Goal: Task Accomplishment & Management: Manage account settings

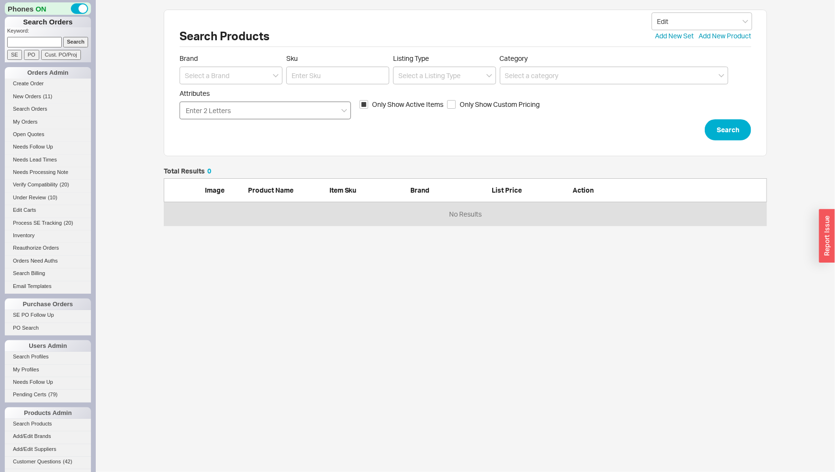
scroll to position [50, 595]
click at [226, 110] on input "Attributes Enter 2 Letters" at bounding box center [209, 110] width 48 height 11
type input "cayucos"
click at [734, 125] on button "Search" at bounding box center [728, 129] width 46 height 21
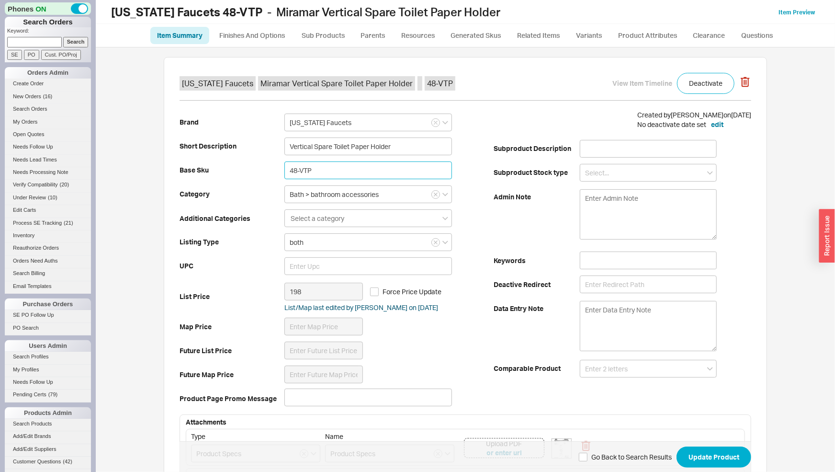
drag, startPoint x: 316, startPoint y: 170, endPoint x: 277, endPoint y: 167, distance: 38.9
click at [284, 166] on input "48-VTP" at bounding box center [368, 170] width 168 height 18
click at [248, 34] on link "Finishes And Options" at bounding box center [252, 35] width 82 height 17
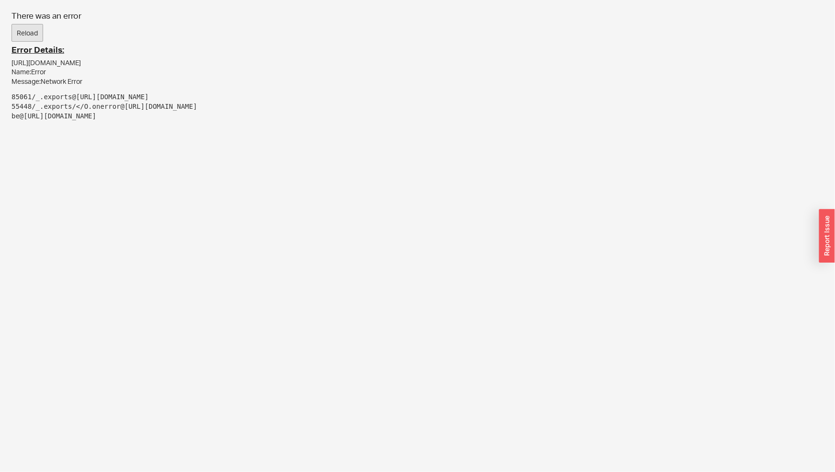
click at [25, 29] on button "Reload" at bounding box center [27, 33] width 32 height 18
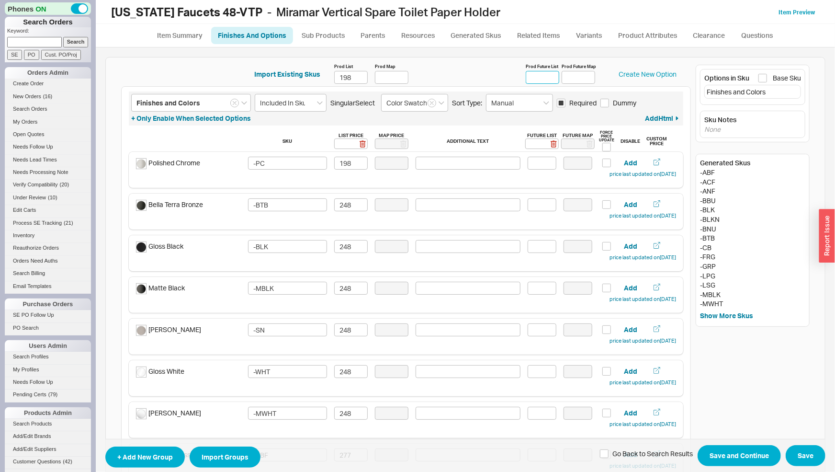
click at [530, 75] on input "Prod Future List" at bounding box center [543, 77] width 34 height 13
type input "211"
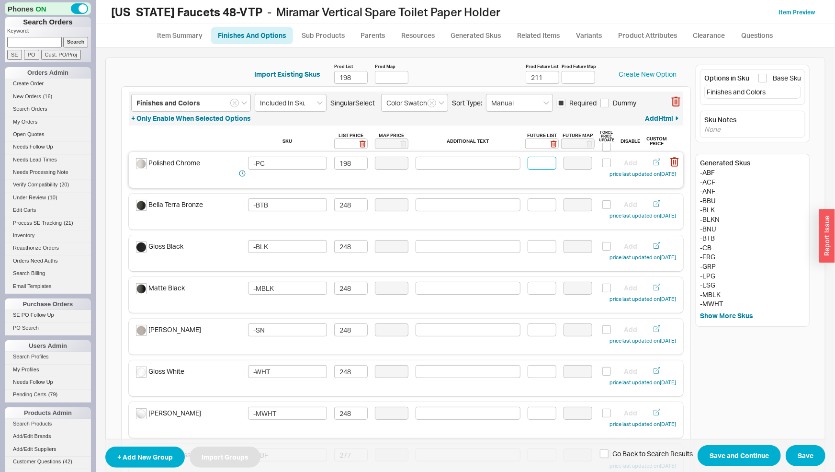
click at [539, 162] on input at bounding box center [542, 163] width 29 height 13
type input "211"
click at [532, 207] on input at bounding box center [542, 204] width 29 height 13
drag, startPoint x: 546, startPoint y: 206, endPoint x: 504, endPoint y: 204, distance: 41.3
click at [504, 204] on div "Bella Terra Bronze -BTB 248 265 Add price last updated on 07/29/2025" at bounding box center [406, 209] width 540 height 23
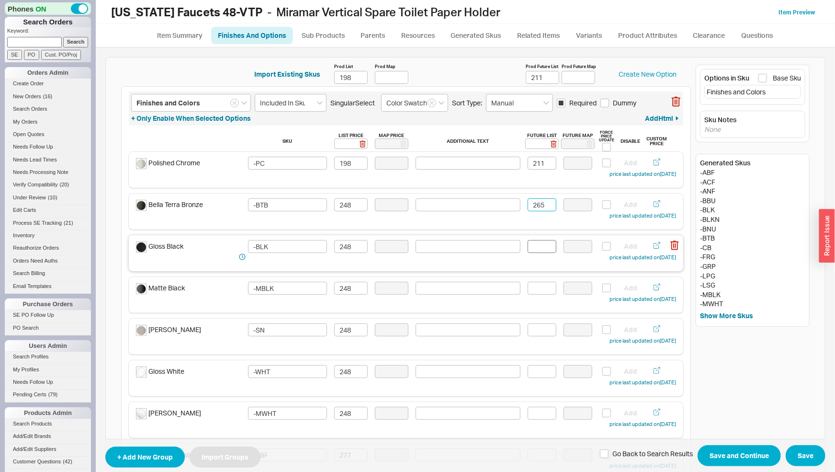
type input "265"
click at [536, 249] on input at bounding box center [542, 246] width 29 height 13
paste input "265"
drag, startPoint x: 527, startPoint y: 281, endPoint x: 531, endPoint y: 288, distance: 7.7
click at [528, 282] on div "Matte Black -MBLK 248 Add price last updated on 07/29/2025" at bounding box center [406, 295] width 555 height 36
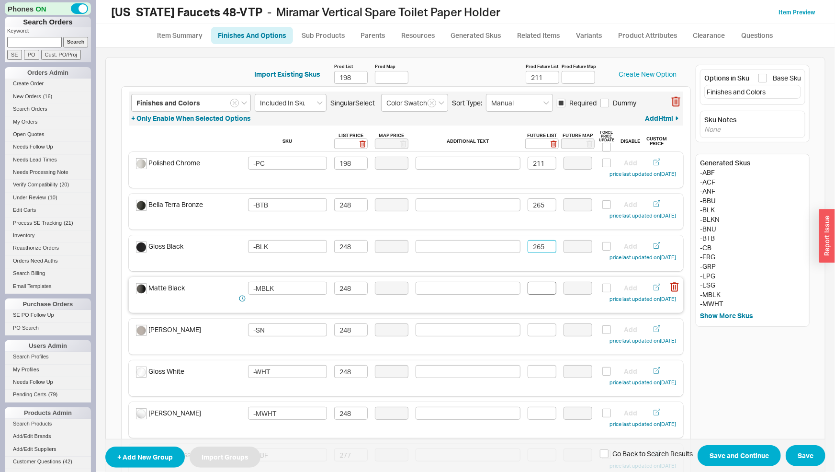
type input "265"
click at [532, 289] on input at bounding box center [542, 288] width 29 height 13
paste input "265"
type input "265"
click at [539, 330] on input at bounding box center [542, 329] width 29 height 13
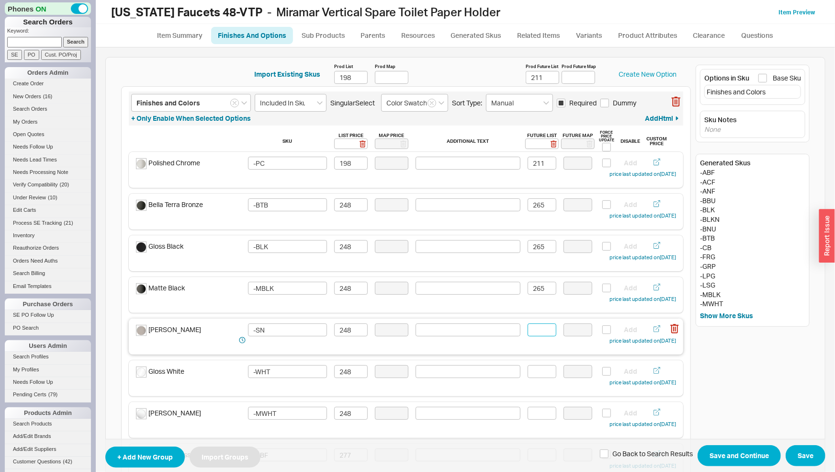
paste input "265"
type input "265"
click at [530, 372] on input at bounding box center [542, 371] width 29 height 13
paste input "265"
type input "265"
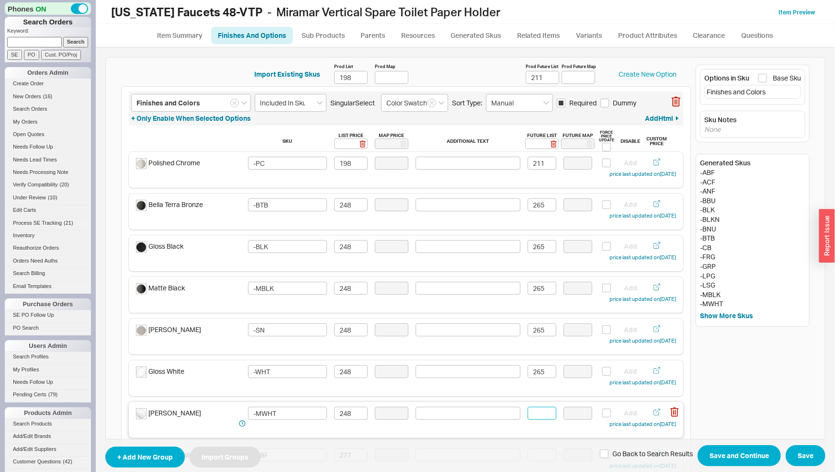
click at [535, 410] on input at bounding box center [542, 413] width 29 height 13
paste input "265"
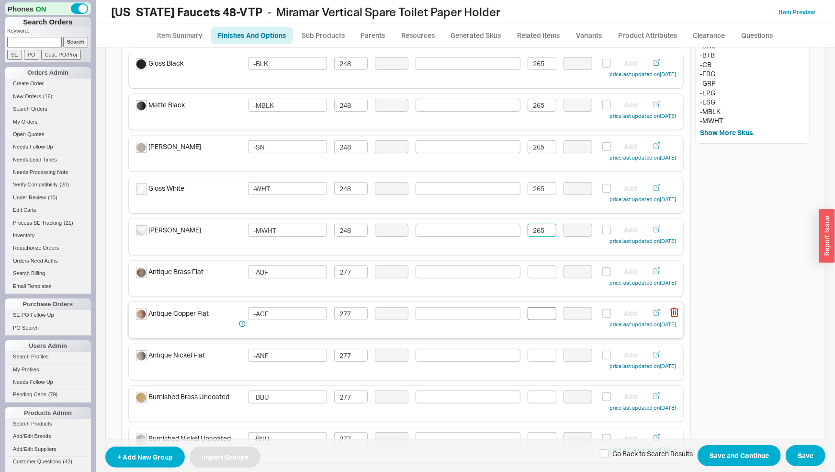
scroll to position [200, 0]
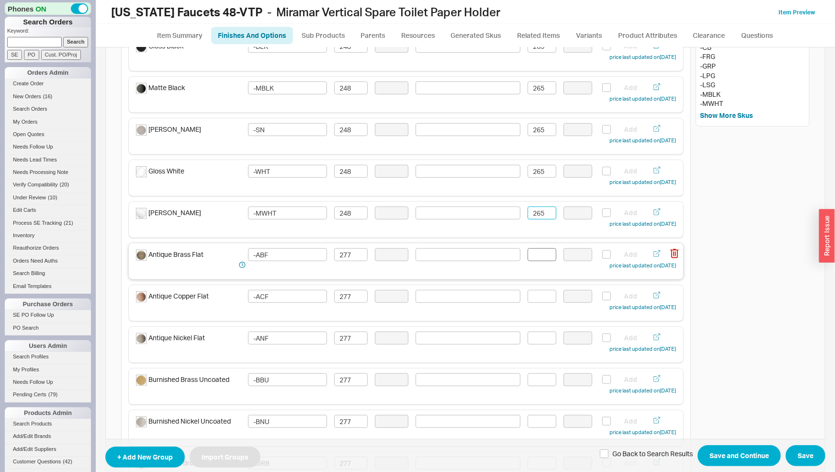
type input "265"
click at [537, 254] on input at bounding box center [542, 254] width 29 height 13
drag, startPoint x: 546, startPoint y: 254, endPoint x: 503, endPoint y: 260, distance: 42.5
click at [528, 260] on input "296" at bounding box center [542, 254] width 29 height 13
type input "296"
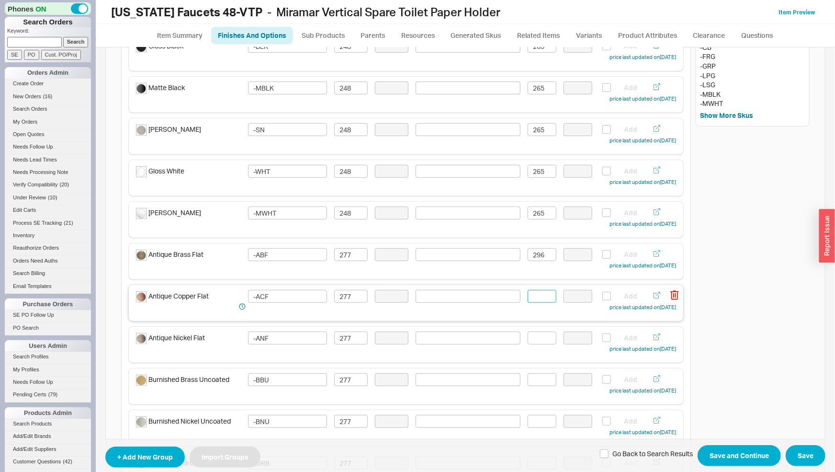
click at [535, 298] on input at bounding box center [542, 296] width 29 height 13
paste input "296"
type input "296"
click at [540, 337] on input at bounding box center [542, 337] width 29 height 13
paste input "296"
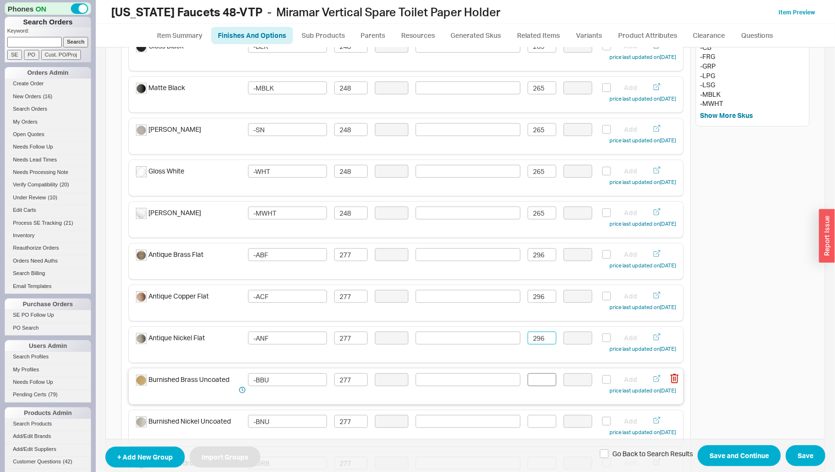
type input "296"
click at [541, 374] on input at bounding box center [542, 379] width 29 height 13
paste input "296"
type input "296"
click at [544, 424] on input at bounding box center [542, 421] width 29 height 13
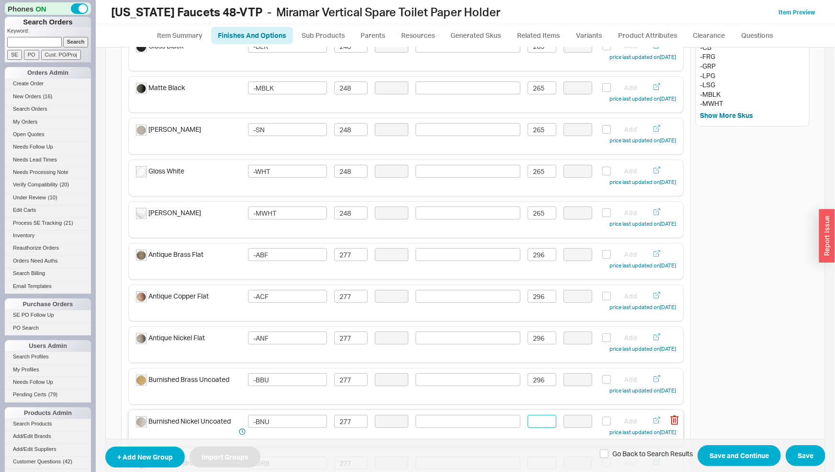
paste input "296"
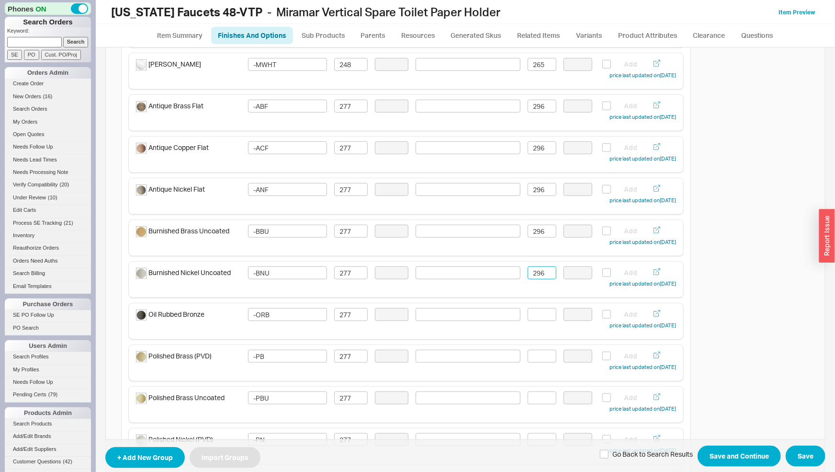
scroll to position [350, 0]
type input "296"
click at [533, 314] on input at bounding box center [542, 313] width 29 height 13
paste input "296"
type input "296"
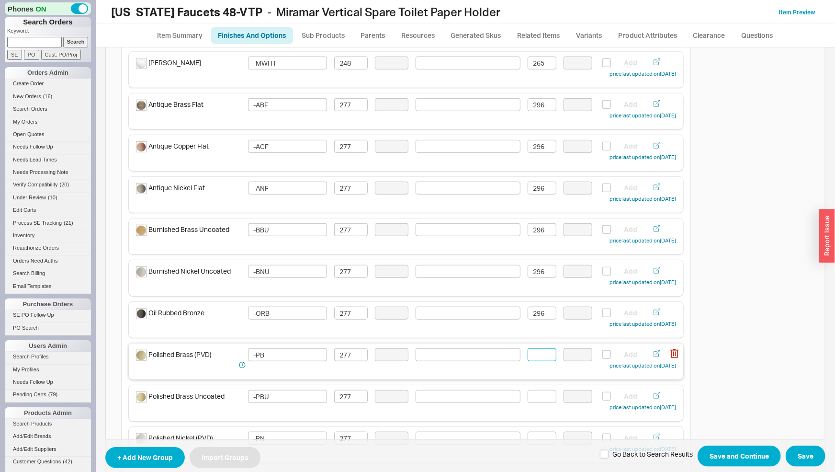
click at [538, 353] on input at bounding box center [542, 354] width 29 height 13
paste input "296"
type input "296"
click at [537, 397] on input at bounding box center [542, 396] width 29 height 13
paste input "296"
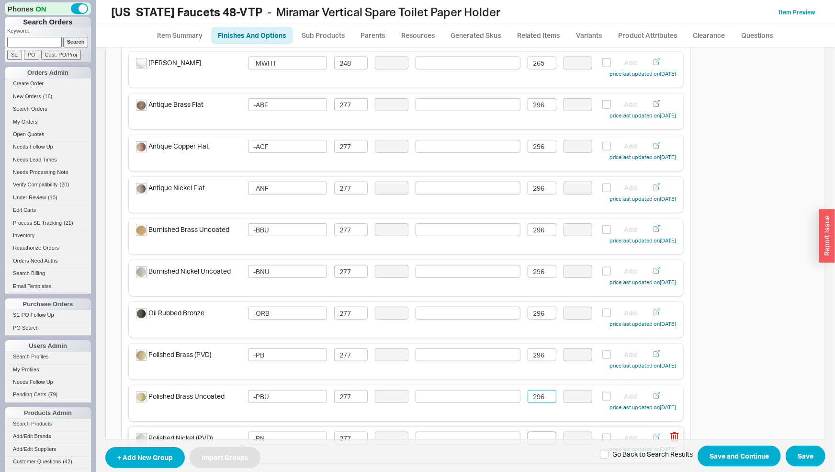
type input "296"
click at [540, 436] on input at bounding box center [542, 438] width 29 height 13
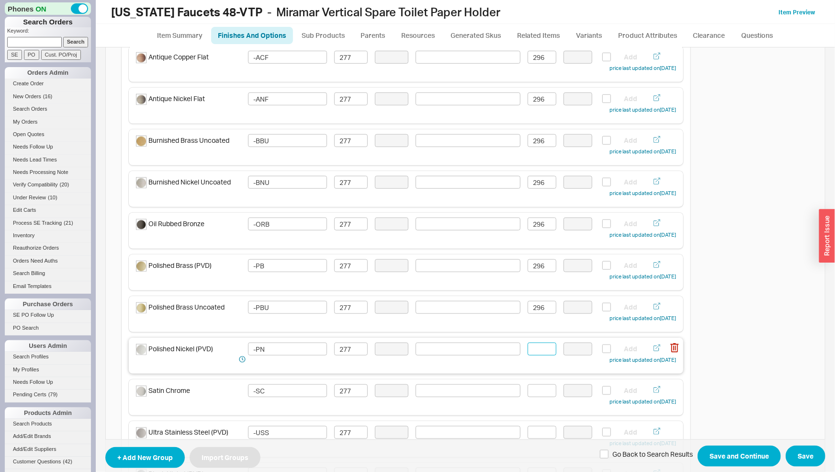
scroll to position [450, 0]
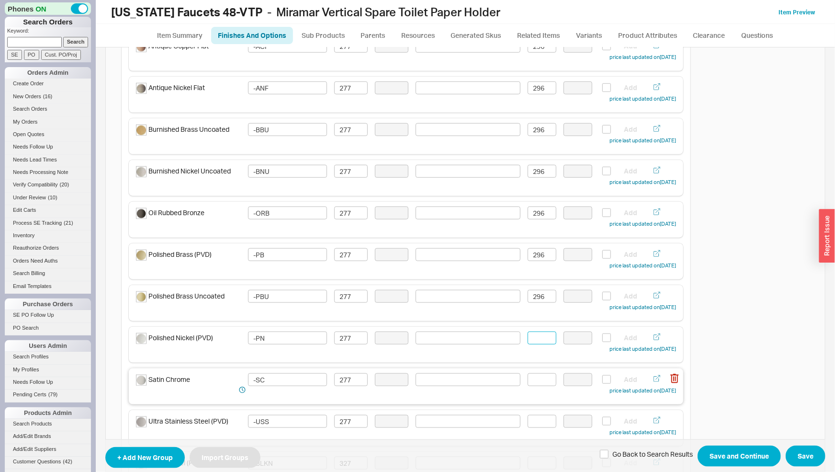
paste input "296"
click at [536, 372] on div "Satin Chrome -SC 277 Add price last updated on 07/29/2025" at bounding box center [406, 386] width 555 height 36
paste input "296"
drag, startPoint x: 546, startPoint y: 336, endPoint x: 508, endPoint y: 335, distance: 38.3
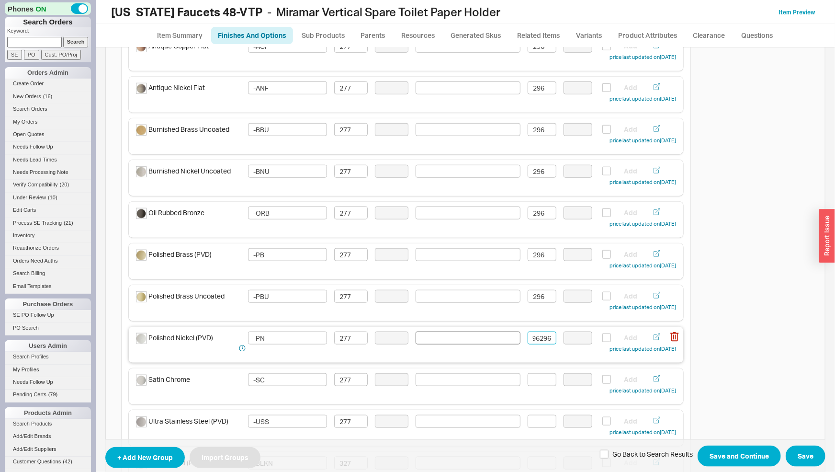
click at [508, 335] on div "Polished Nickel (PVD) -PN 277 296296 Add price last updated on 07/29/2025" at bounding box center [406, 342] width 540 height 23
type input "2"
paste input "296"
type input "296"
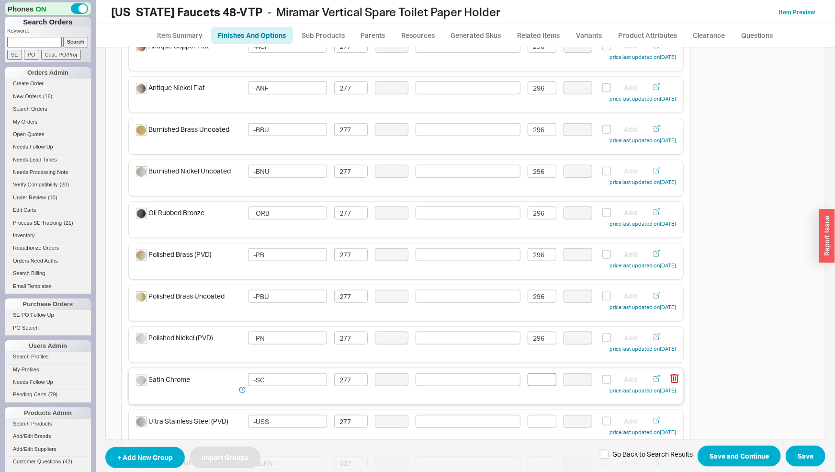
click at [535, 379] on input at bounding box center [542, 379] width 29 height 13
paste input "296"
type input "296"
click at [543, 421] on input at bounding box center [542, 421] width 29 height 13
paste input "296"
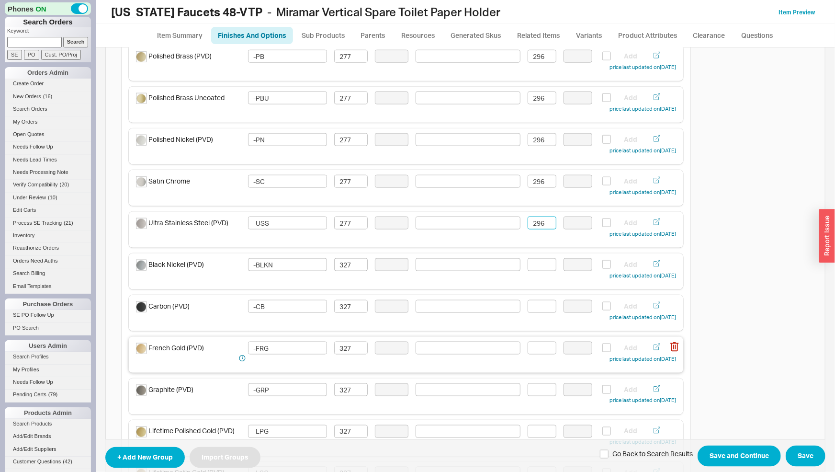
scroll to position [701, 0]
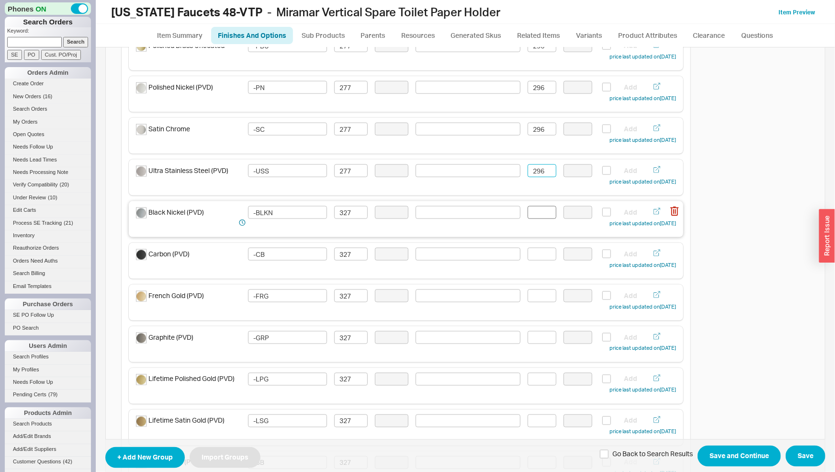
type input "296"
click at [535, 211] on input at bounding box center [542, 212] width 29 height 13
drag, startPoint x: 548, startPoint y: 210, endPoint x: 512, endPoint y: 216, distance: 37.0
click at [512, 216] on div "Black Nickel (PVD) -BLKN 327 349 Add price last updated on 07/29/2025" at bounding box center [406, 217] width 540 height 23
type input "349"
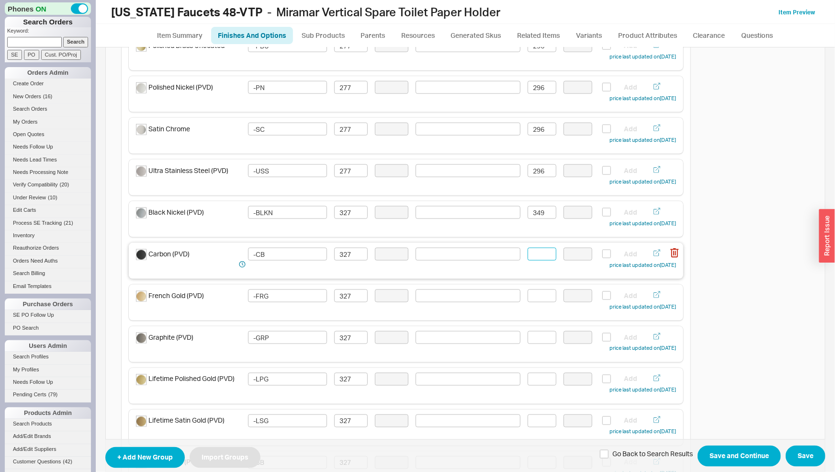
click at [542, 250] on input at bounding box center [542, 254] width 29 height 13
paste input "349"
type input "349"
click at [546, 294] on input at bounding box center [542, 295] width 29 height 13
paste input "349"
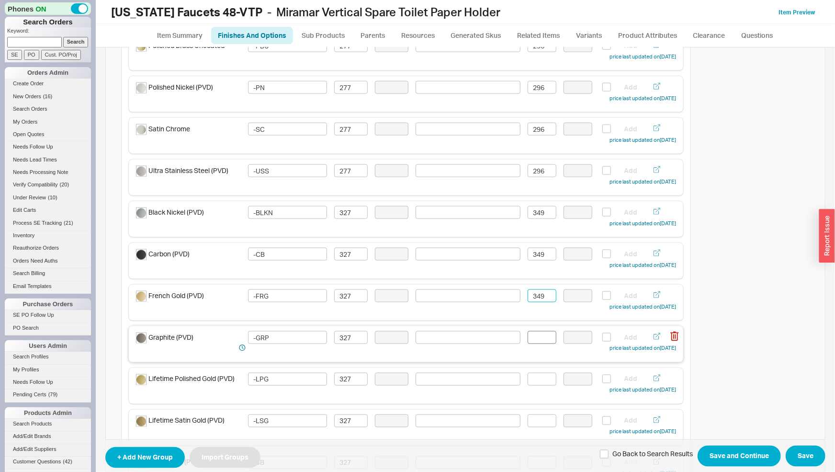
type input "349"
click at [544, 336] on input at bounding box center [542, 337] width 29 height 13
paste input "349"
type input "349"
click at [540, 381] on input at bounding box center [542, 379] width 29 height 13
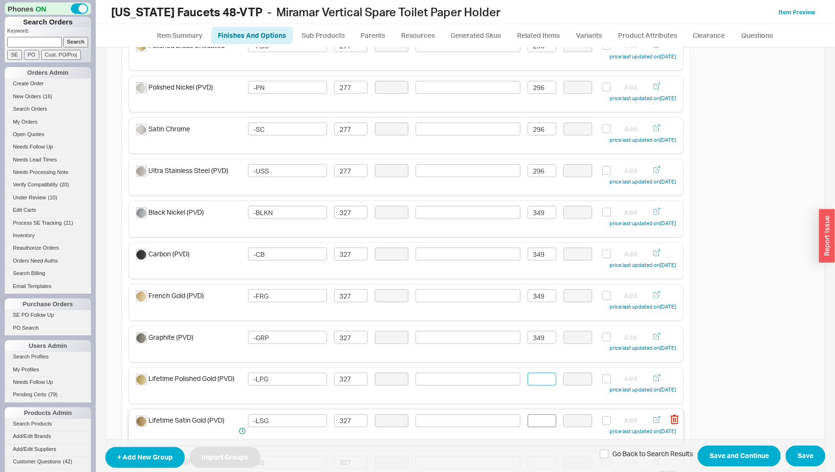
paste input "349"
type input "349"
click at [545, 420] on input at bounding box center [542, 420] width 29 height 13
paste input "349"
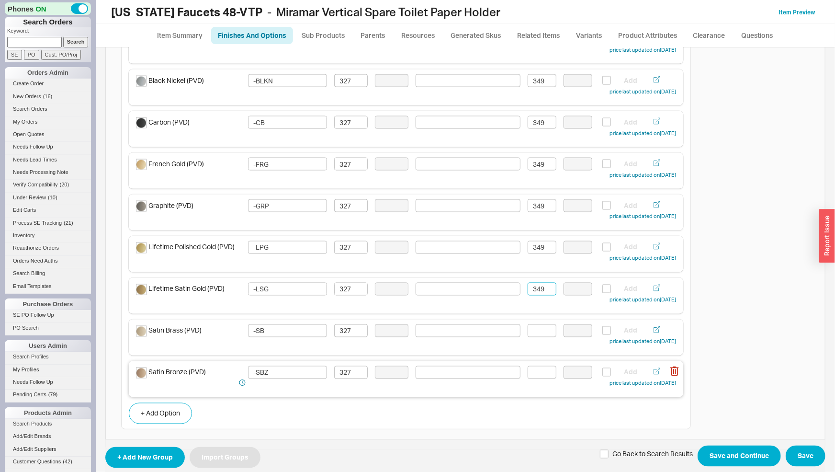
scroll to position [851, 0]
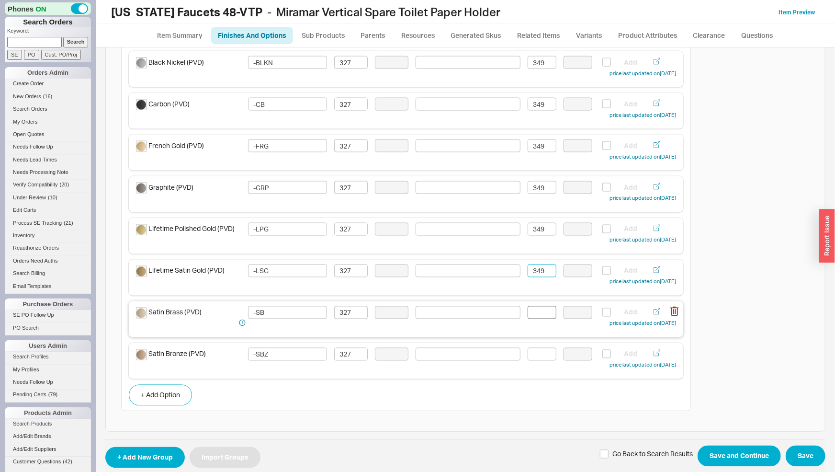
type input "349"
click at [531, 309] on input at bounding box center [542, 312] width 29 height 13
paste input "349"
type input "349"
click at [536, 351] on input at bounding box center [542, 354] width 29 height 13
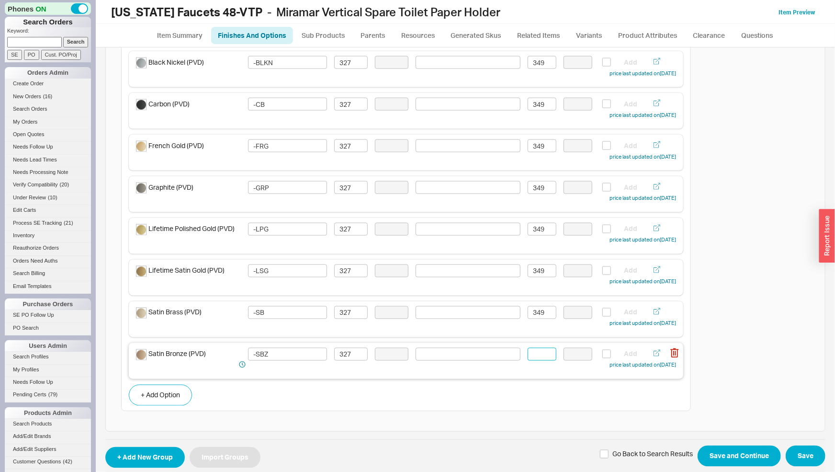
paste input "349"
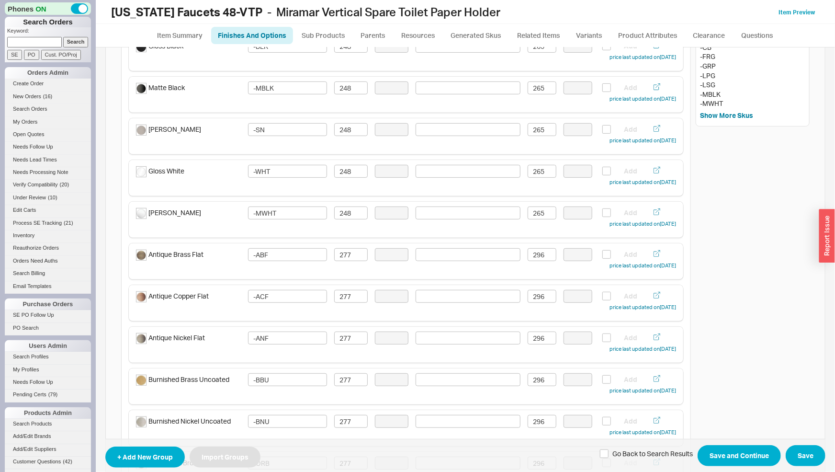
scroll to position [0, 0]
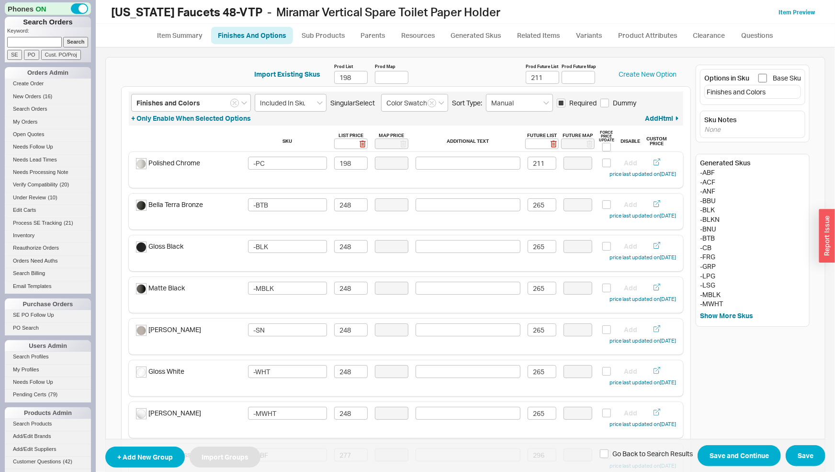
type input "349"
click at [759, 76] on input "Base Sku" at bounding box center [763, 78] width 9 height 9
checkbox input "true"
click at [808, 452] on button "Save" at bounding box center [806, 455] width 40 height 21
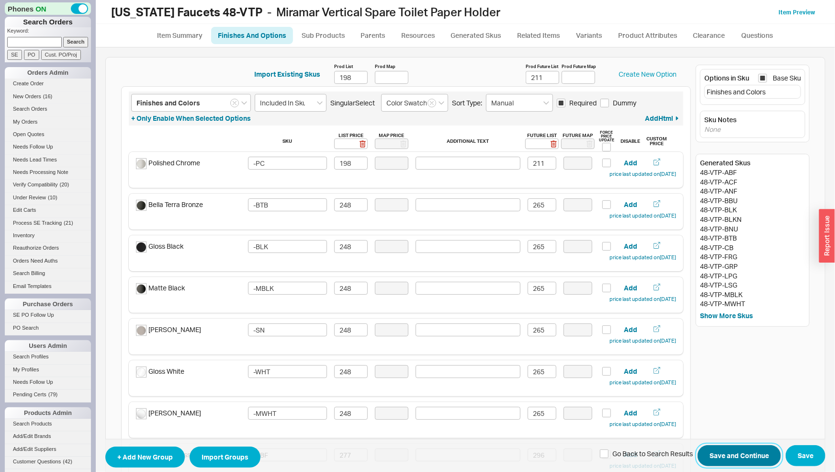
click at [743, 457] on button "Save and Continue" at bounding box center [739, 455] width 83 height 21
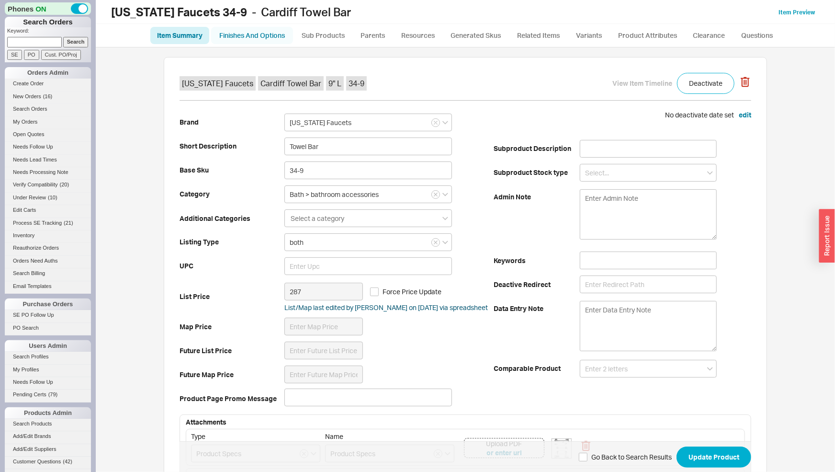
click at [266, 37] on link "Finishes And Options" at bounding box center [252, 35] width 82 height 17
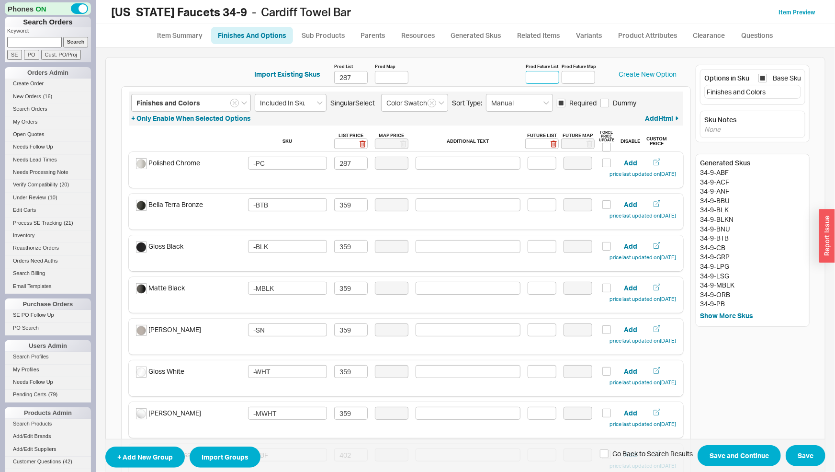
click at [541, 79] on input "Prod Future List" at bounding box center [543, 77] width 34 height 13
type input "306"
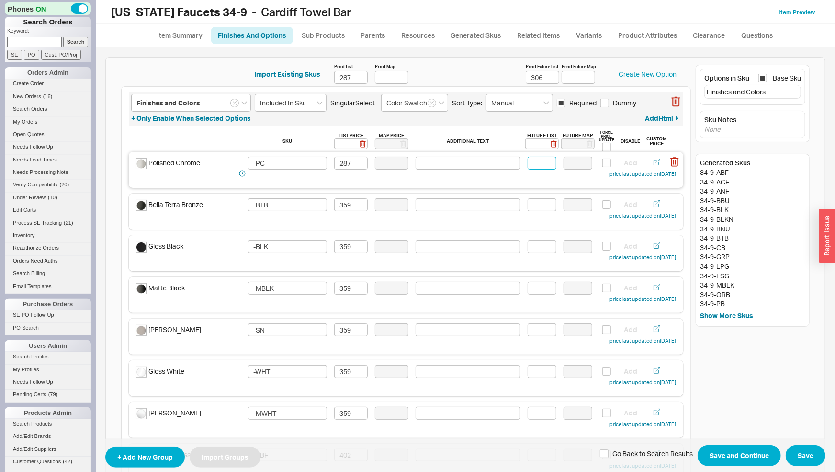
click at [546, 161] on input at bounding box center [542, 163] width 29 height 13
type input "306"
click at [539, 205] on input at bounding box center [542, 204] width 29 height 13
drag, startPoint x: 542, startPoint y: 201, endPoint x: 474, endPoint y: 200, distance: 67.5
click at [528, 200] on input "383" at bounding box center [542, 204] width 29 height 13
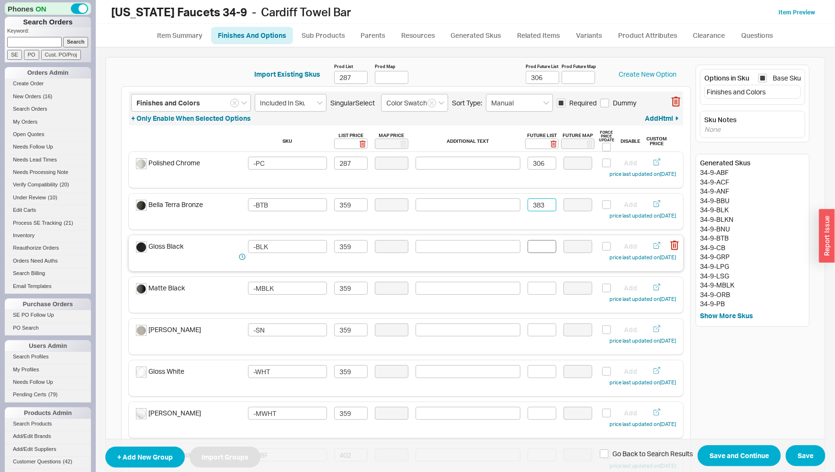
type input "383"
click at [543, 244] on input at bounding box center [542, 246] width 29 height 13
paste input "383"
type input "383"
click at [536, 282] on input at bounding box center [542, 288] width 29 height 13
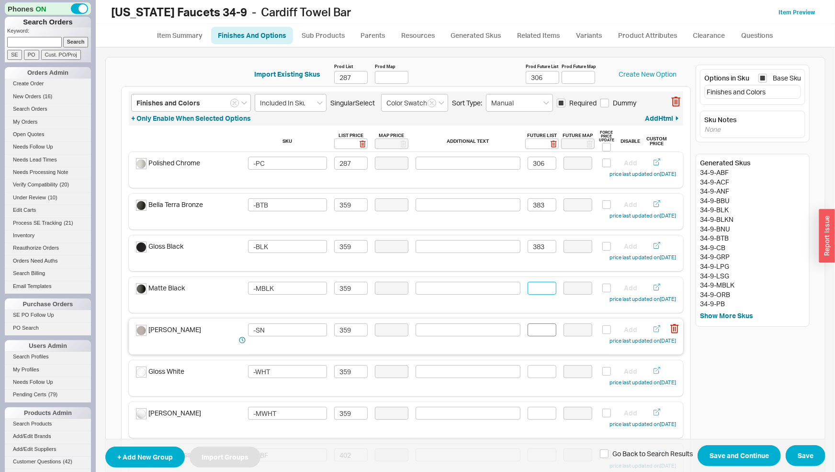
paste input "383"
type input "383"
click at [539, 329] on input at bounding box center [542, 329] width 29 height 13
paste input "383"
type input "383"
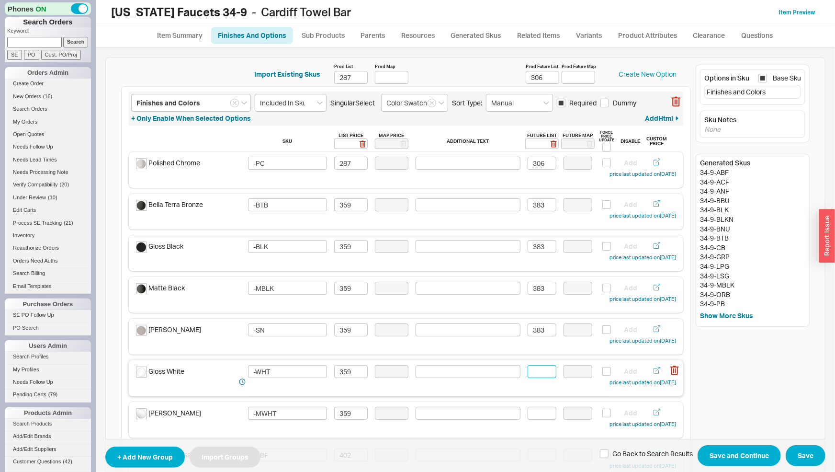
click at [541, 372] on input at bounding box center [542, 371] width 29 height 13
paste input "383"
type input "383"
click at [542, 410] on input at bounding box center [542, 413] width 29 height 13
paste input "383"
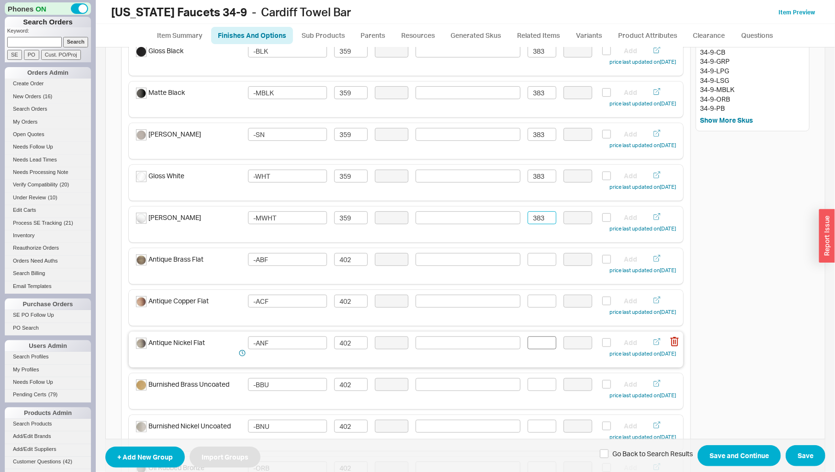
scroll to position [200, 0]
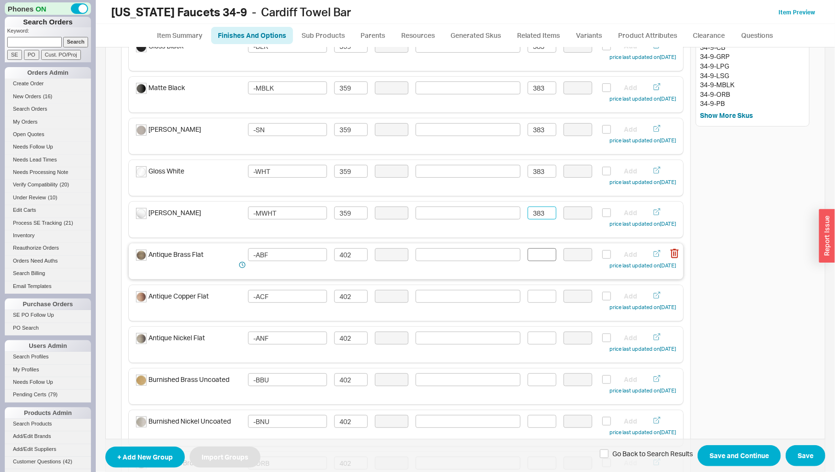
type input "383"
click at [534, 257] on input at bounding box center [542, 254] width 29 height 13
drag, startPoint x: 540, startPoint y: 253, endPoint x: 517, endPoint y: 252, distance: 23.0
click at [528, 253] on input "429" at bounding box center [542, 254] width 29 height 13
type input "429"
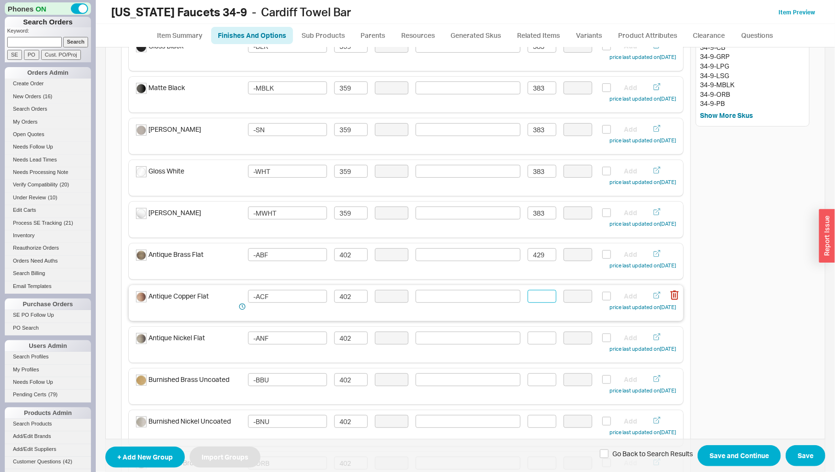
click at [538, 293] on input at bounding box center [542, 296] width 29 height 13
paste input "429"
type input "429"
click at [537, 341] on input at bounding box center [542, 337] width 29 height 13
paste input "429"
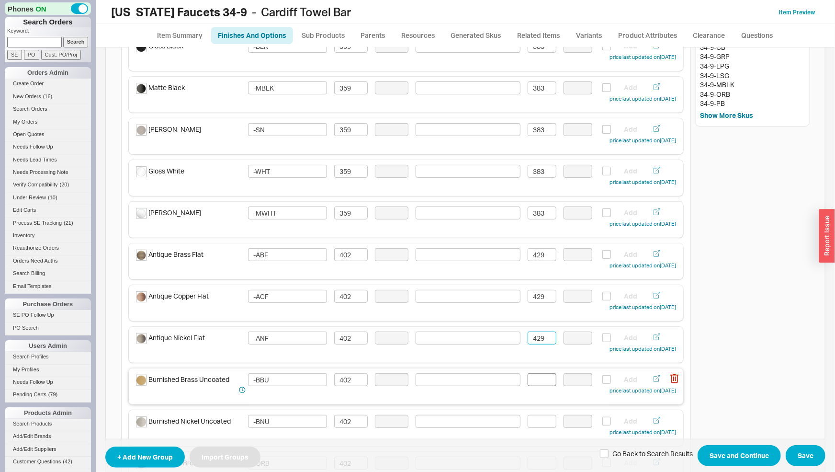
type input "429"
click at [534, 378] on input at bounding box center [542, 379] width 29 height 13
paste input "429"
type input "429"
click at [544, 420] on input at bounding box center [542, 421] width 29 height 13
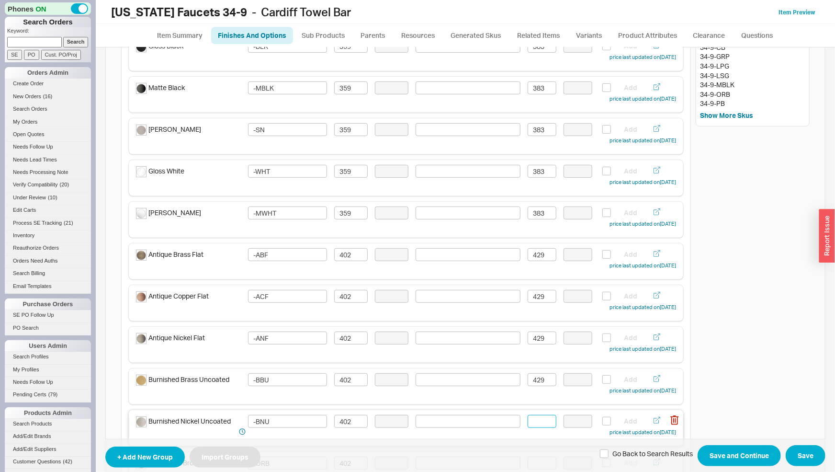
paste input "429"
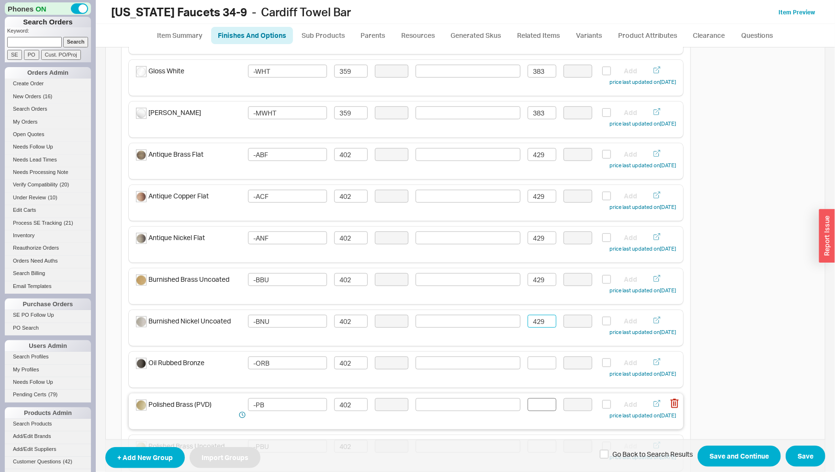
scroll to position [350, 0]
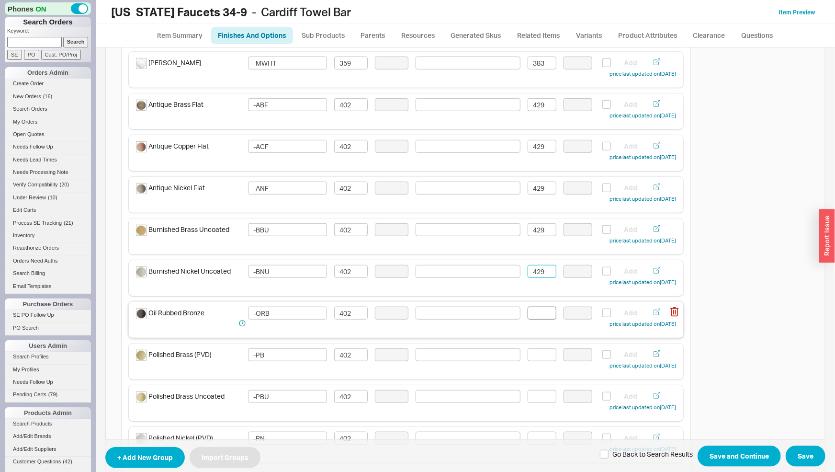
type input "429"
click at [534, 309] on input at bounding box center [542, 313] width 29 height 13
paste input "429"
type input "429"
click at [538, 352] on input at bounding box center [542, 354] width 29 height 13
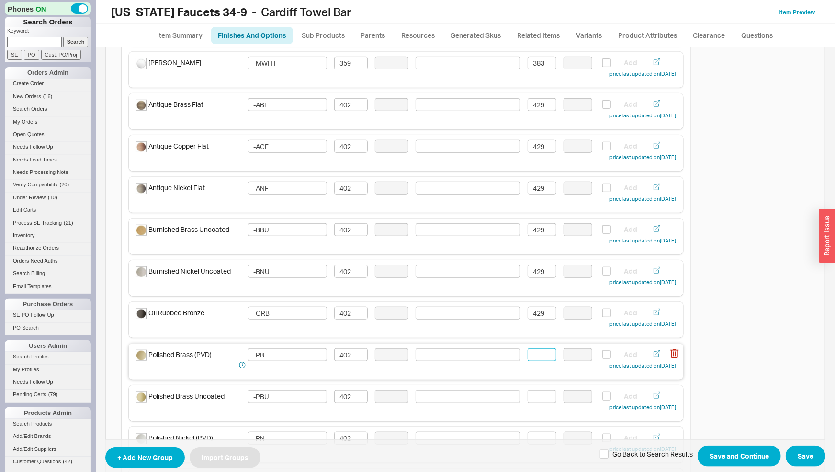
paste input "429"
type input "429"
click at [535, 396] on input at bounding box center [542, 396] width 29 height 13
paste input "429"
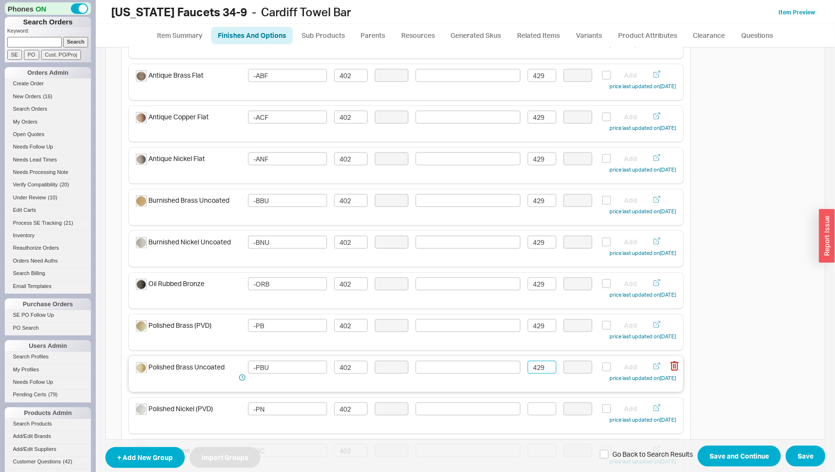
scroll to position [400, 0]
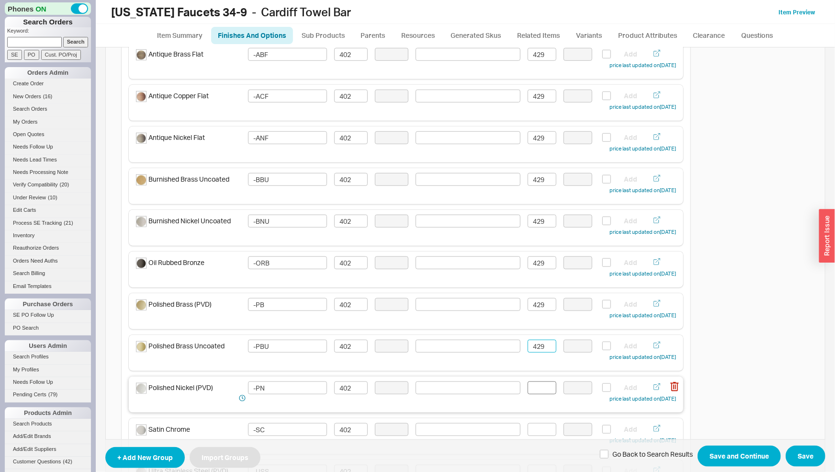
type input "429"
click at [534, 390] on input at bounding box center [542, 387] width 29 height 13
paste input "429"
type input "429"
click at [534, 429] on input at bounding box center [542, 429] width 29 height 13
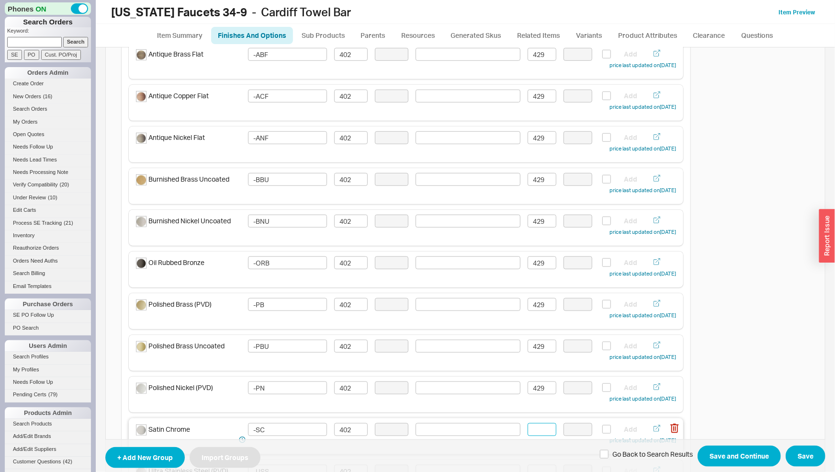
paste input "429"
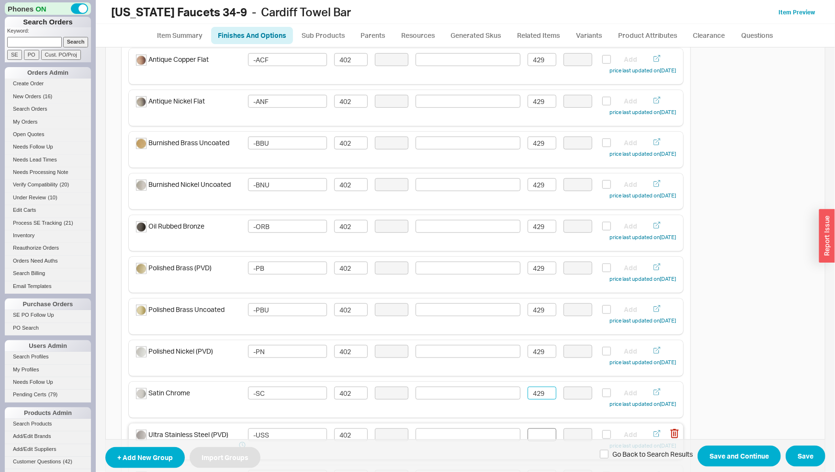
scroll to position [450, 0]
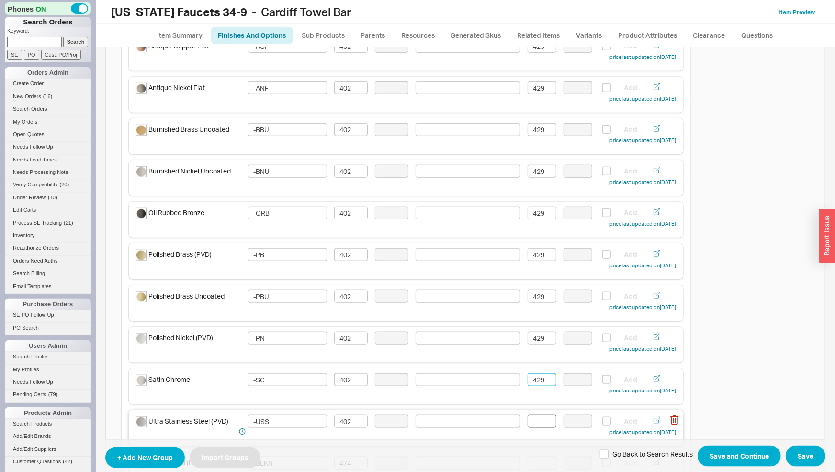
type input "429"
click at [530, 422] on input at bounding box center [542, 421] width 29 height 13
paste input "429"
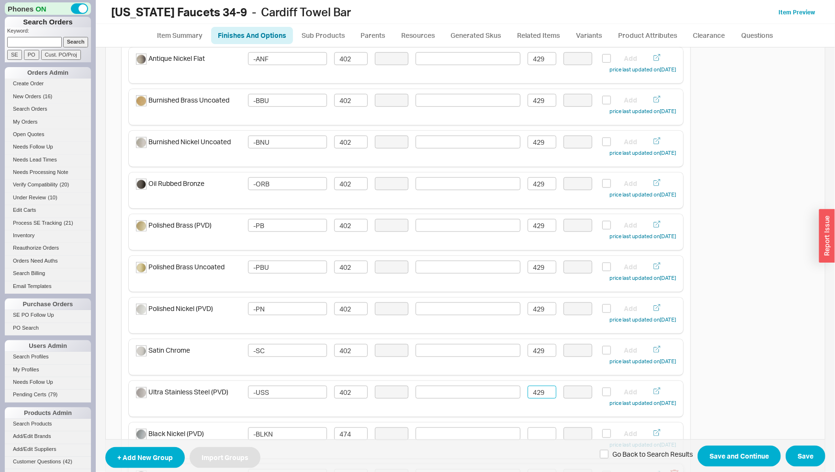
scroll to position [550, 0]
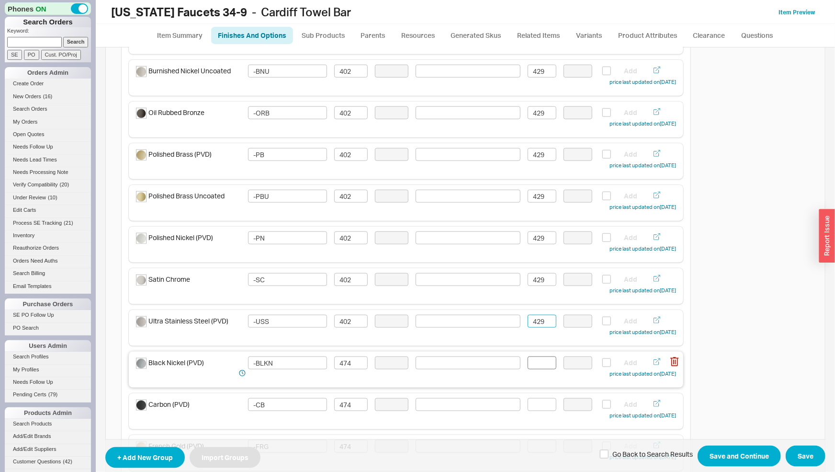
type input "429"
click at [542, 366] on input at bounding box center [542, 362] width 29 height 13
drag, startPoint x: 534, startPoint y: 361, endPoint x: 521, endPoint y: 357, distance: 13.5
click at [528, 359] on input "506" at bounding box center [542, 362] width 29 height 13
type input "506"
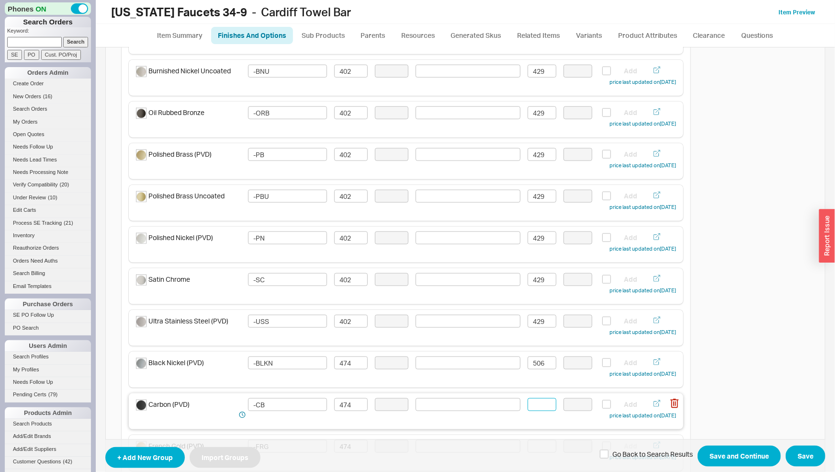
click at [539, 406] on input at bounding box center [542, 404] width 29 height 13
paste input "506"
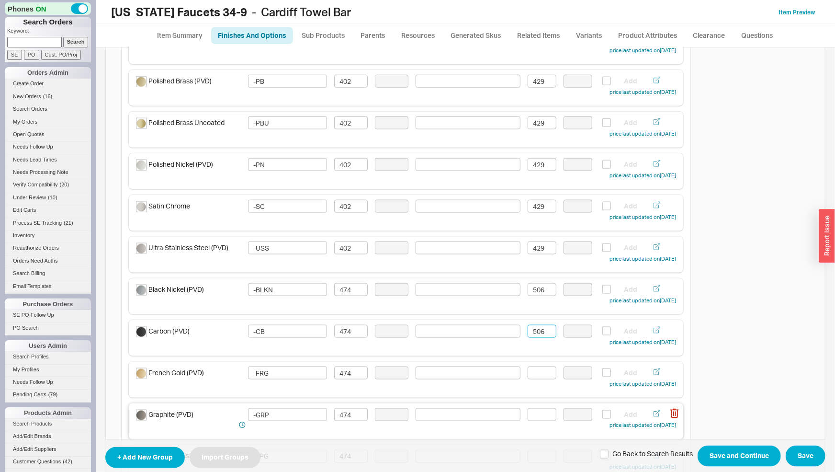
scroll to position [650, 0]
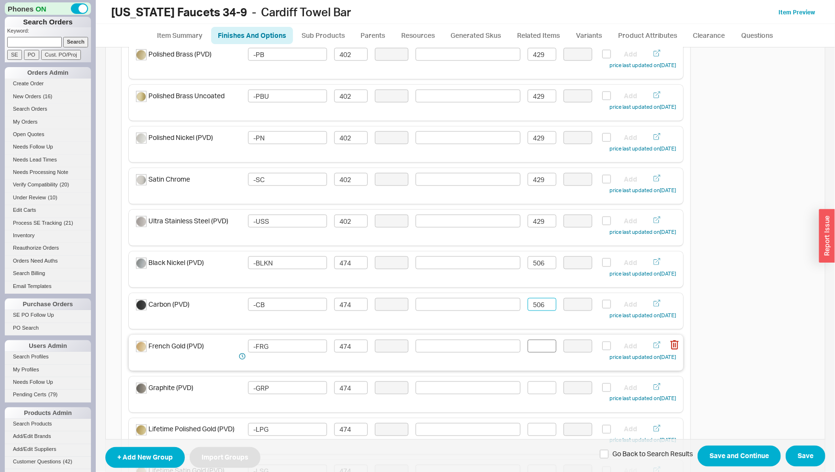
type input "506"
click at [538, 349] on input at bounding box center [542, 346] width 29 height 13
paste input "506"
type input "506"
click at [541, 385] on input at bounding box center [542, 387] width 29 height 13
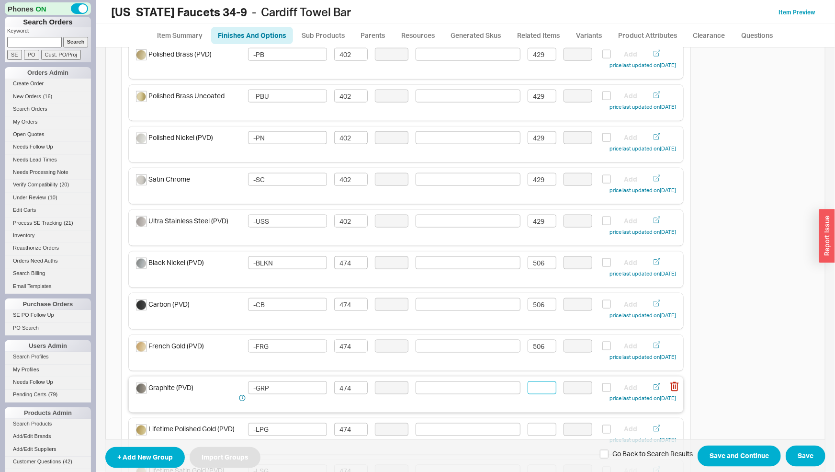
paste input "506"
type input "506"
click at [535, 426] on input at bounding box center [542, 429] width 29 height 13
paste input "506"
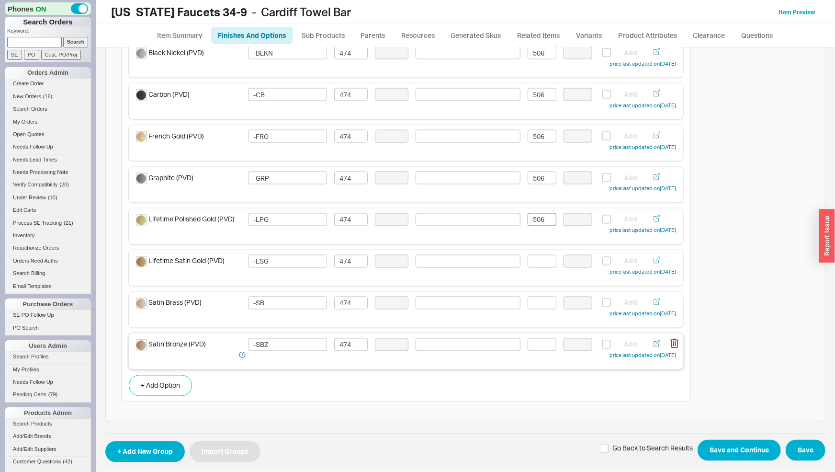
scroll to position [864, 0]
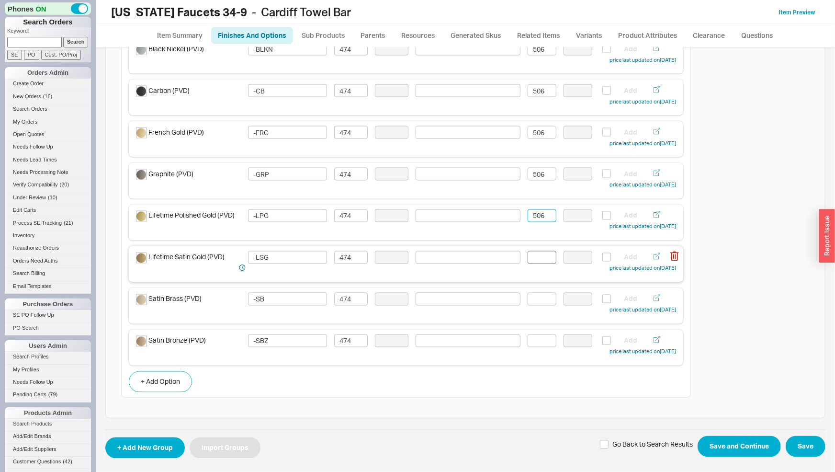
type input "506"
click at [537, 262] on input at bounding box center [542, 257] width 29 height 13
paste input "506"
type input "506"
click at [536, 301] on input at bounding box center [542, 299] width 29 height 13
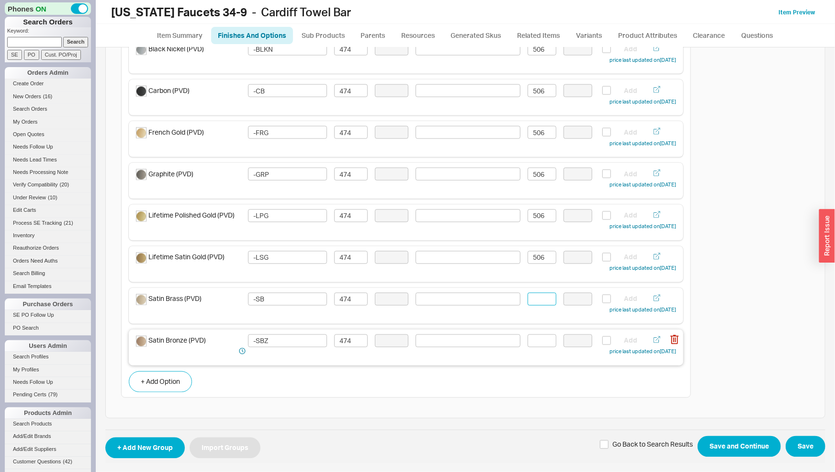
paste input "506"
type input "506"
click at [535, 341] on input at bounding box center [542, 340] width 29 height 13
paste input "506"
type input "506"
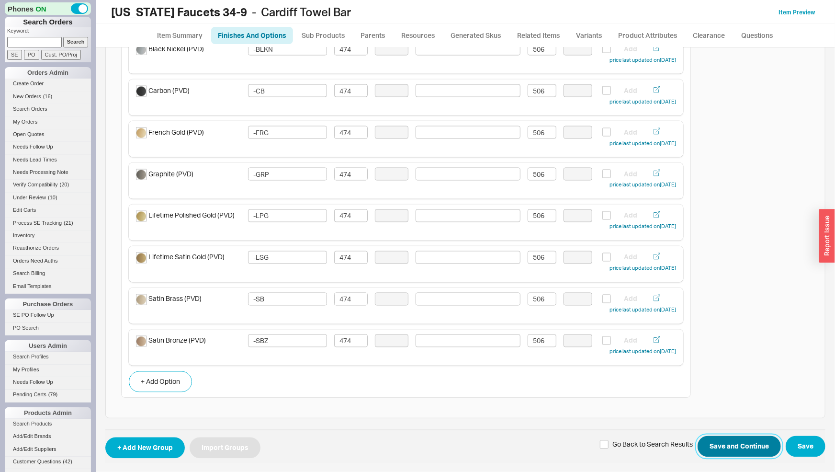
click at [708, 437] on button "Save and Continue" at bounding box center [739, 446] width 83 height 21
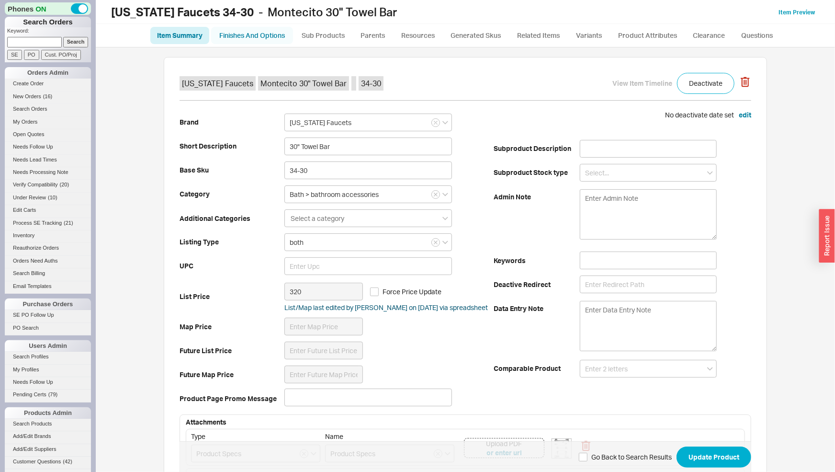
click at [255, 35] on link "Finishes And Options" at bounding box center [252, 35] width 82 height 17
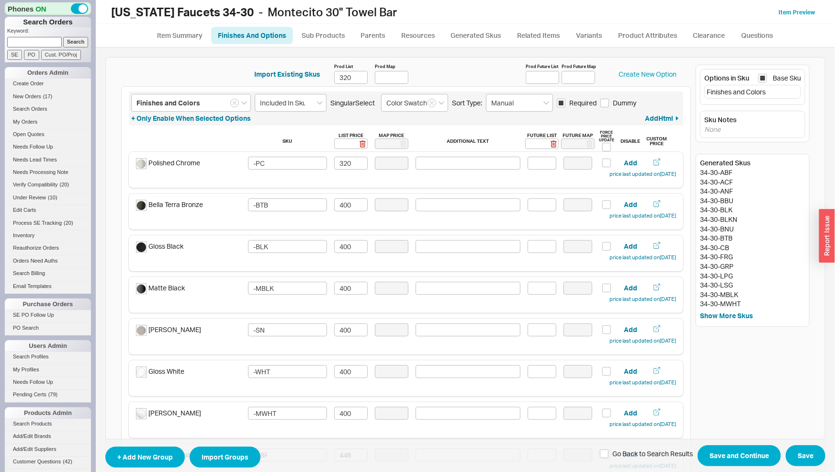
click at [531, 85] on div "Import Existing Skus Prod List 320 Prod Map Prod Future List Prod Future Map Cr…" at bounding box center [406, 74] width 541 height 24
click at [532, 78] on input "Prod Future List" at bounding box center [543, 77] width 34 height 13
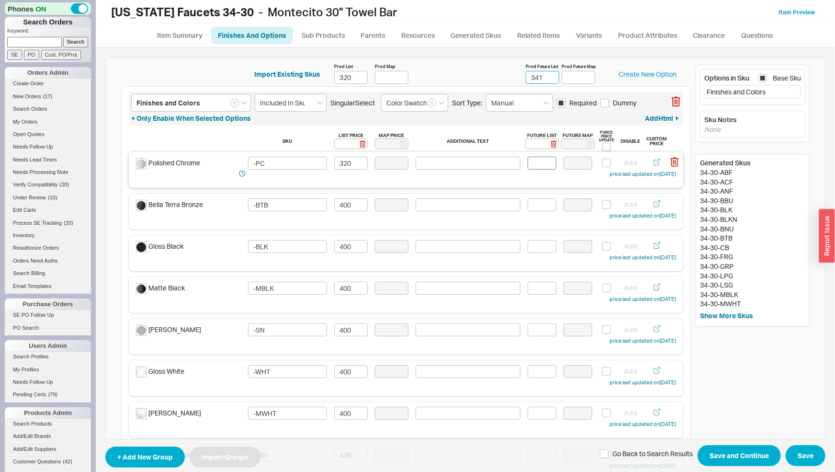
type input "341"
click at [542, 159] on input at bounding box center [542, 163] width 29 height 13
type input "341"
click at [542, 205] on input at bounding box center [542, 204] width 29 height 13
drag, startPoint x: 546, startPoint y: 205, endPoint x: 512, endPoint y: 204, distance: 33.6
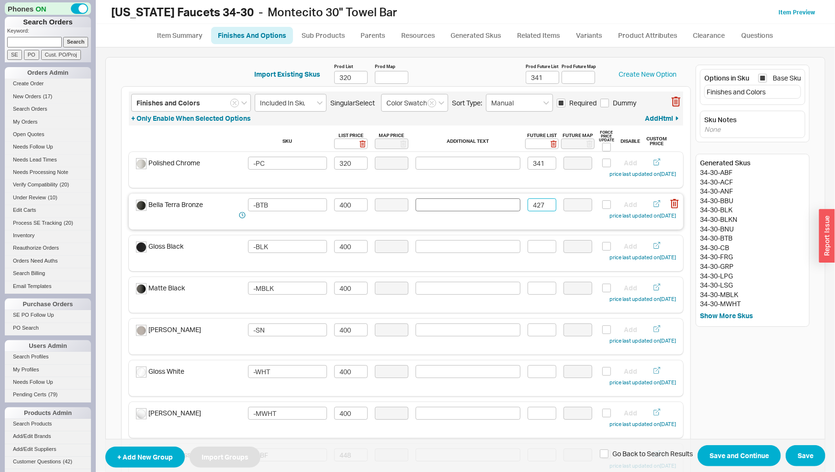
click at [512, 204] on div "Bella Terra Bronze -BTB 400 427 Add price last updated on 03/17/2025" at bounding box center [406, 209] width 540 height 23
click at [539, 203] on input "427" at bounding box center [542, 204] width 29 height 13
drag, startPoint x: 541, startPoint y: 203, endPoint x: 524, endPoint y: 205, distance: 16.9
click at [528, 205] on input "427" at bounding box center [542, 204] width 29 height 13
type input "427"
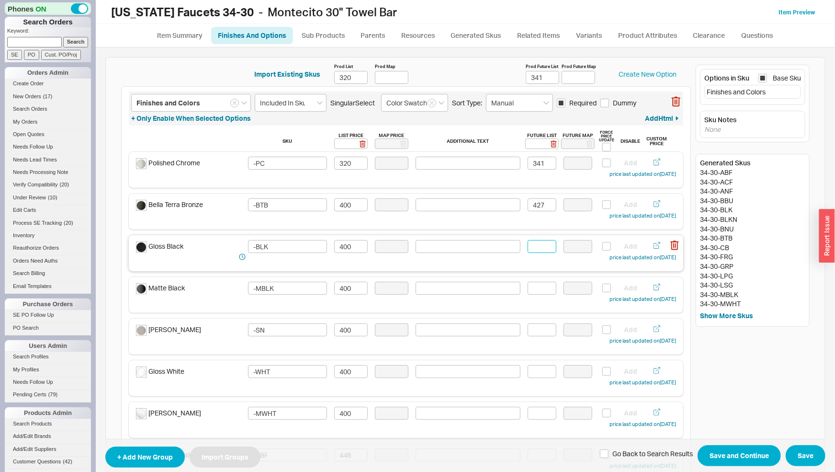
click at [537, 246] on input at bounding box center [542, 246] width 29 height 13
paste input "427"
type input "427"
click at [539, 285] on input at bounding box center [542, 288] width 29 height 13
paste input "427"
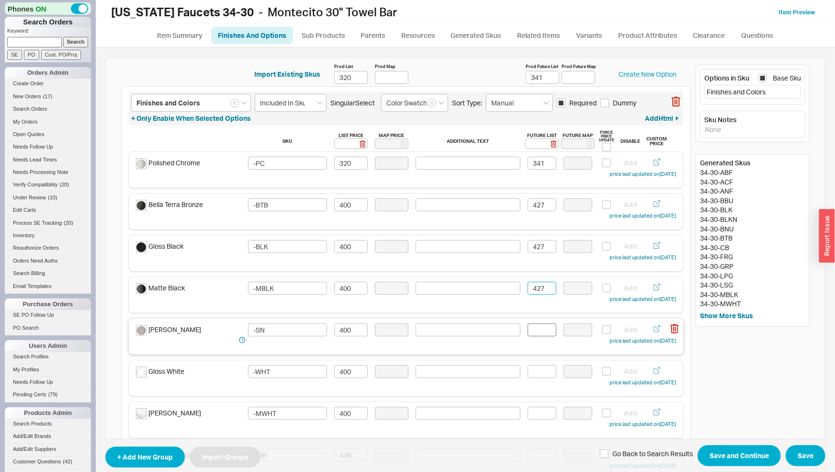
type input "427"
click at [541, 331] on input at bounding box center [542, 329] width 29 height 13
paste input "427"
drag, startPoint x: 534, startPoint y: 379, endPoint x: 533, endPoint y: 374, distance: 5.0
click at [534, 377] on div "Gloss White -WHT 400 Add price last updated on 03/17/2025" at bounding box center [406, 376] width 540 height 23
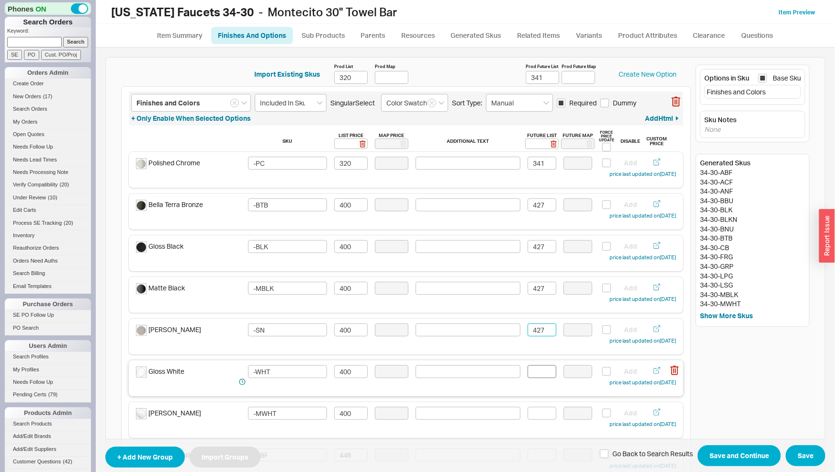
type input "427"
click at [534, 367] on input at bounding box center [542, 371] width 29 height 13
paste input "427"
type input "427"
click at [532, 414] on input at bounding box center [542, 413] width 29 height 13
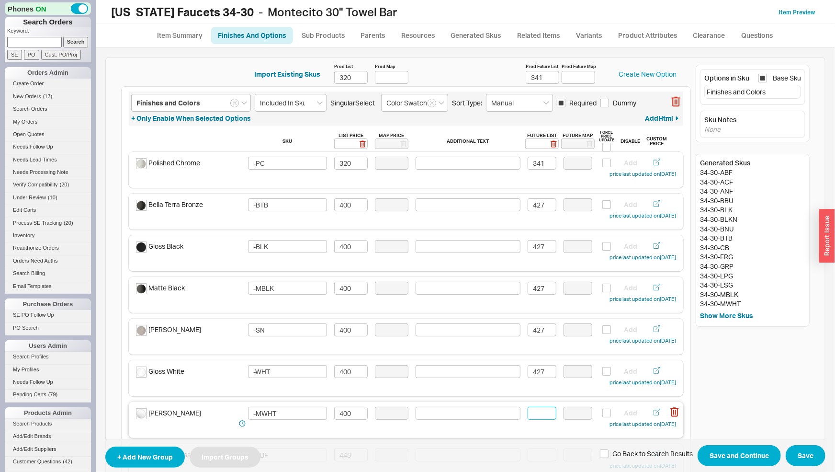
paste input "427"
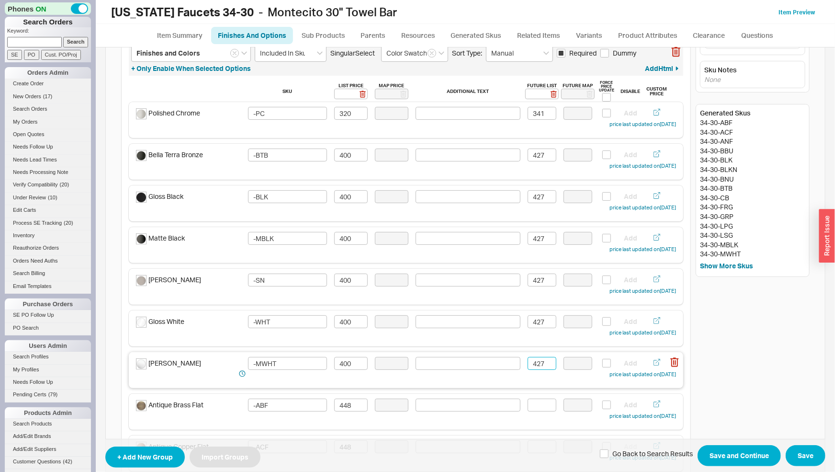
scroll to position [100, 0]
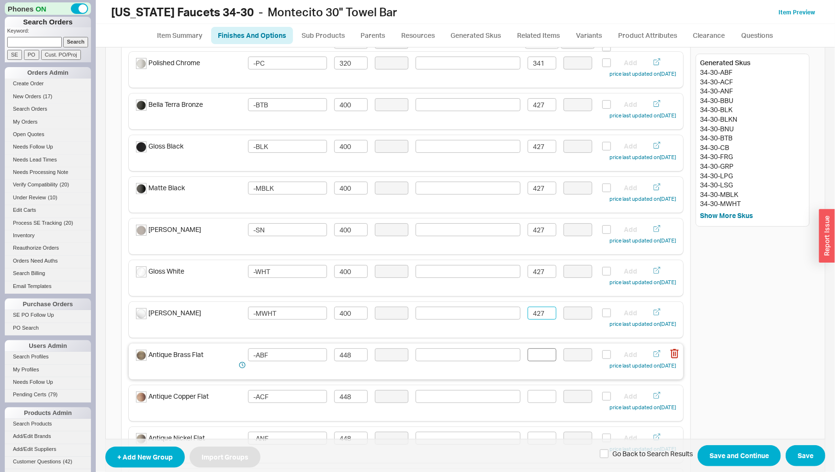
type input "427"
click at [537, 360] on input at bounding box center [542, 354] width 29 height 13
drag, startPoint x: 524, startPoint y: 354, endPoint x: 504, endPoint y: 354, distance: 20.1
click at [504, 354] on div "Antique Brass Flat -ABF 448 478 Add price last updated on 03/17/2025" at bounding box center [406, 359] width 540 height 23
type input "478"
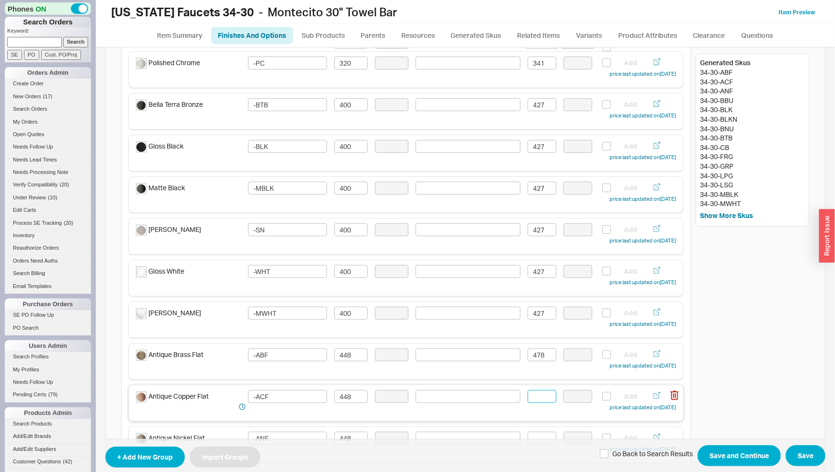
click at [537, 396] on input at bounding box center [542, 396] width 29 height 13
paste input "478"
type input "478"
click at [539, 439] on span "+ Add New Group Import Groups Go Back to Search Results Save and Continue Save" at bounding box center [465, 456] width 720 height 34
click at [542, 436] on input at bounding box center [542, 438] width 29 height 13
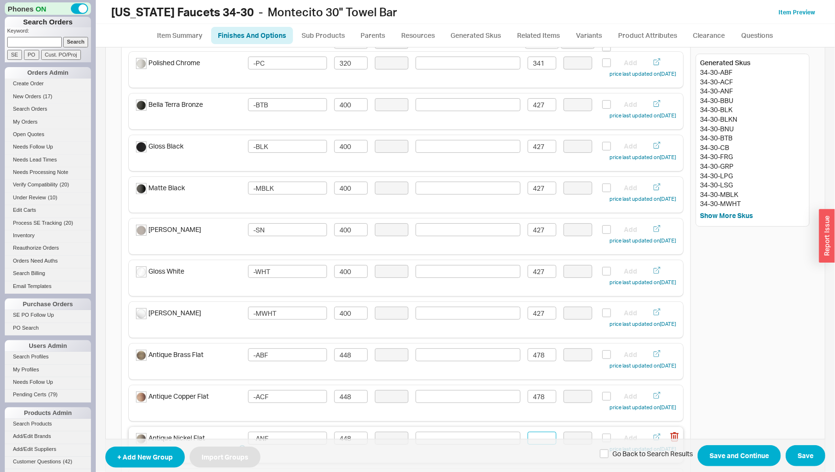
paste input "478"
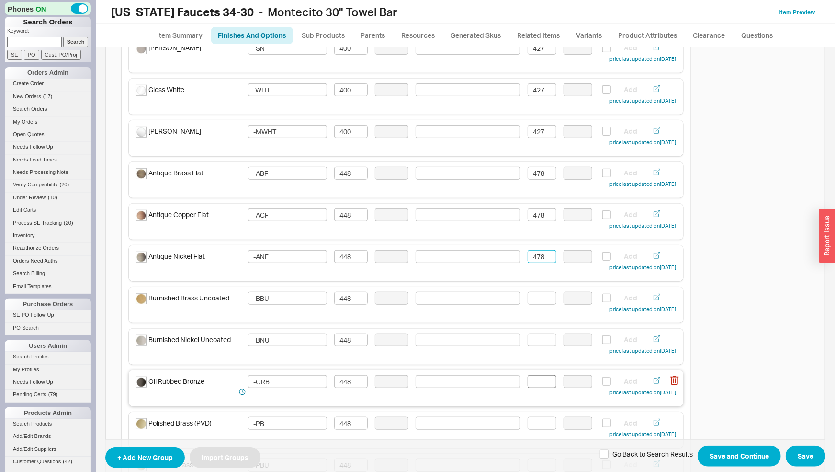
scroll to position [300, 0]
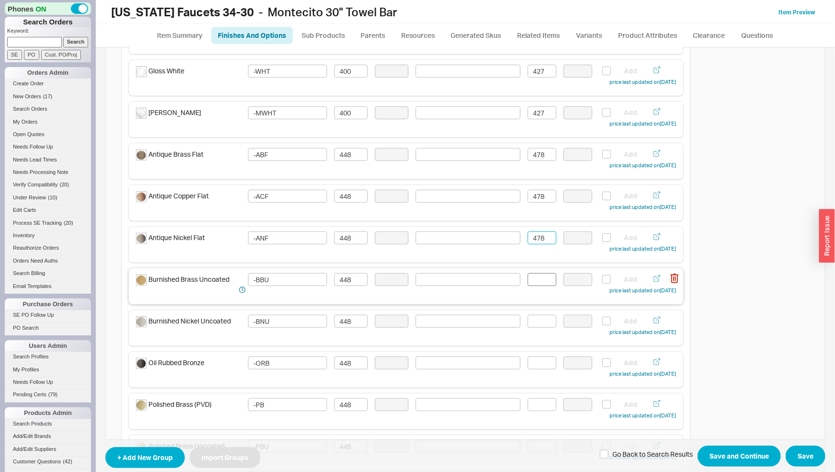
type input "478"
click at [536, 280] on input at bounding box center [542, 279] width 29 height 13
drag, startPoint x: 543, startPoint y: 240, endPoint x: 519, endPoint y: 242, distance: 24.0
click at [528, 242] on input "478" at bounding box center [542, 237] width 29 height 13
click at [541, 282] on input at bounding box center [542, 279] width 29 height 13
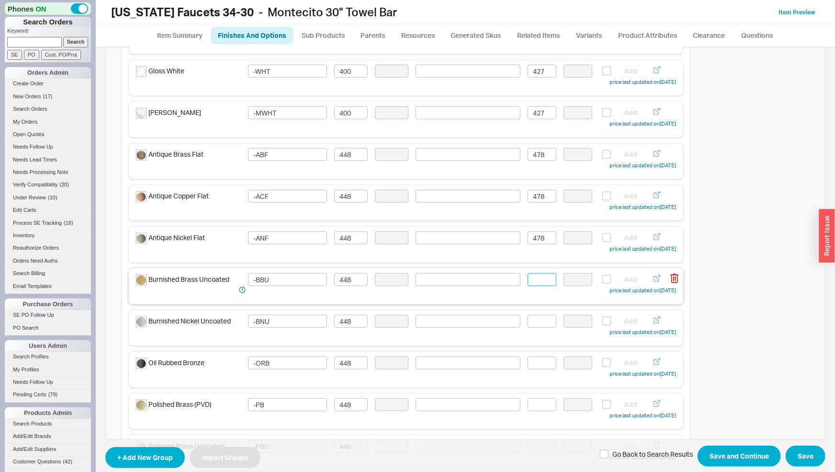
paste input "478"
type input "478"
click at [543, 324] on input at bounding box center [542, 321] width 29 height 13
paste input "478"
type input "478"
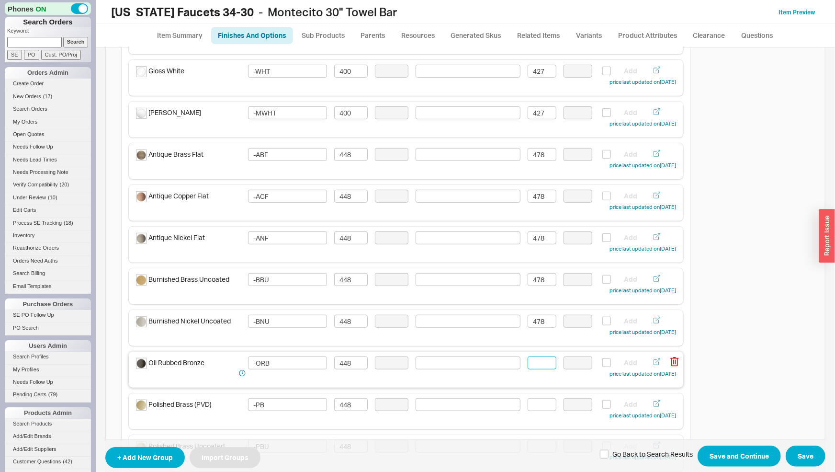
click at [539, 362] on input at bounding box center [542, 362] width 29 height 13
paste input "478"
type input "478"
click at [539, 403] on input at bounding box center [542, 404] width 29 height 13
paste input "478"
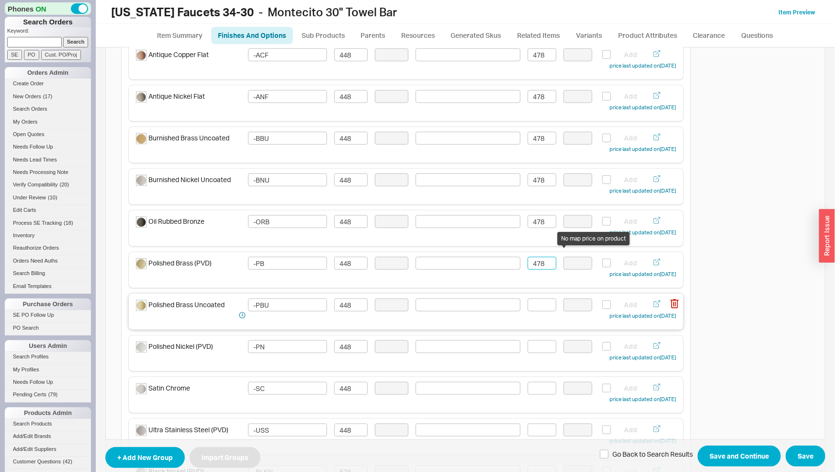
scroll to position [450, 0]
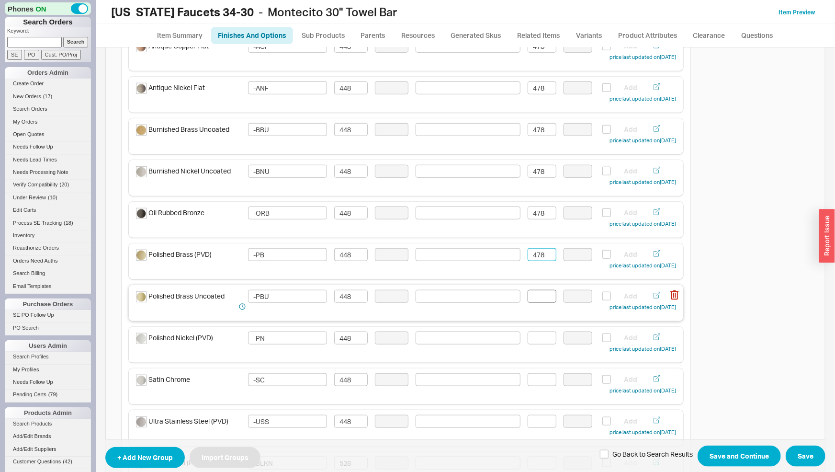
type input "478"
click at [537, 295] on input at bounding box center [542, 296] width 29 height 13
paste input "478"
type input "478"
click at [543, 338] on input at bounding box center [542, 337] width 29 height 13
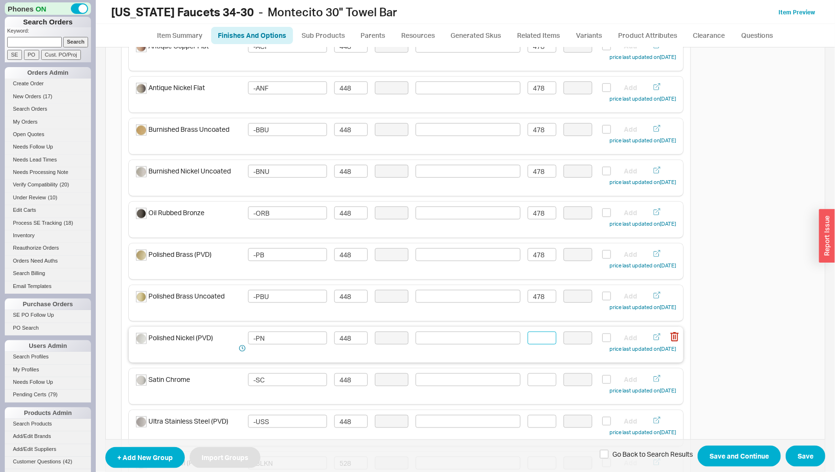
paste input "478"
type input "478"
click at [535, 380] on input at bounding box center [542, 379] width 29 height 13
paste input "478"
type input "478"
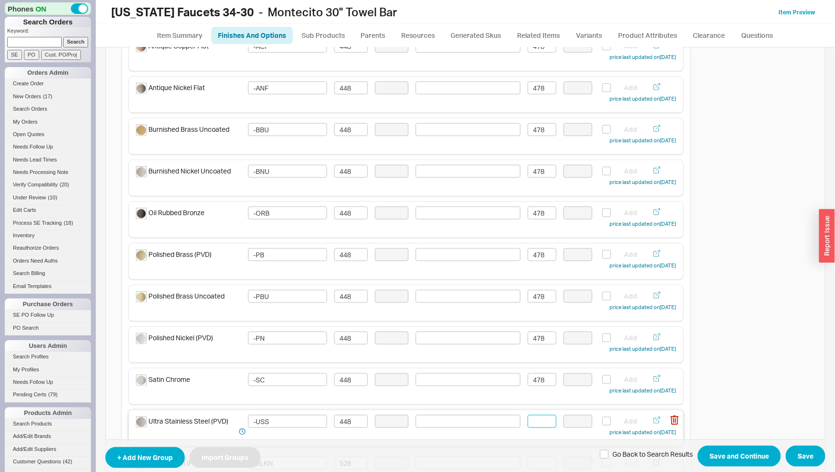
click at [533, 419] on input at bounding box center [542, 421] width 29 height 13
paste input "478"
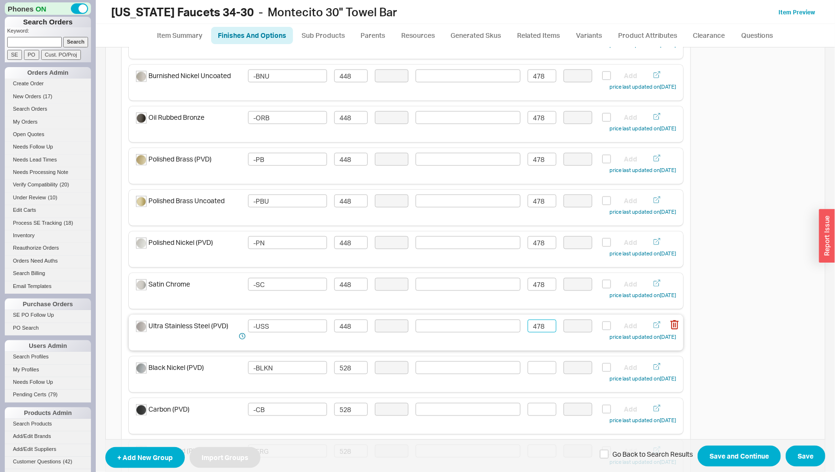
scroll to position [550, 0]
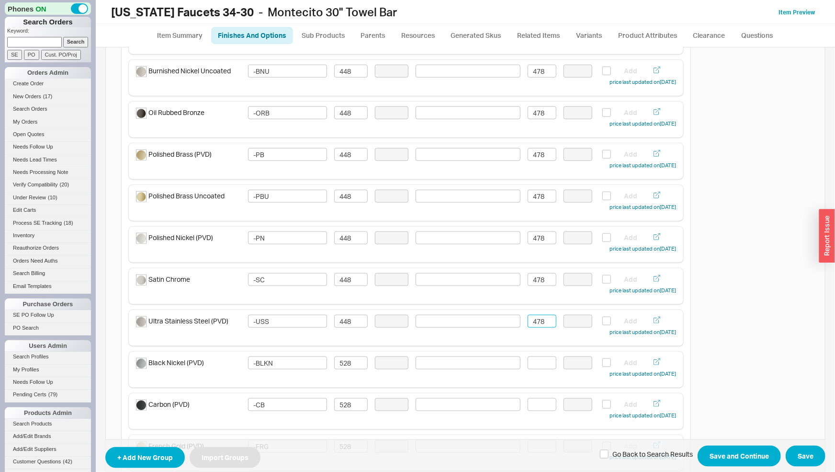
type input "478"
click at [536, 364] on input at bounding box center [542, 362] width 29 height 13
drag, startPoint x: 546, startPoint y: 361, endPoint x: 514, endPoint y: 364, distance: 32.3
click at [514, 365] on div "Black Nickel (PVD) -BLKN 528 563 Add price last updated on 03/17/2025" at bounding box center [406, 367] width 540 height 23
drag, startPoint x: 540, startPoint y: 364, endPoint x: 523, endPoint y: 365, distance: 17.3
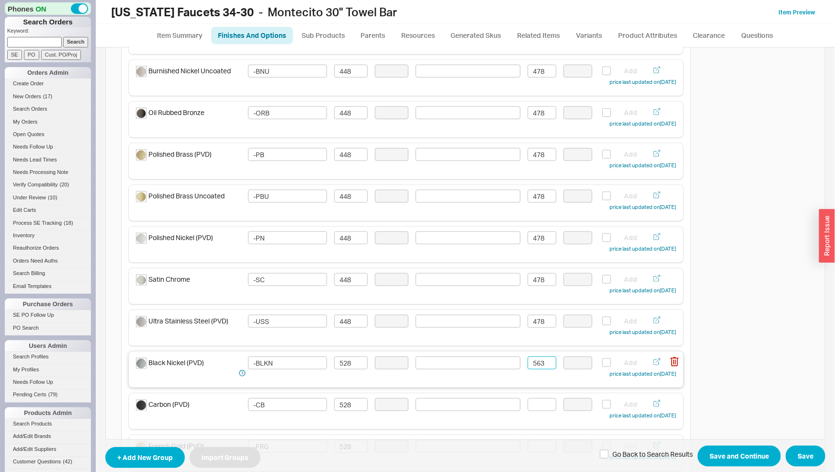
click at [528, 365] on input "563" at bounding box center [542, 362] width 29 height 13
type input "563"
click at [531, 402] on input at bounding box center [542, 404] width 29 height 13
paste input "563"
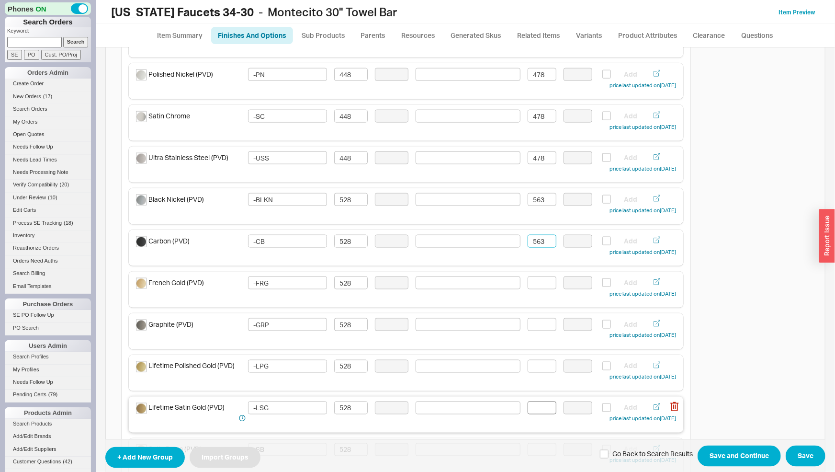
scroll to position [751, 0]
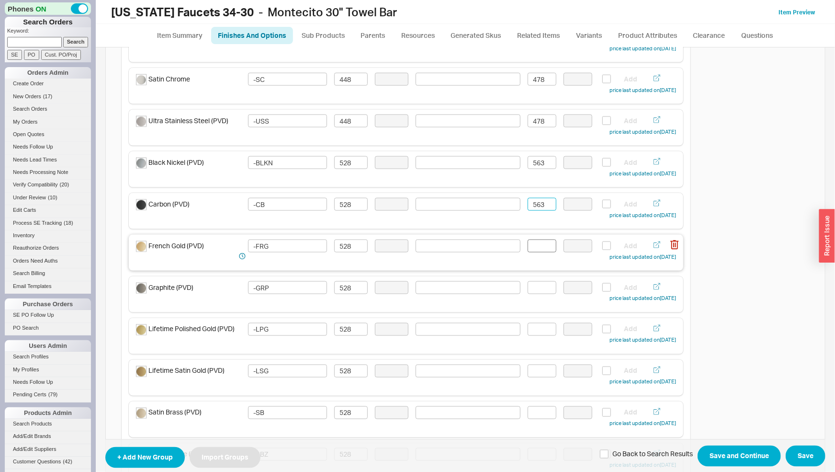
type input "563"
click at [535, 245] on input at bounding box center [542, 245] width 29 height 13
paste input "563"
click at [539, 282] on div "Graphite (PVD) -GRP 528 Add price last updated on 03/17/2025" at bounding box center [406, 294] width 555 height 36
type input "563"
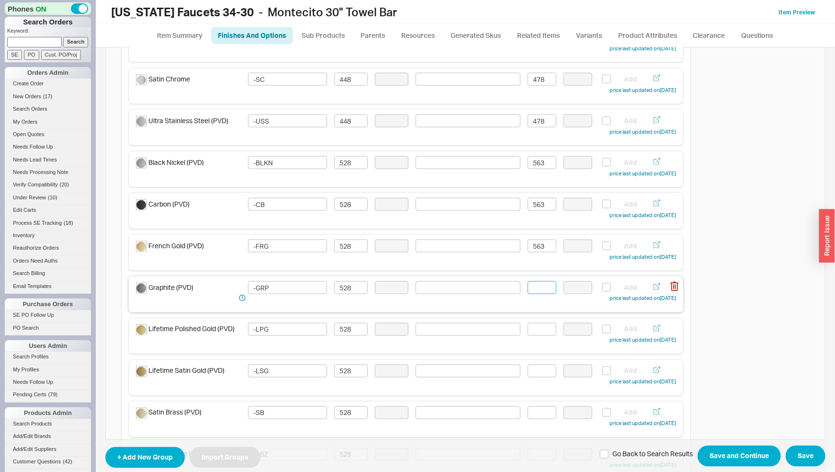
click at [540, 284] on input at bounding box center [542, 287] width 29 height 13
paste input "563"
type input "563"
click at [535, 331] on input at bounding box center [542, 329] width 29 height 13
paste input "563"
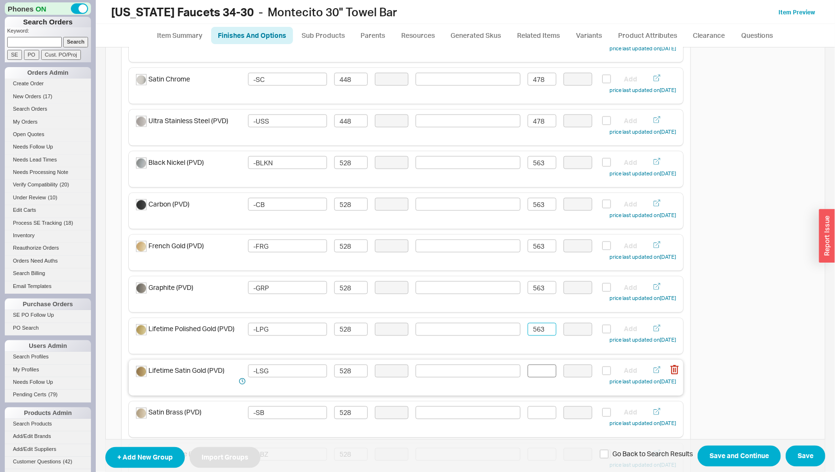
type input "563"
click at [536, 369] on input at bounding box center [542, 370] width 29 height 13
paste input "563"
type input "563"
click at [540, 410] on input at bounding box center [542, 412] width 29 height 13
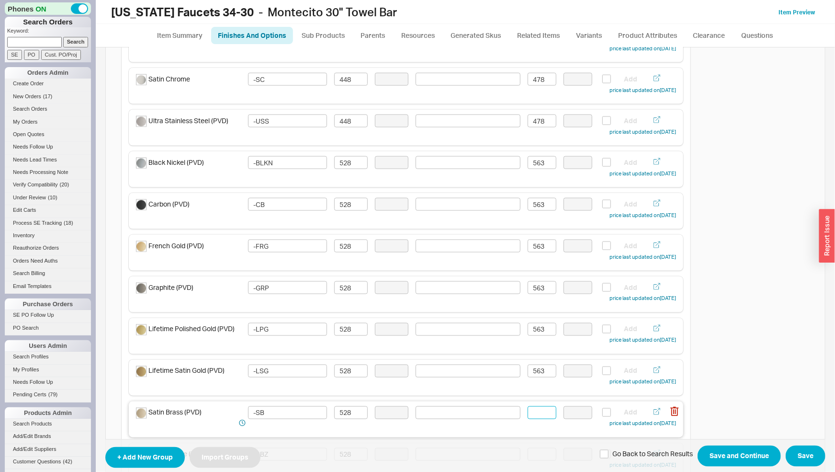
paste input "563"
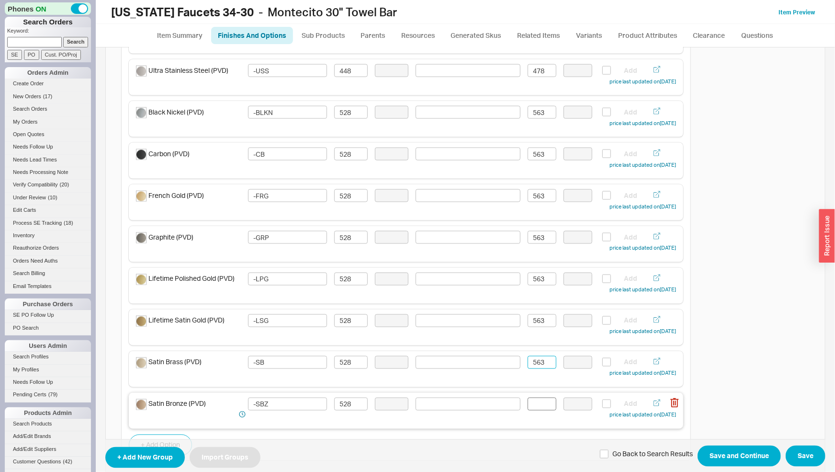
type input "563"
click at [539, 405] on input at bounding box center [542, 404] width 29 height 13
paste input "563"
type input "563"
click at [716, 460] on button "Save and Continue" at bounding box center [739, 455] width 83 height 21
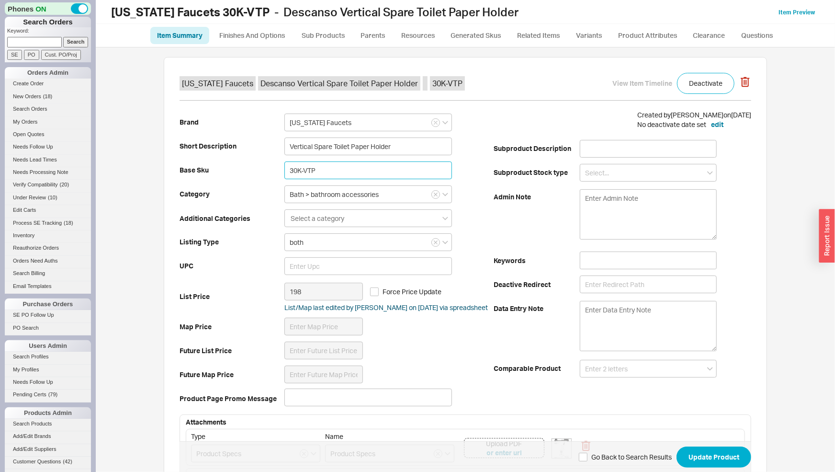
drag, startPoint x: 284, startPoint y: 171, endPoint x: 263, endPoint y: 170, distance: 20.6
click at [284, 169] on input "30K-VTP" at bounding box center [368, 170] width 168 height 18
click at [266, 37] on link "Finishes And Options" at bounding box center [252, 35] width 82 height 17
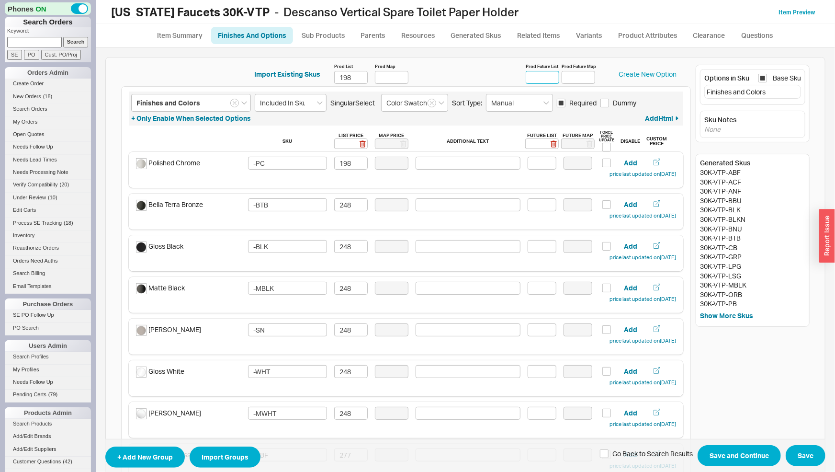
click at [539, 80] on input "Prod Future List" at bounding box center [543, 77] width 34 height 13
type input "211"
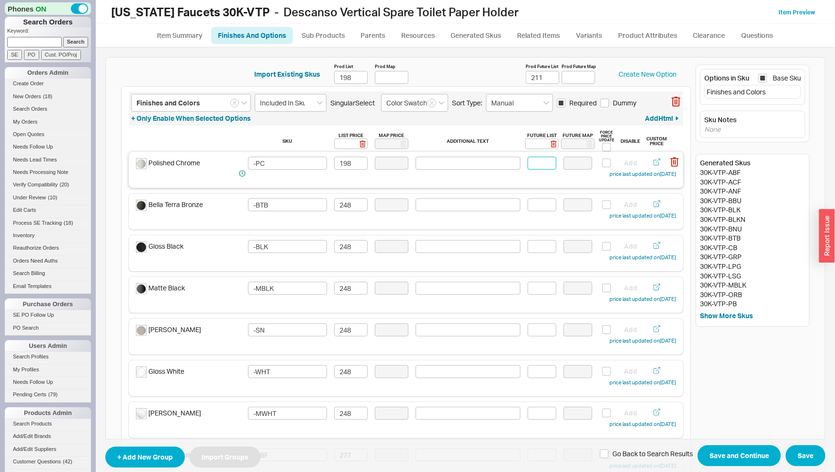
click at [540, 162] on input at bounding box center [542, 163] width 29 height 13
type input "211"
click at [530, 206] on input at bounding box center [542, 204] width 29 height 13
drag, startPoint x: 545, startPoint y: 206, endPoint x: 521, endPoint y: 206, distance: 24.4
click at [528, 206] on input "265" at bounding box center [542, 204] width 29 height 13
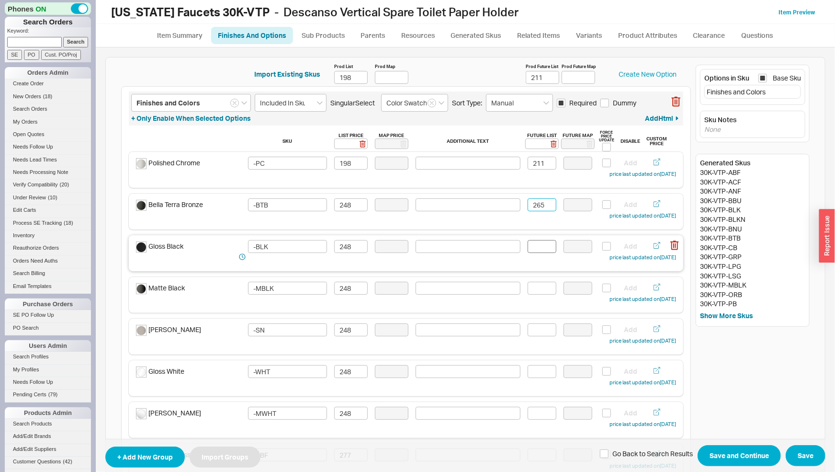
type input "265"
click at [544, 250] on input at bounding box center [542, 246] width 29 height 13
paste input "265"
type input "265"
paste input "265"
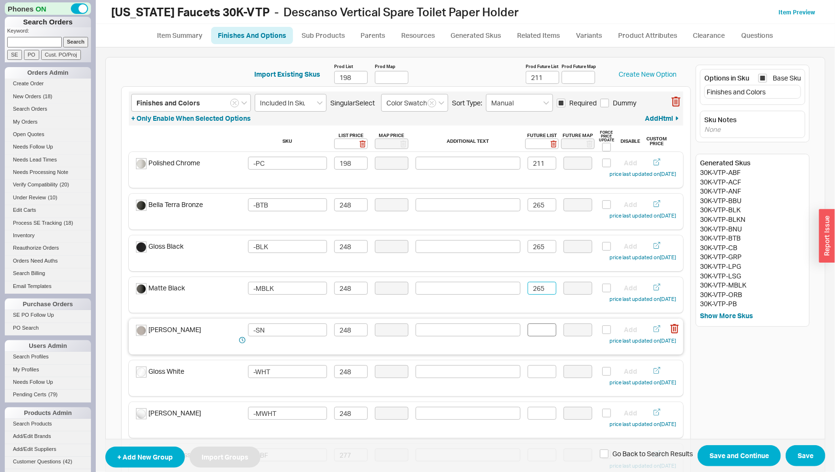
type input "265"
paste input "265"
type input "265"
paste input "265"
type input "265"
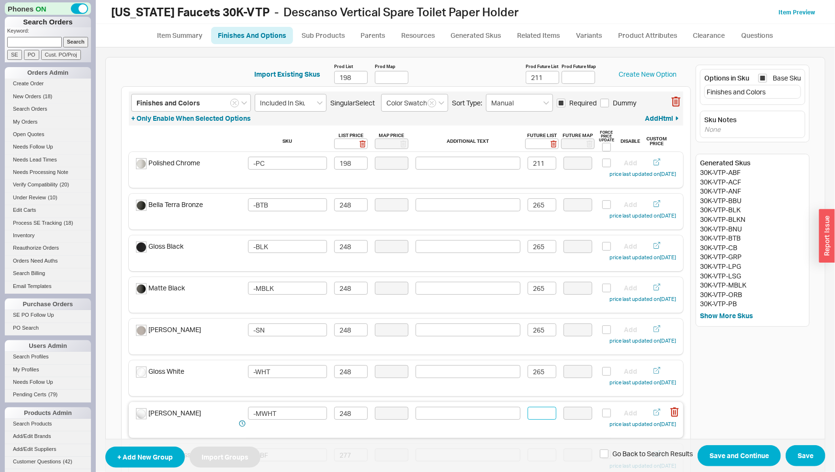
paste input "265"
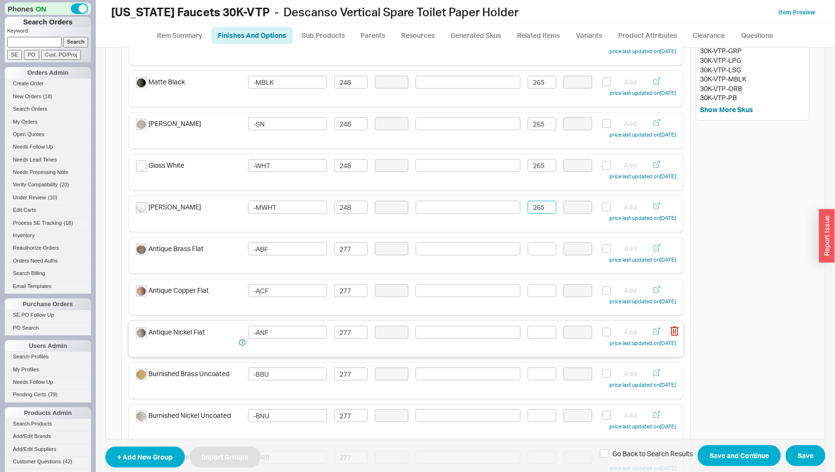
scroll to position [250, 0]
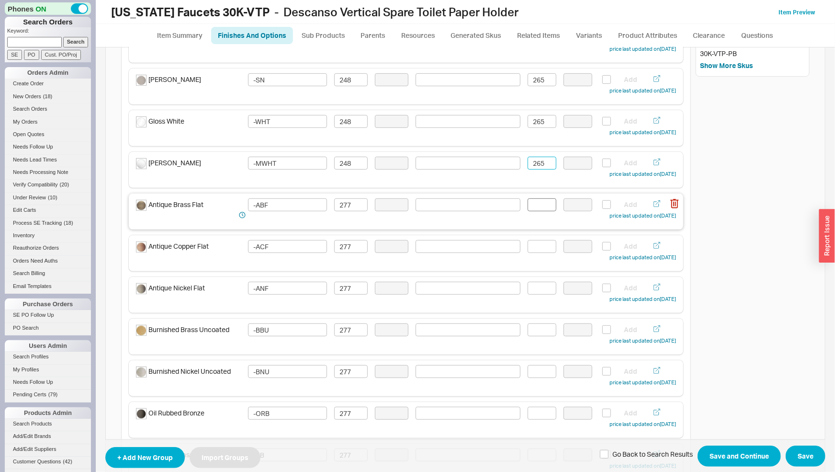
type input "265"
click at [533, 207] on input at bounding box center [542, 204] width 29 height 13
drag, startPoint x: 540, startPoint y: 204, endPoint x: 512, endPoint y: 205, distance: 27.8
click at [528, 205] on input "296" at bounding box center [542, 204] width 29 height 13
type input "296"
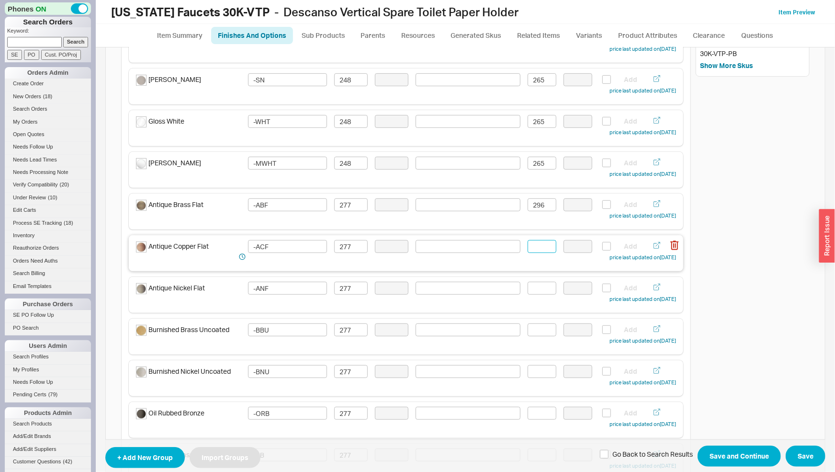
click at [536, 245] on input at bounding box center [542, 246] width 29 height 13
paste input "296"
type input "296"
click at [533, 284] on input at bounding box center [542, 288] width 29 height 13
paste input "296"
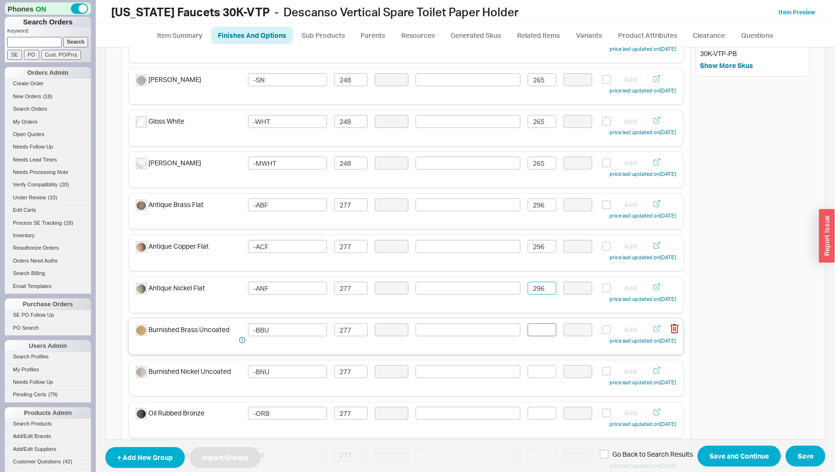
type input "296"
click at [540, 327] on input at bounding box center [542, 329] width 29 height 13
paste input "296"
click at [538, 364] on div "Burnished Nickel Uncoated -BNU 277 Add price last updated on 03/17/2025" at bounding box center [406, 378] width 555 height 36
type input "296"
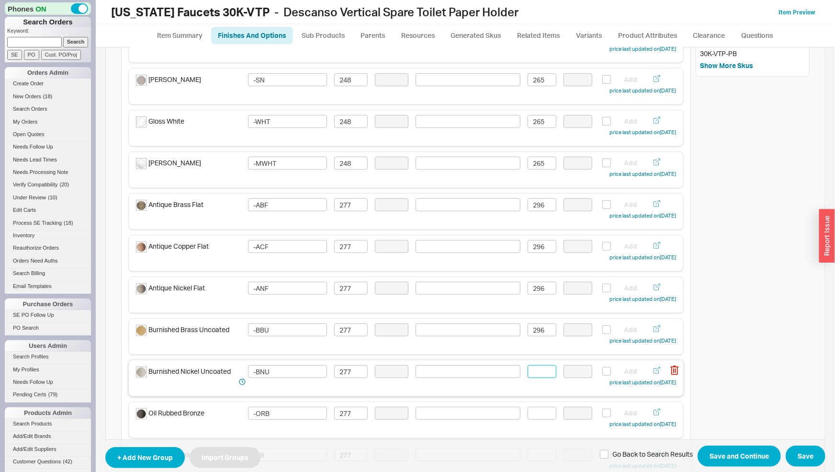
click at [541, 372] on input at bounding box center [542, 371] width 29 height 13
paste input "296"
type input "296"
click at [542, 413] on input at bounding box center [542, 413] width 29 height 13
paste input "296"
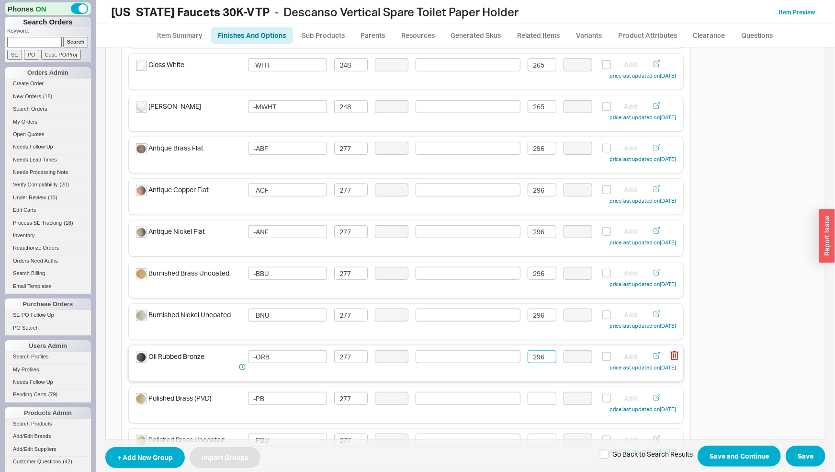
scroll to position [350, 0]
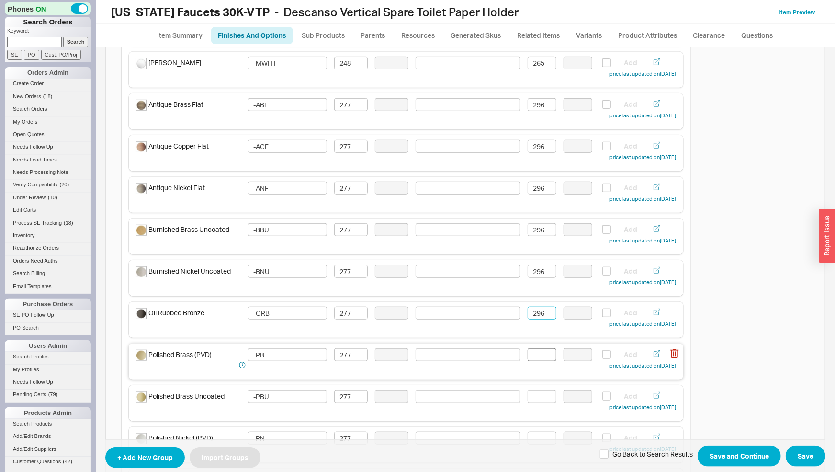
type input "296"
drag, startPoint x: 537, startPoint y: 356, endPoint x: 540, endPoint y: 369, distance: 13.2
click at [537, 355] on input at bounding box center [542, 354] width 29 height 13
paste input "296"
type input "296"
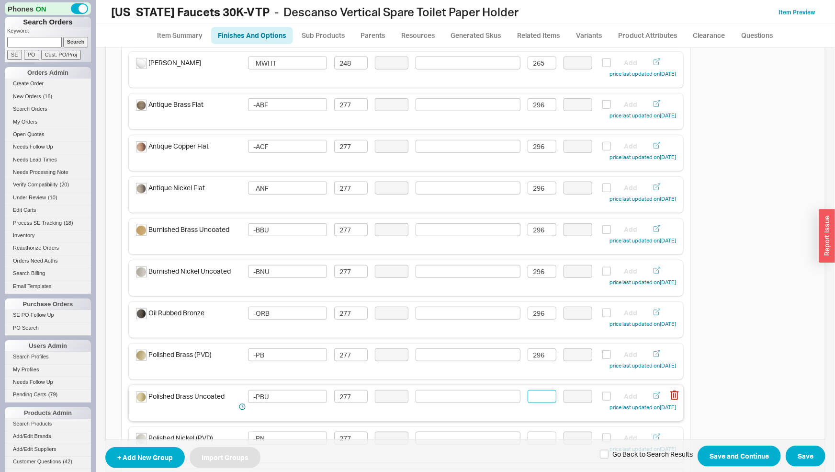
click at [544, 393] on input at bounding box center [542, 396] width 29 height 13
paste input "296"
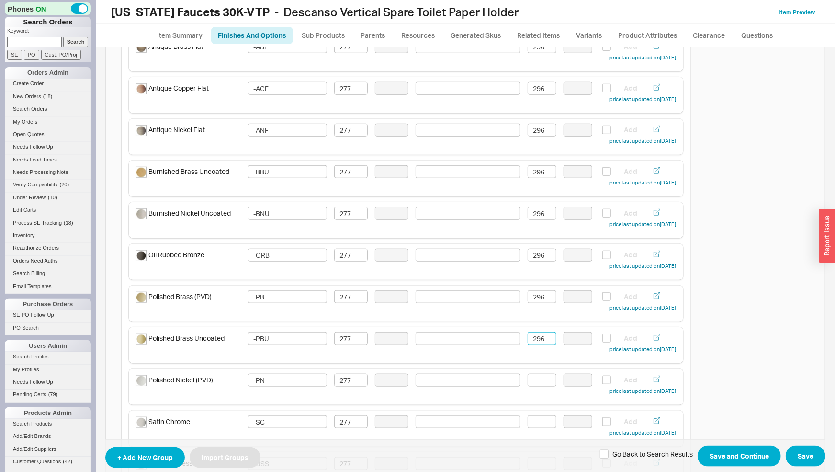
scroll to position [450, 0]
type input "296"
click at [537, 338] on input at bounding box center [542, 337] width 29 height 13
paste input "296"
type input "296"
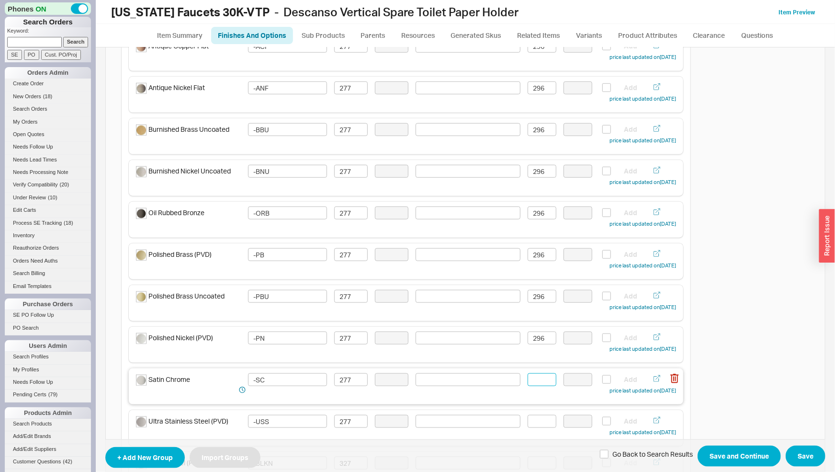
click at [539, 380] on input at bounding box center [542, 379] width 29 height 13
paste input "296"
type input "296"
click at [546, 419] on input at bounding box center [542, 421] width 29 height 13
paste input "296"
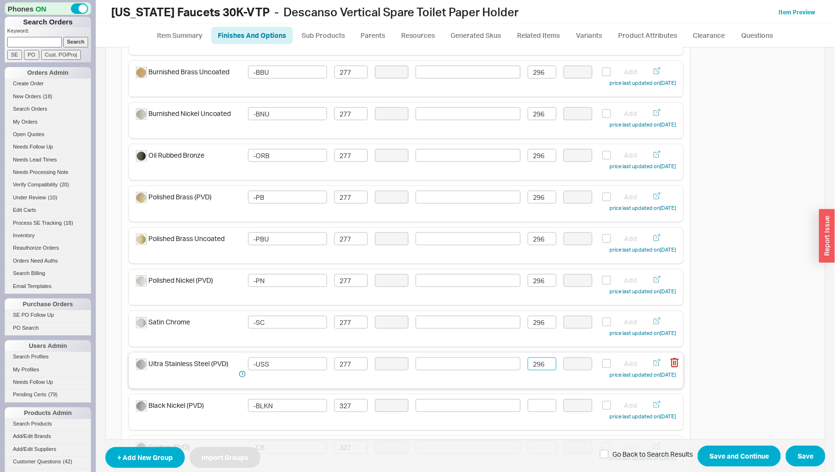
scroll to position [550, 0]
type input "296"
click at [537, 362] on input at bounding box center [542, 362] width 29 height 13
drag, startPoint x: 520, startPoint y: 362, endPoint x: 507, endPoint y: 361, distance: 13.4
click at [503, 361] on div "Black Nickel (PVD) -BLKN 327 349 Add price last updated on 03/17/2025" at bounding box center [406, 367] width 540 height 23
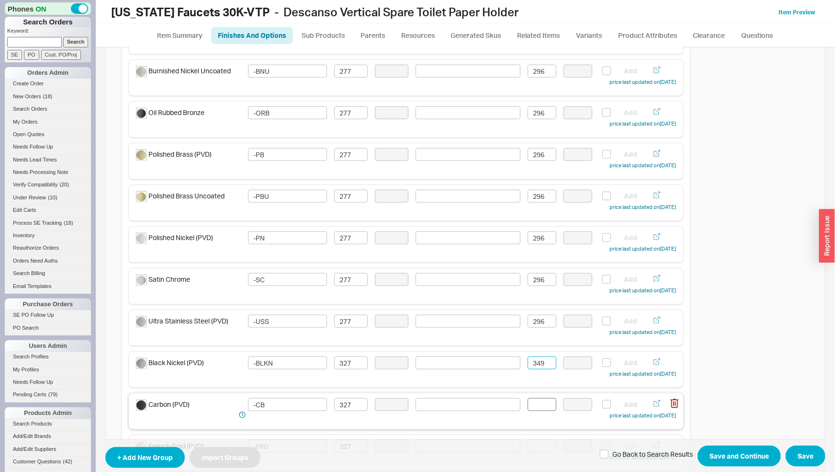
type input "349"
click at [538, 403] on input at bounding box center [542, 404] width 29 height 13
paste input "349"
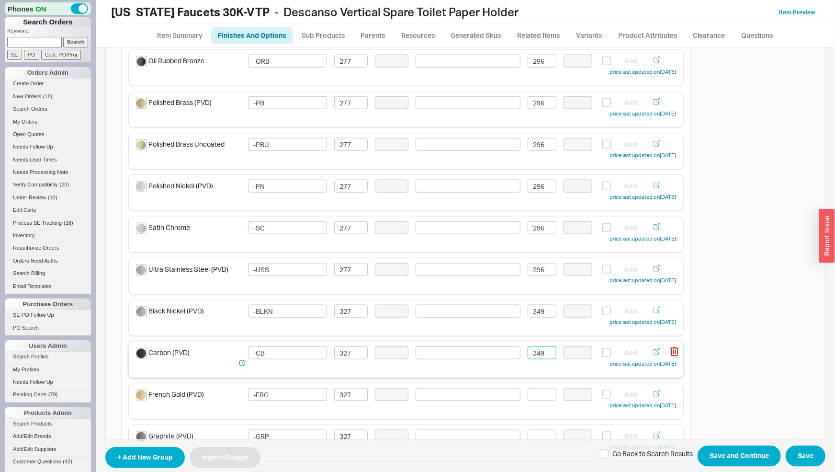
scroll to position [650, 0]
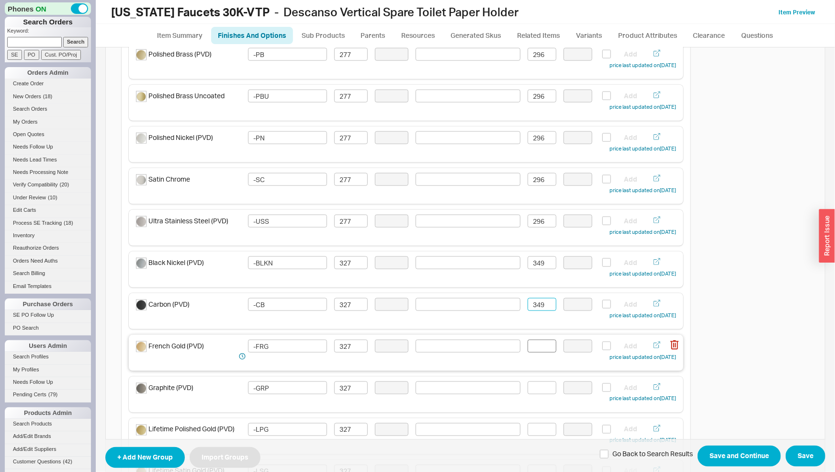
type input "349"
click at [538, 345] on input at bounding box center [542, 346] width 29 height 13
paste input "349"
type input "349"
drag, startPoint x: 539, startPoint y: 387, endPoint x: 540, endPoint y: 403, distance: 15.9
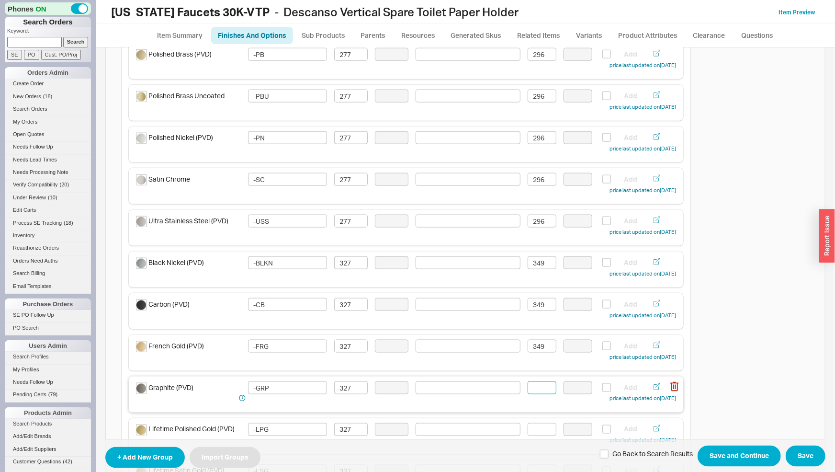
click at [539, 387] on input at bounding box center [542, 387] width 29 height 13
paste input "349"
type input "349"
click at [542, 426] on input at bounding box center [542, 429] width 29 height 13
paste input "349"
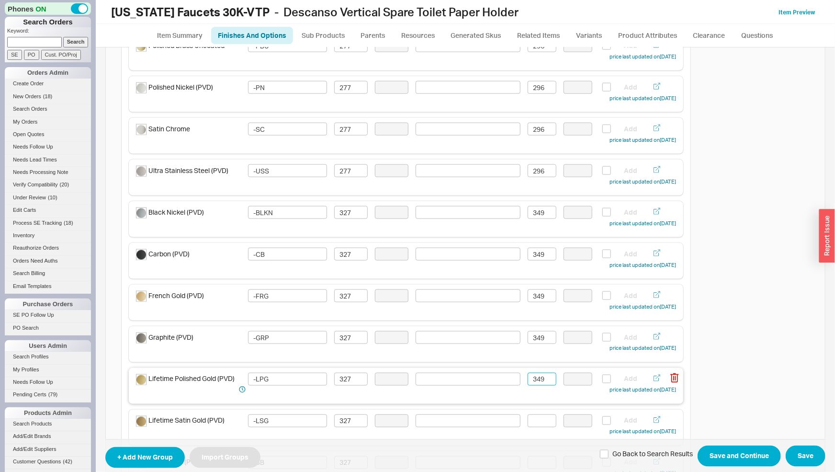
scroll to position [751, 0]
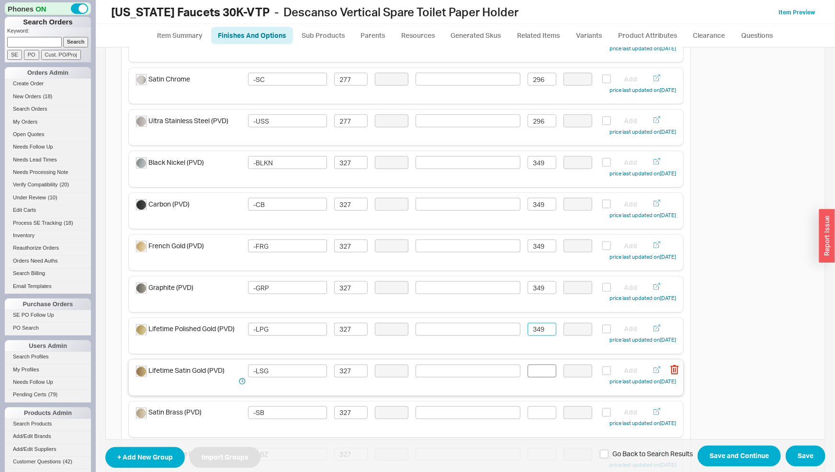
type input "349"
click at [540, 371] on input at bounding box center [542, 370] width 29 height 13
paste input "349"
type input "349"
click at [543, 414] on input at bounding box center [542, 412] width 29 height 13
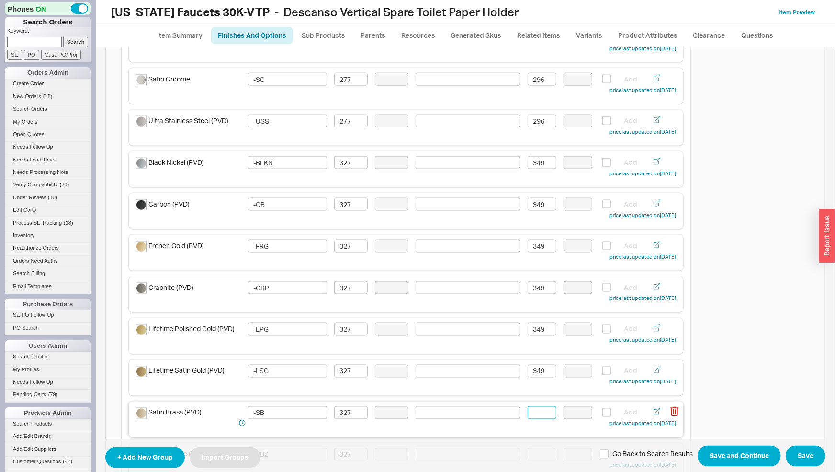
paste input "349"
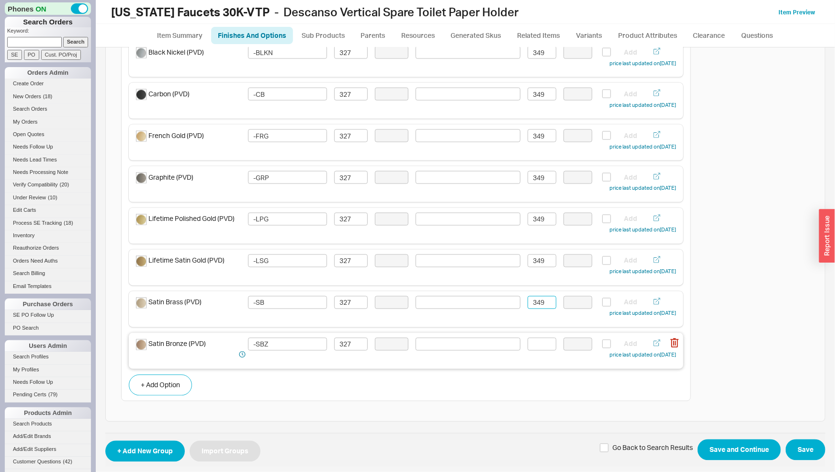
scroll to position [864, 0]
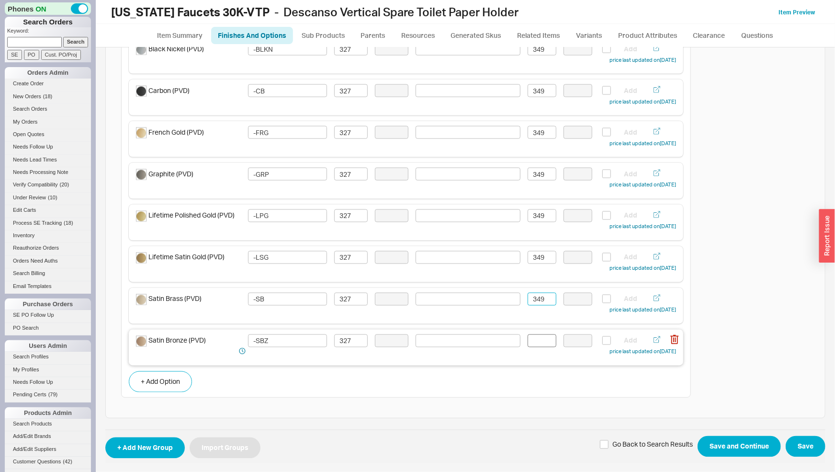
type input "349"
click at [542, 341] on input at bounding box center [542, 340] width 29 height 13
paste input "349"
type input "349"
click at [721, 442] on button "Save and Continue" at bounding box center [739, 446] width 83 height 21
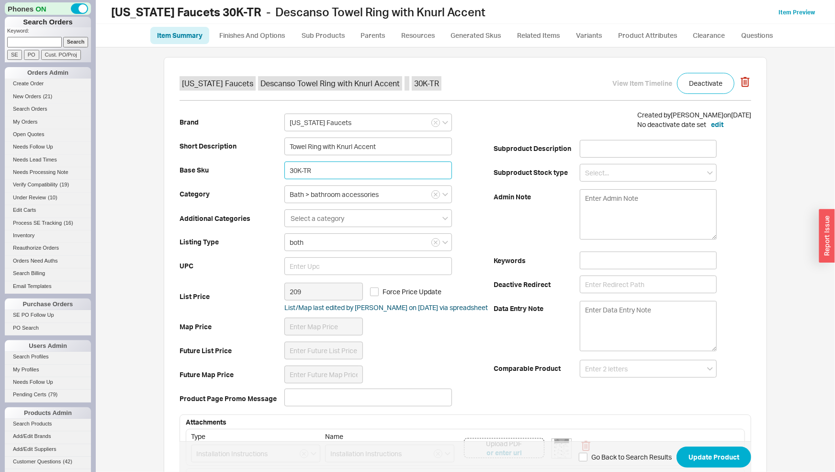
drag, startPoint x: 253, startPoint y: 167, endPoint x: 235, endPoint y: 161, distance: 19.5
click at [284, 161] on input "30K-TR" at bounding box center [368, 170] width 168 height 18
click at [270, 36] on link "Finishes And Options" at bounding box center [252, 35] width 82 height 17
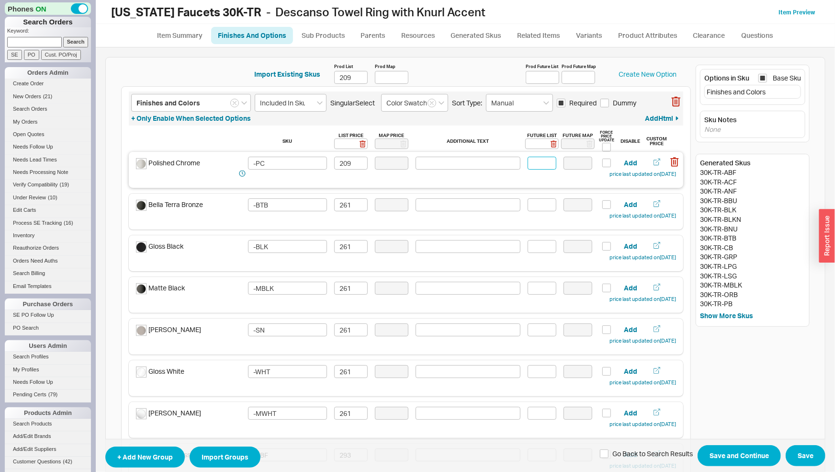
click at [540, 162] on input at bounding box center [542, 163] width 29 height 13
type input "223"
click at [544, 73] on input "Prod Future List" at bounding box center [543, 77] width 34 height 13
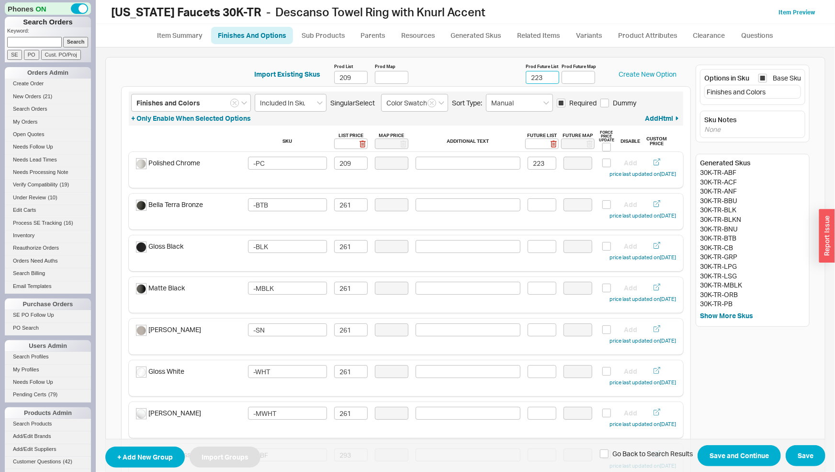
type input "223"
click at [534, 203] on input at bounding box center [542, 204] width 29 height 13
drag, startPoint x: 543, startPoint y: 208, endPoint x: 510, endPoint y: 200, distance: 34.6
click at [528, 201] on input "278" at bounding box center [542, 204] width 29 height 13
type input "278"
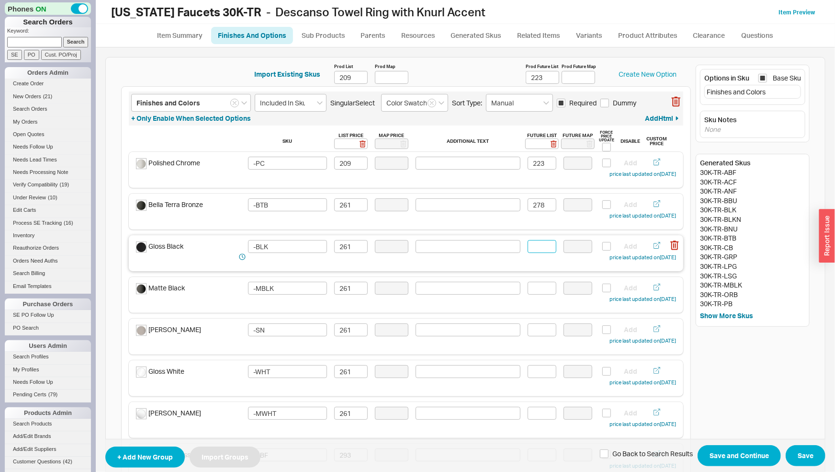
click at [533, 246] on input at bounding box center [542, 246] width 29 height 13
paste input "278"
type input "278"
click at [535, 289] on input at bounding box center [542, 288] width 29 height 13
paste input "278"
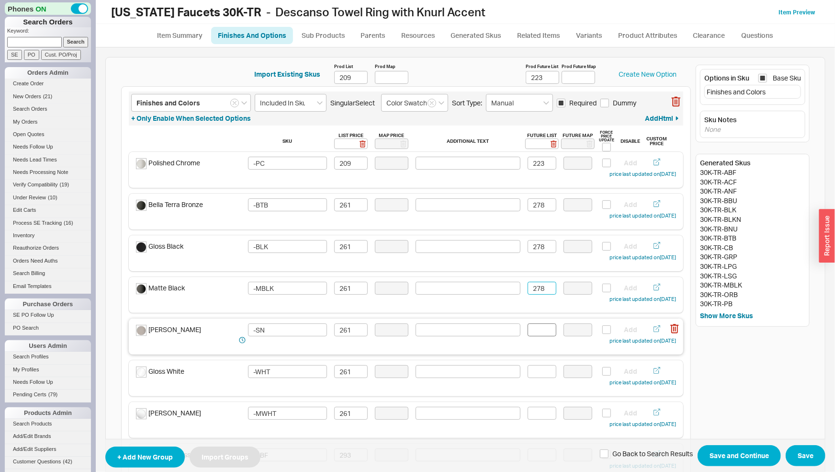
type input "278"
click at [538, 330] on input at bounding box center [542, 329] width 29 height 13
paste input "278"
type input "278"
click at [536, 369] on input at bounding box center [542, 371] width 29 height 13
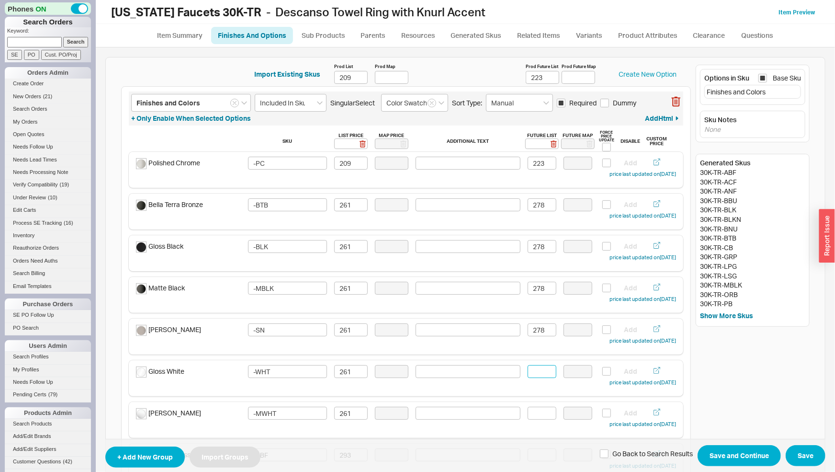
paste input "278"
type input "278"
click at [538, 414] on input at bounding box center [542, 413] width 29 height 13
paste input "278"
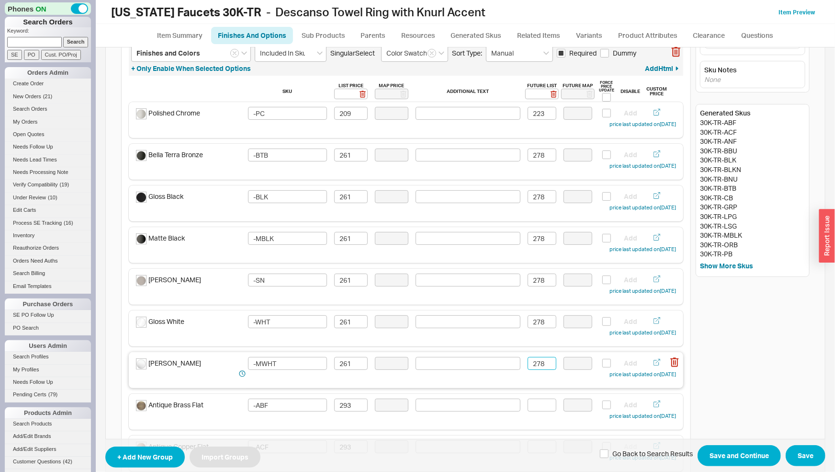
scroll to position [100, 0]
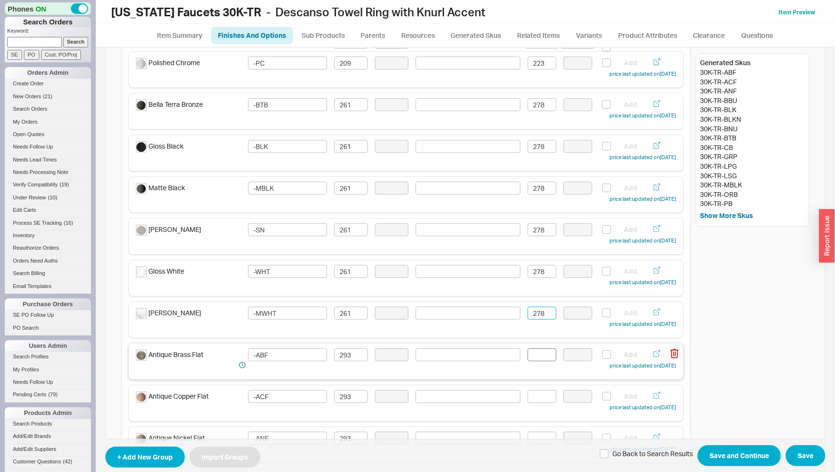
type input "278"
click at [530, 359] on input at bounding box center [542, 354] width 29 height 13
drag, startPoint x: 540, startPoint y: 356, endPoint x: 509, endPoint y: 355, distance: 31.6
click at [528, 355] on input "313" at bounding box center [542, 354] width 29 height 13
type input "313"
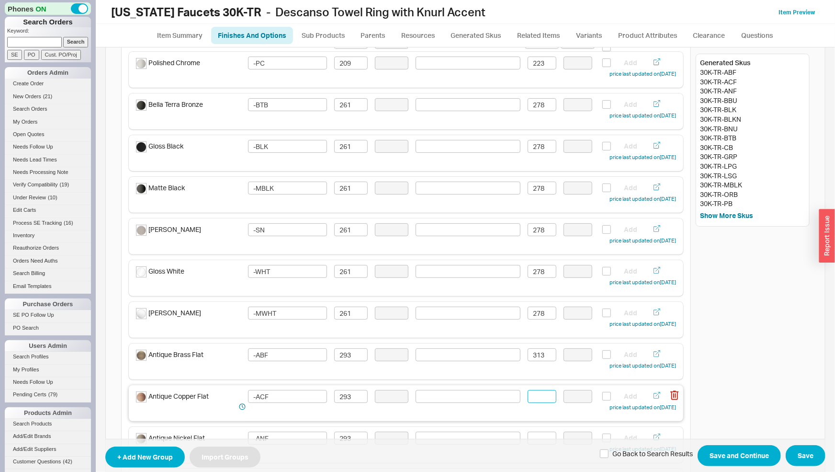
click at [535, 398] on input at bounding box center [542, 396] width 29 height 13
paste input "313"
type input "313"
click at [539, 433] on input at bounding box center [542, 438] width 29 height 13
paste input "313"
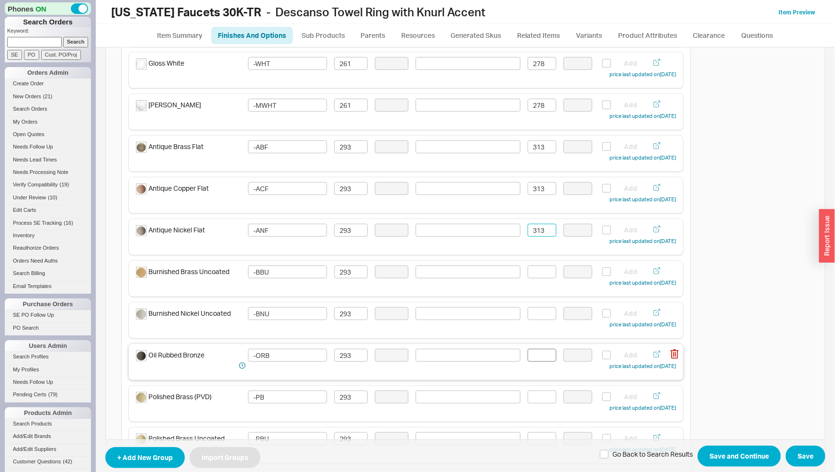
scroll to position [350, 0]
type input "313"
click at [539, 230] on input at bounding box center [542, 229] width 29 height 13
paste input "313"
type input "313"
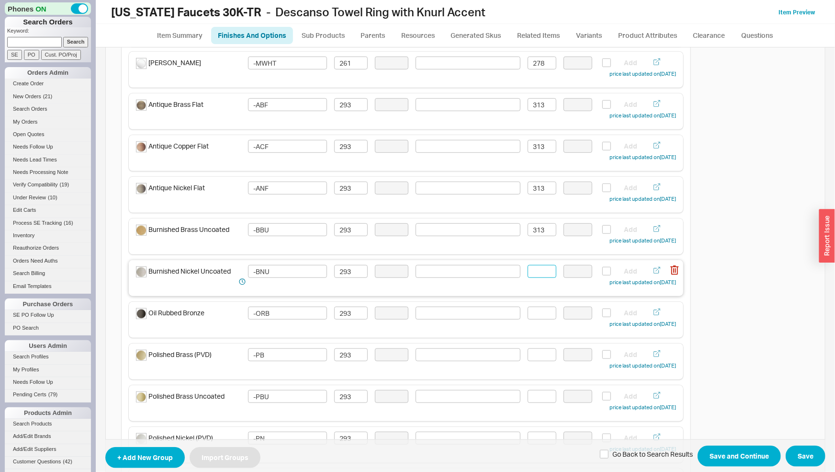
click at [536, 269] on input at bounding box center [542, 271] width 29 height 13
paste input "313"
type input "313"
click at [538, 313] on input at bounding box center [542, 313] width 29 height 13
paste input "313"
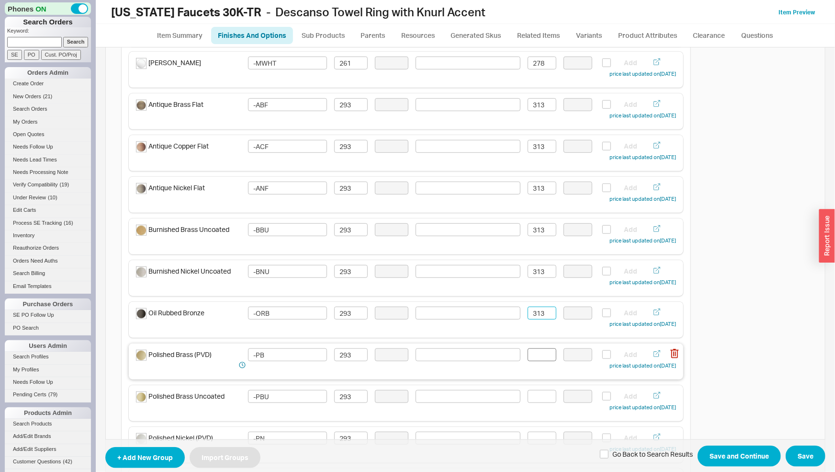
type input "313"
click at [536, 352] on input at bounding box center [542, 354] width 29 height 13
paste input "313"
type input "313"
drag, startPoint x: 536, startPoint y: 390, endPoint x: 537, endPoint y: 397, distance: 7.2
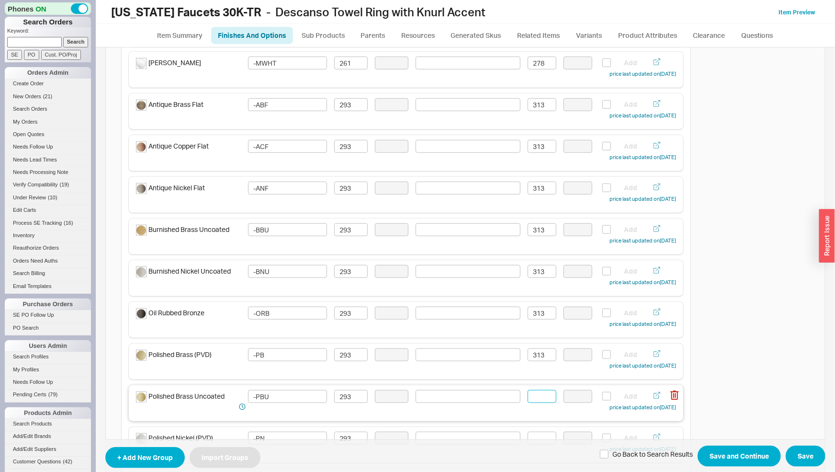
click at [536, 390] on input at bounding box center [542, 396] width 29 height 13
click at [537, 398] on input at bounding box center [542, 396] width 29 height 13
paste input "313"
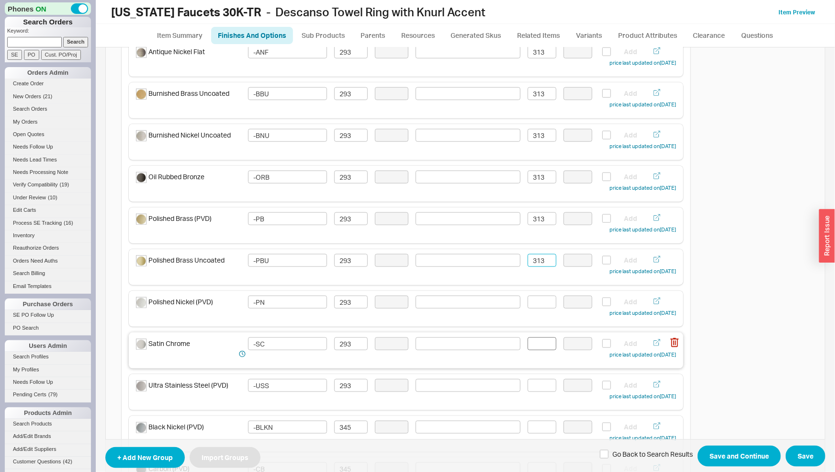
scroll to position [501, 0]
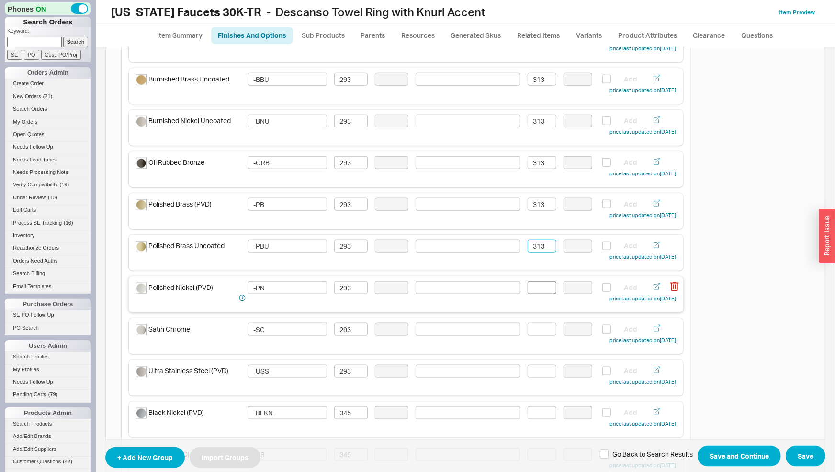
type input "313"
click at [537, 287] on input at bounding box center [542, 287] width 29 height 13
paste input "313"
type input "313"
click at [535, 330] on input at bounding box center [542, 329] width 29 height 13
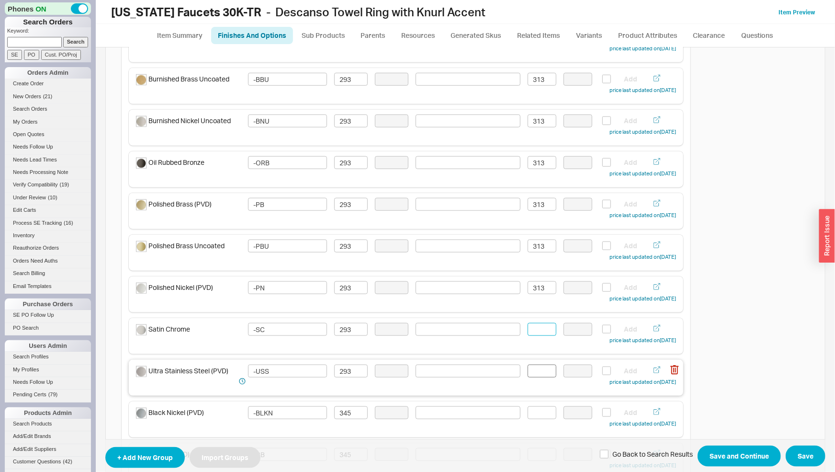
paste input "313"
type input "313"
click at [535, 369] on input at bounding box center [542, 370] width 29 height 13
paste input "313"
type input "313"
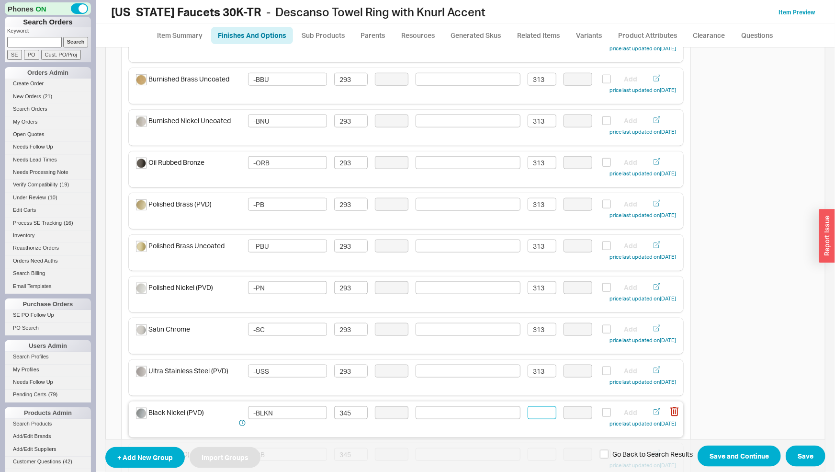
click at [534, 414] on input at bounding box center [542, 412] width 29 height 13
type input "368"
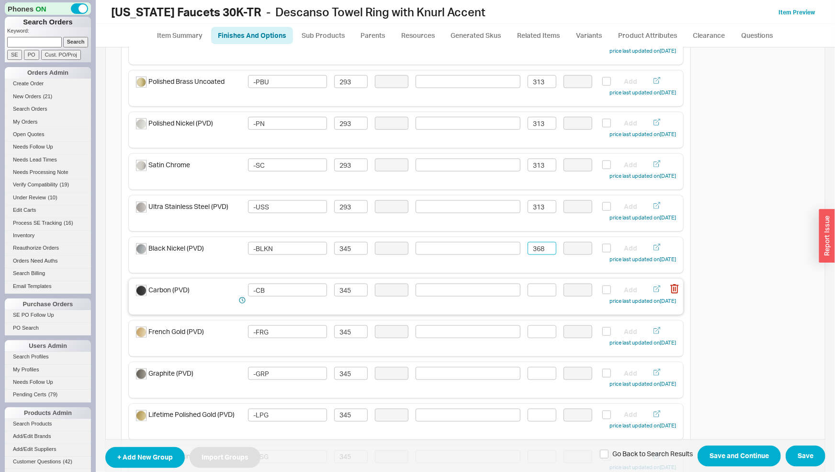
scroll to position [701, 0]
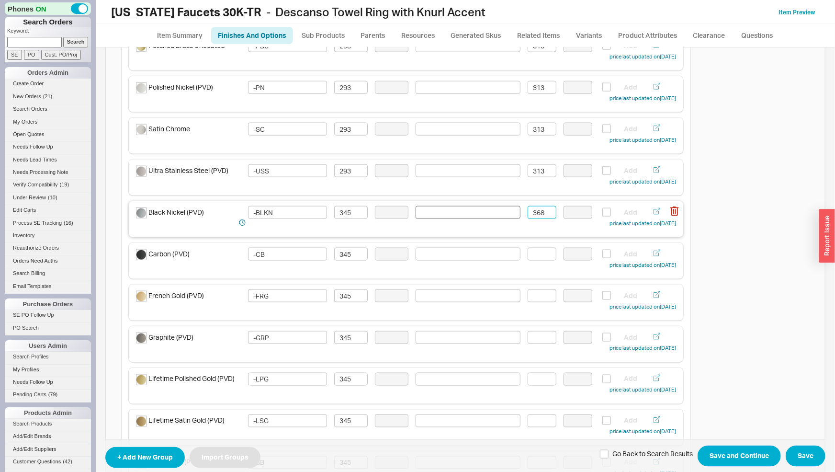
drag, startPoint x: 546, startPoint y: 214, endPoint x: 499, endPoint y: 210, distance: 47.1
click at [528, 210] on input "368" at bounding box center [542, 212] width 29 height 13
click at [540, 253] on input at bounding box center [542, 254] width 29 height 13
paste input "368"
click at [535, 278] on div "Carbon (PVD) -CB 345 368 Add price last updated on 03/17/2025" at bounding box center [406, 261] width 555 height 36
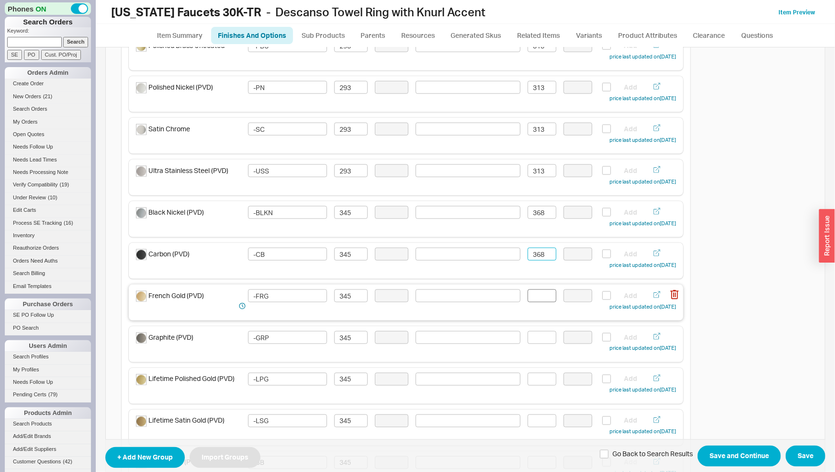
type input "368"
click at [535, 293] on input at bounding box center [542, 295] width 29 height 13
click at [536, 296] on input at bounding box center [542, 295] width 29 height 13
paste input "368"
type input "368"
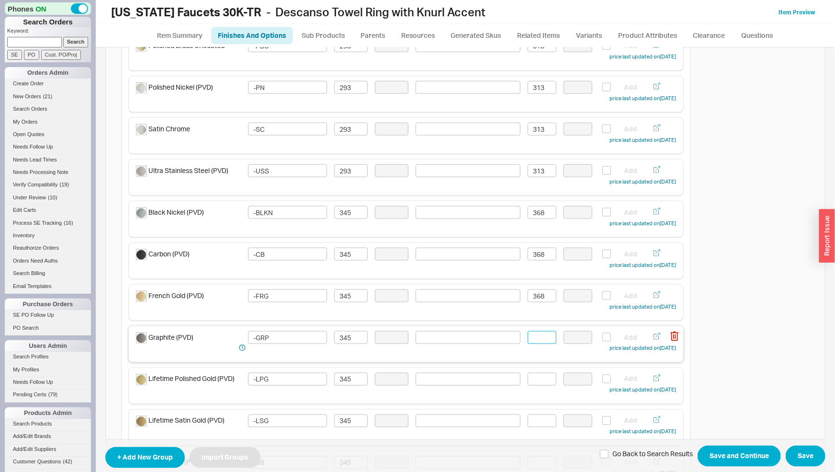
drag, startPoint x: 536, startPoint y: 335, endPoint x: 538, endPoint y: 346, distance: 11.2
click at [536, 336] on input at bounding box center [542, 337] width 29 height 13
paste input "368"
click at [538, 373] on div "Lifetime Polished Gold (PVD) -LPG 345 Add price last updated on 03/17/2025" at bounding box center [406, 386] width 555 height 36
type input "368"
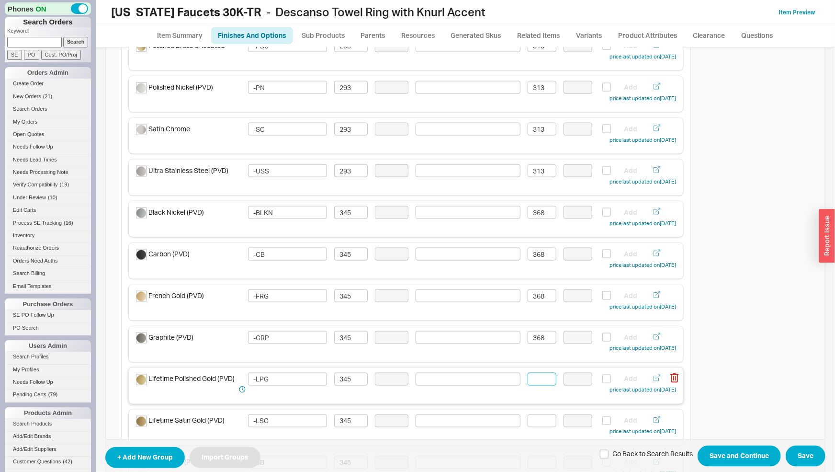
click at [538, 379] on input at bounding box center [542, 379] width 29 height 13
paste input "368"
type input "368"
click at [537, 418] on input at bounding box center [542, 420] width 29 height 13
paste input "368"
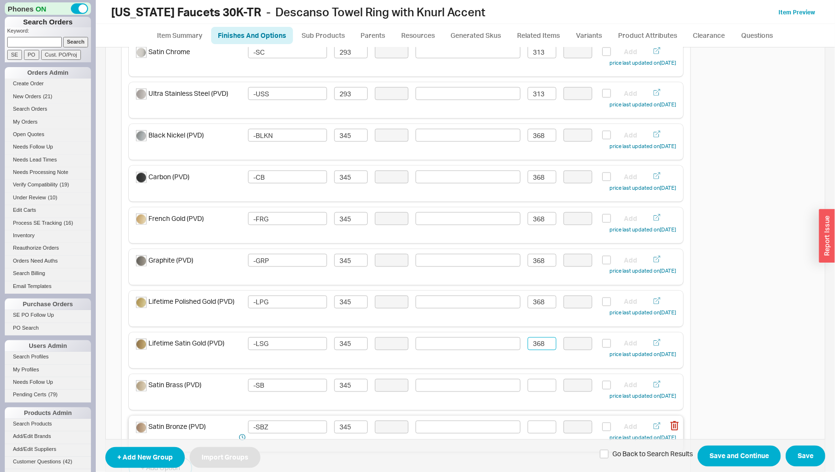
scroll to position [851, 0]
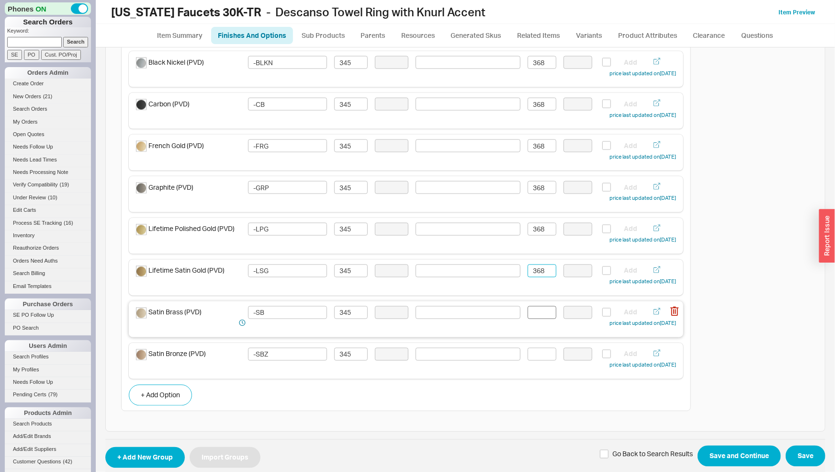
type input "368"
click at [539, 315] on input at bounding box center [542, 312] width 29 height 13
paste input "368"
type input "368"
click at [544, 359] on input at bounding box center [542, 354] width 29 height 13
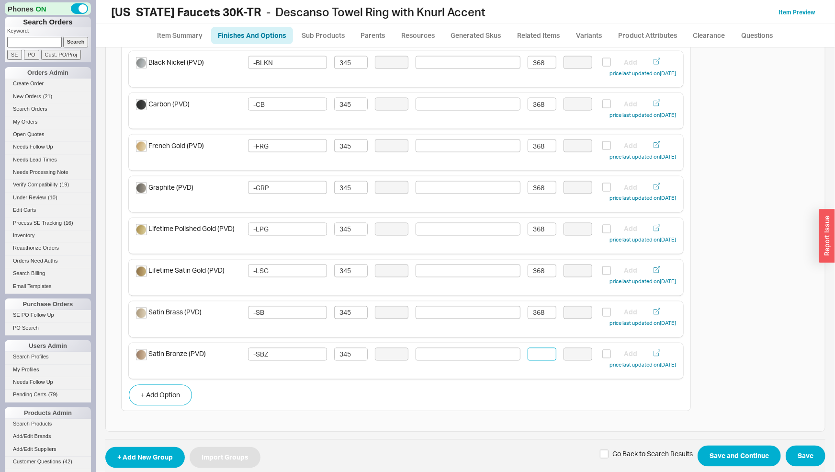
paste input "368"
type input "368"
click at [727, 456] on button "Save and Continue" at bounding box center [739, 455] width 83 height 21
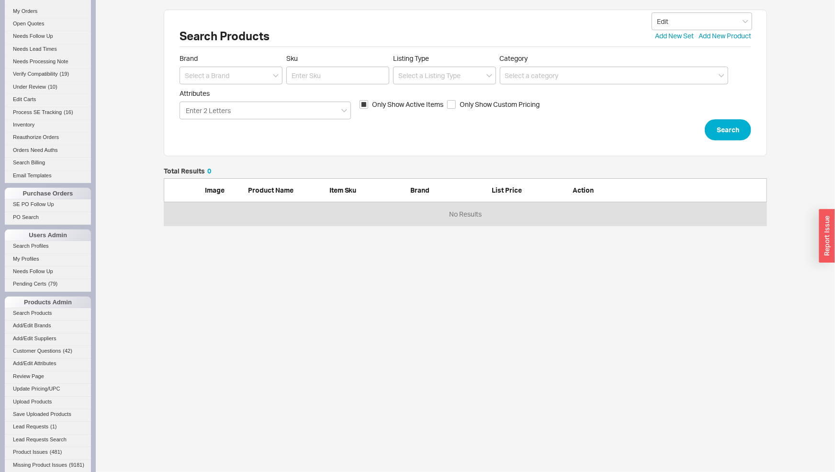
scroll to position [289, 0]
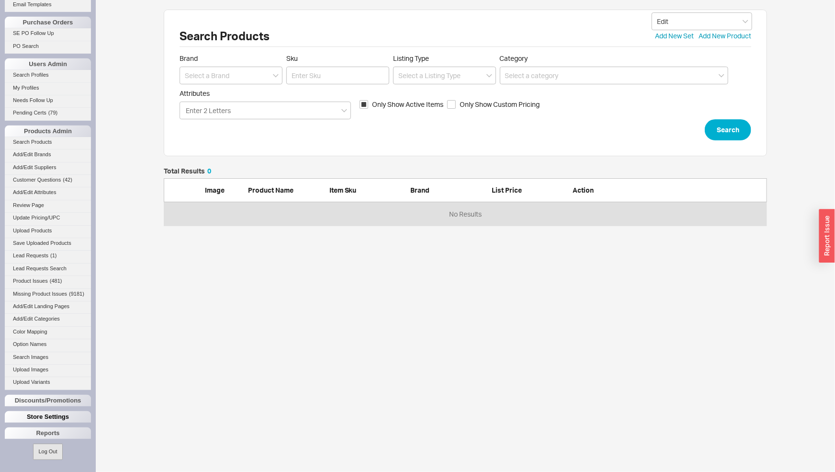
click at [45, 417] on div "Store Settings" at bounding box center [48, 416] width 86 height 11
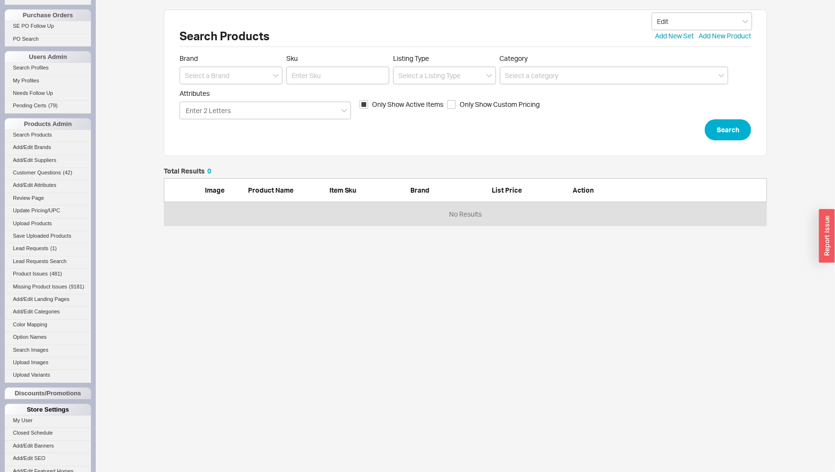
scroll to position [376, 0]
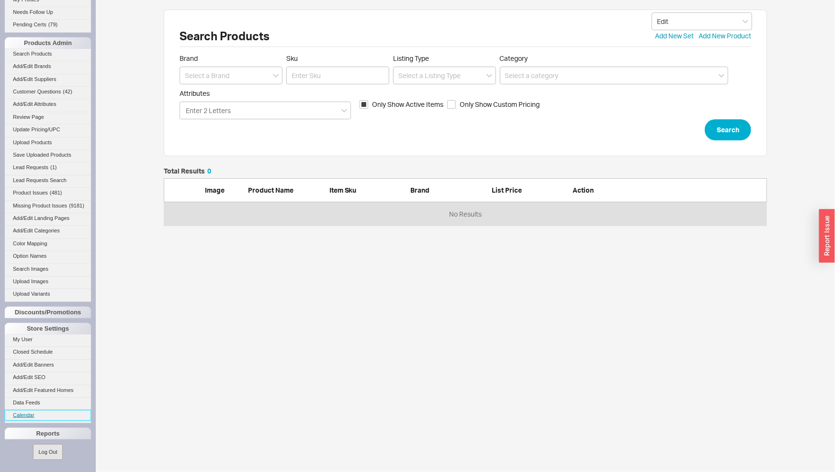
click at [28, 417] on link "Calendar" at bounding box center [48, 415] width 86 height 10
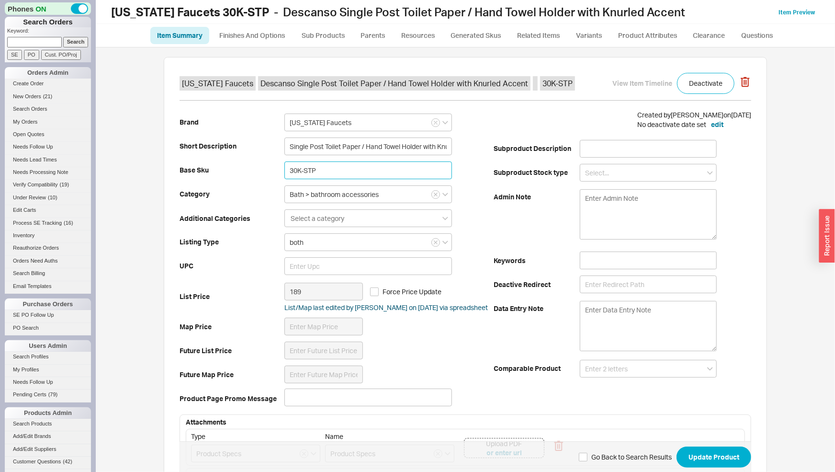
drag, startPoint x: 316, startPoint y: 167, endPoint x: 237, endPoint y: 166, distance: 79.0
click at [284, 166] on input "30K-STP" at bounding box center [368, 170] width 168 height 18
click at [260, 37] on link "Finishes And Options" at bounding box center [252, 35] width 82 height 17
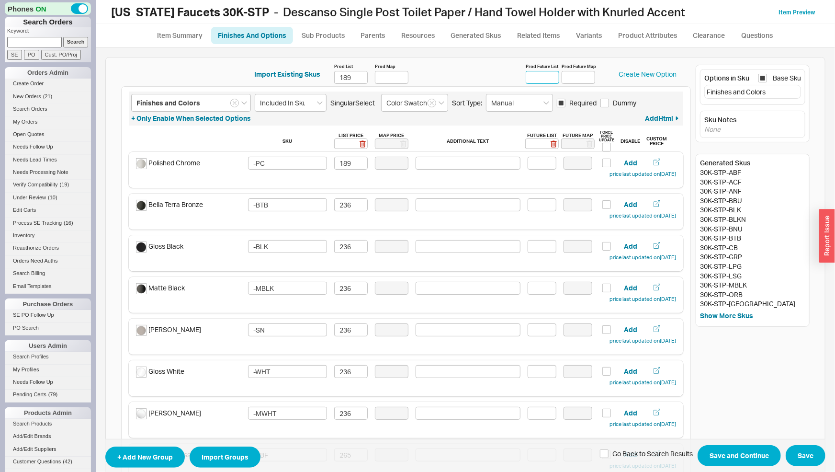
click at [545, 82] on input "Prod Future List" at bounding box center [543, 77] width 34 height 13
type input "202"
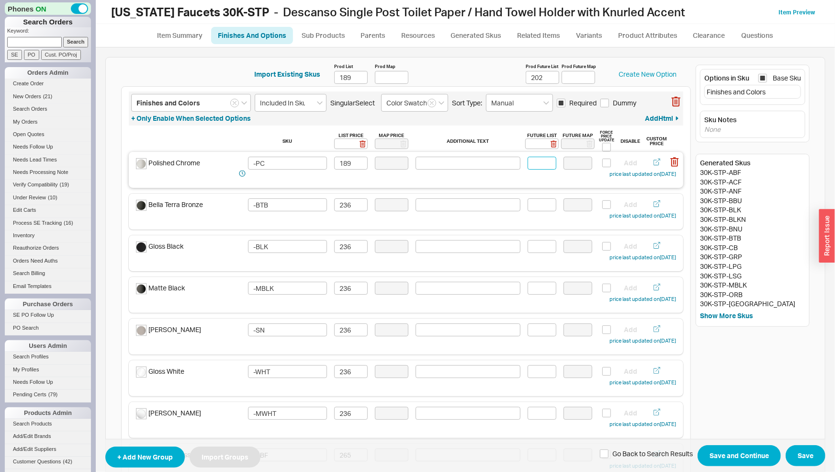
click at [535, 162] on input at bounding box center [542, 163] width 29 height 13
type input "202"
click at [549, 205] on input at bounding box center [542, 204] width 29 height 13
drag, startPoint x: 548, startPoint y: 206, endPoint x: 489, endPoint y: 212, distance: 59.2
click at [489, 212] on div "Bella Terra Bronze -BTB 236 252 Add price last updated on 03/17/2025" at bounding box center [406, 209] width 540 height 23
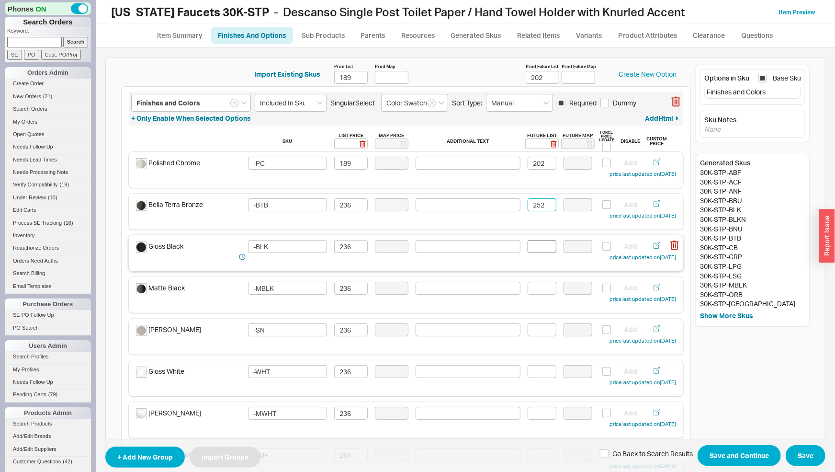
type input "252"
click at [537, 245] on input at bounding box center [542, 246] width 29 height 13
paste input "252"
type input "252"
click at [537, 287] on input at bounding box center [542, 288] width 29 height 13
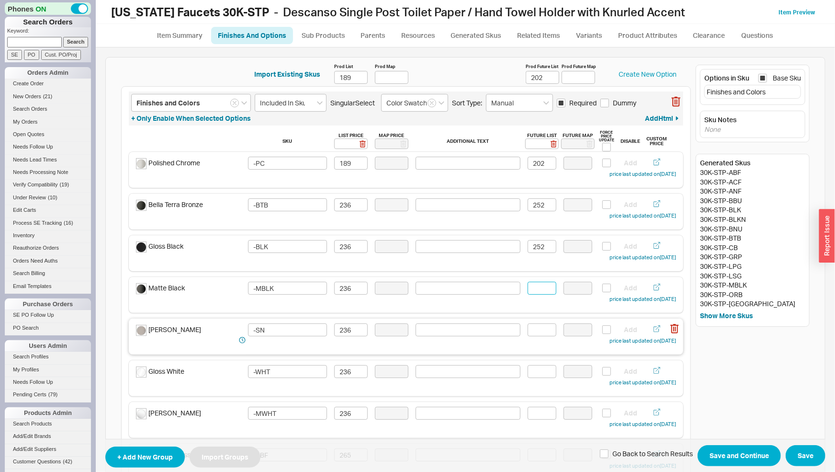
paste input "252"
type input "252"
click at [541, 334] on input at bounding box center [542, 329] width 29 height 13
paste input "252"
type input "252"
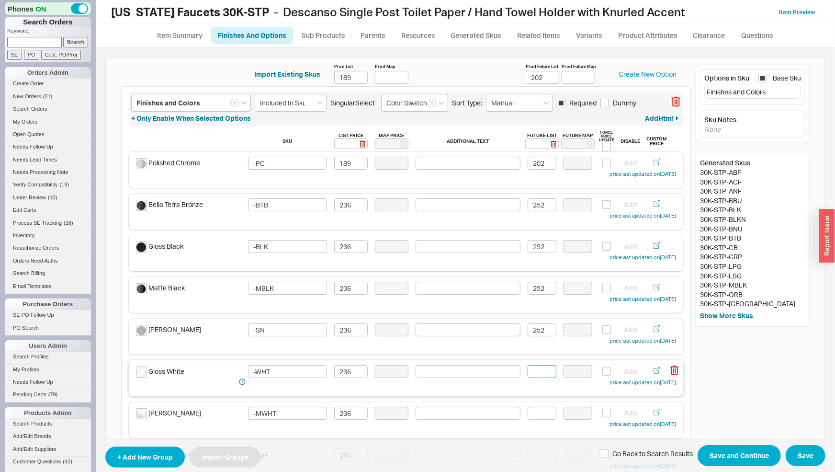
click at [542, 370] on input at bounding box center [542, 371] width 29 height 13
paste input "252"
type input "252"
click at [535, 419] on input at bounding box center [542, 413] width 29 height 13
paste input "252"
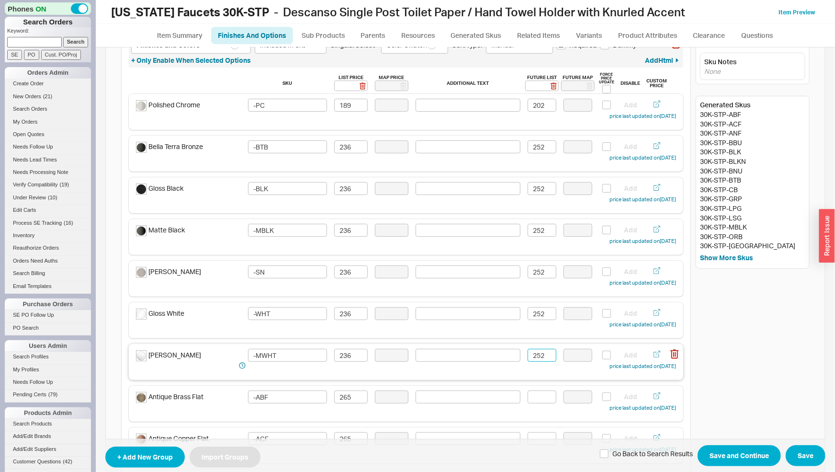
scroll to position [100, 0]
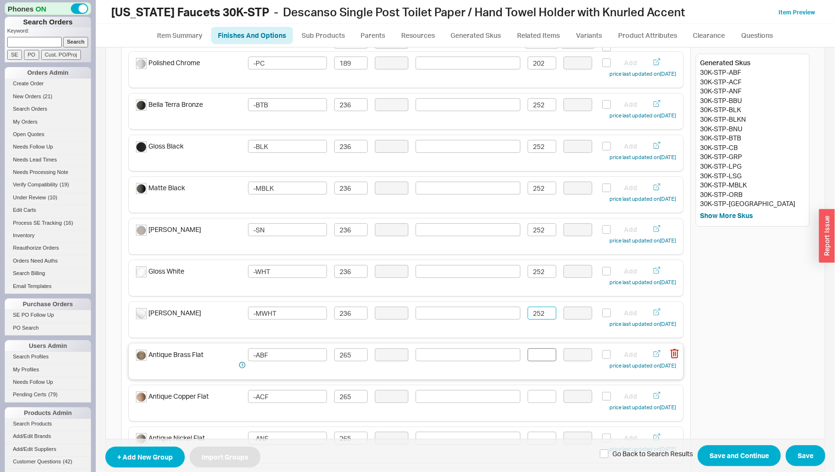
type input "252"
click at [535, 355] on input at bounding box center [542, 354] width 29 height 13
paste input "252"
click at [538, 387] on div "Antique Copper Flat -ACF 265 Add price last updated on 03/17/2025" at bounding box center [406, 403] width 555 height 36
type input "252"
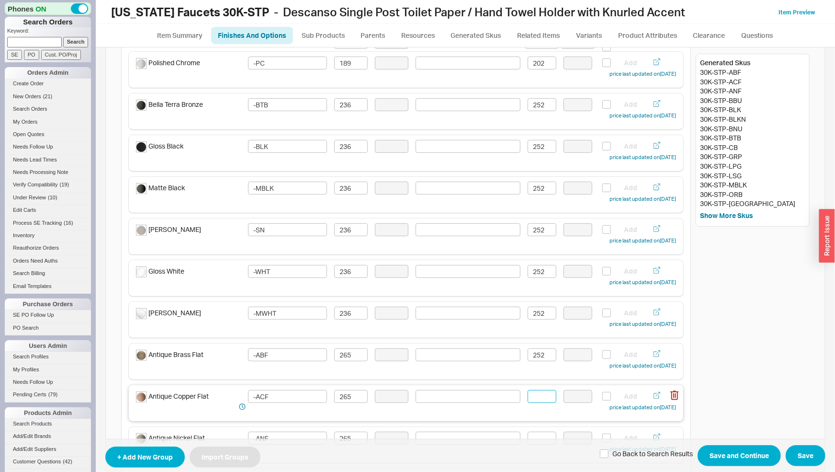
click at [540, 393] on input at bounding box center [542, 396] width 29 height 13
drag, startPoint x: 544, startPoint y: 355, endPoint x: 525, endPoint y: 355, distance: 18.2
click at [528, 355] on input "252" at bounding box center [542, 354] width 29 height 13
drag, startPoint x: 522, startPoint y: 355, endPoint x: 515, endPoint y: 354, distance: 7.2
click at [528, 354] on input "283" at bounding box center [542, 354] width 29 height 13
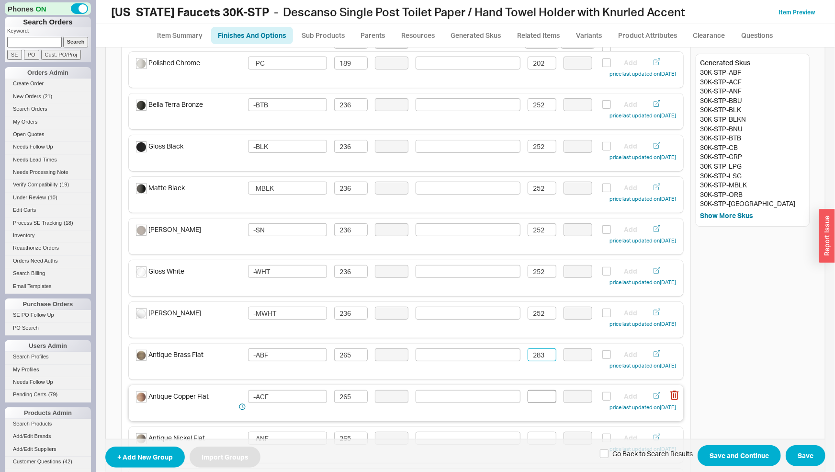
type input "283"
click at [536, 397] on input at bounding box center [542, 396] width 29 height 13
paste input "283"
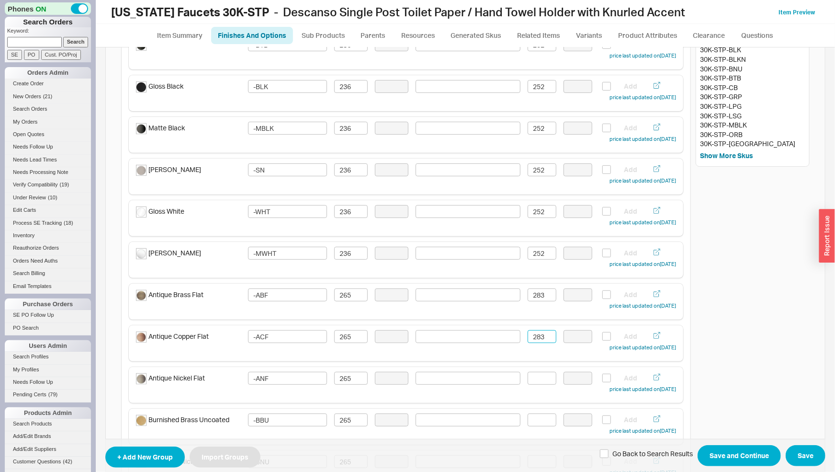
scroll to position [200, 0]
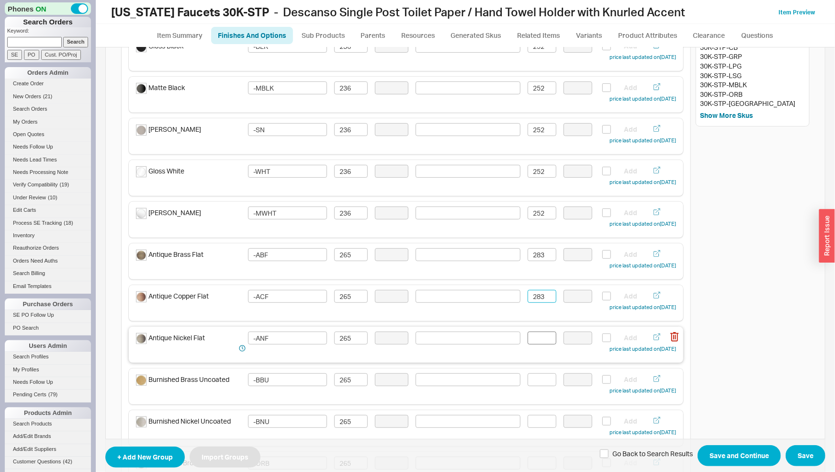
type input "283"
click at [537, 337] on input at bounding box center [542, 337] width 29 height 13
paste input "283"
type input "283"
drag, startPoint x: 535, startPoint y: 376, endPoint x: 535, endPoint y: 387, distance: 11.0
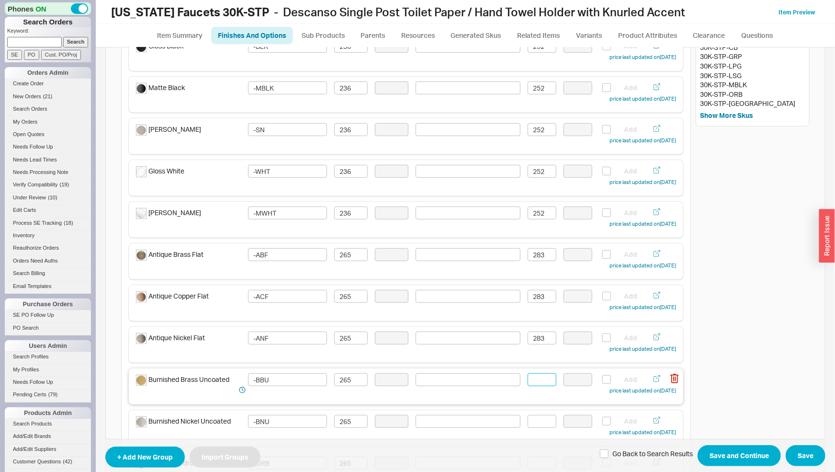
click at [535, 377] on input at bounding box center [542, 379] width 29 height 13
paste input "283"
type input "283"
click at [535, 424] on input at bounding box center [542, 421] width 29 height 13
paste input "283"
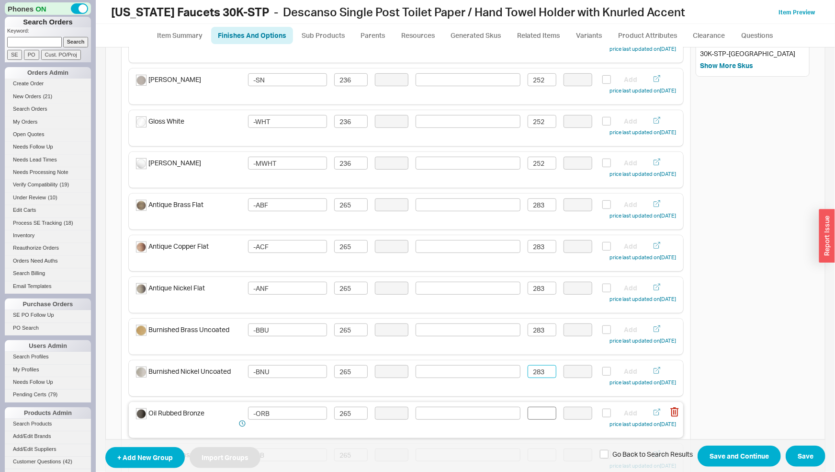
type input "283"
click at [535, 413] on input at bounding box center [542, 413] width 29 height 13
paste input "283"
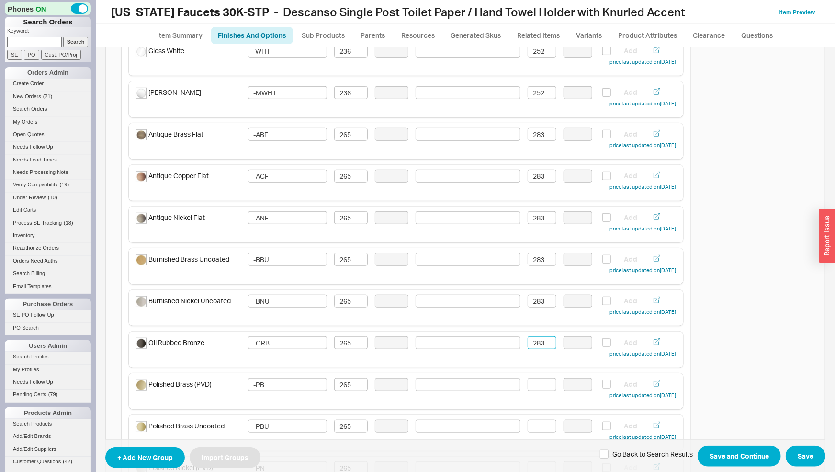
scroll to position [350, 0]
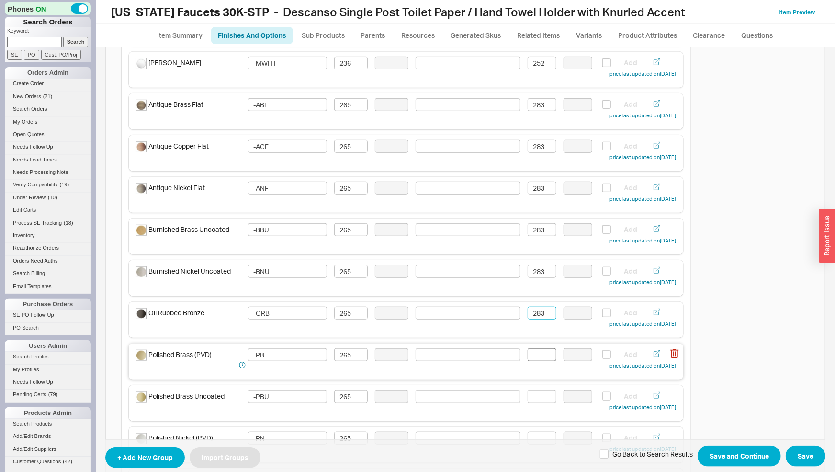
type input "283"
click at [537, 358] on input at bounding box center [542, 354] width 29 height 13
paste input "283"
type input "283"
click at [539, 395] on input at bounding box center [542, 396] width 29 height 13
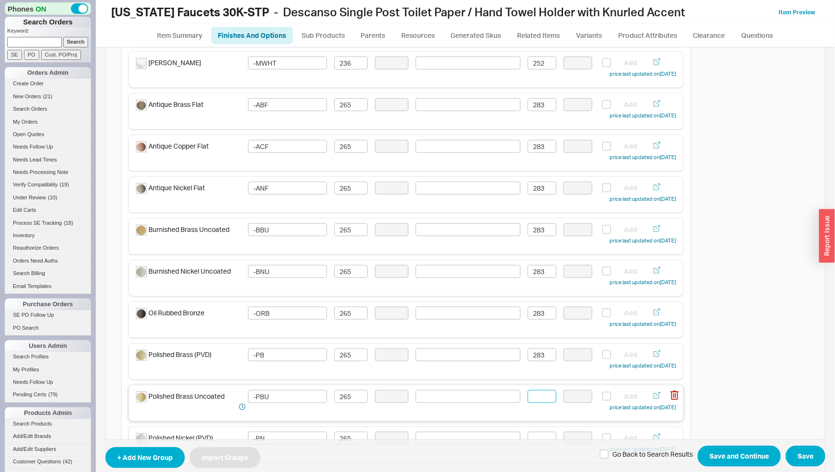
paste input "283"
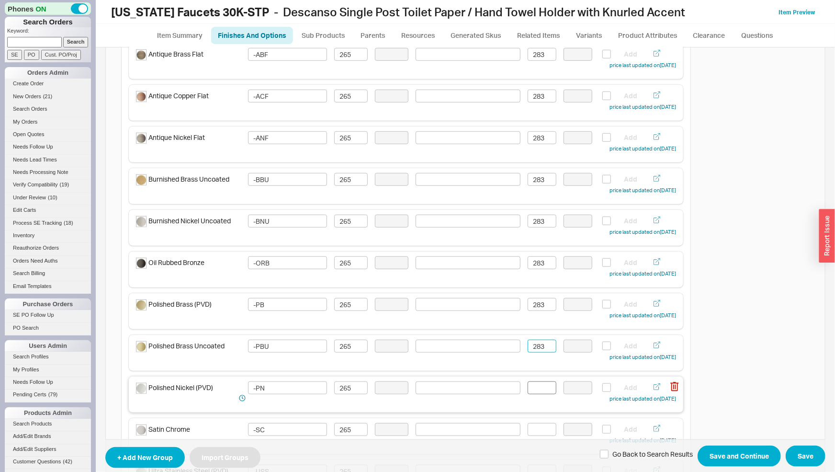
type input "283"
click at [532, 388] on input at bounding box center [542, 387] width 29 height 13
paste input "283"
type input "283"
click at [542, 431] on input at bounding box center [542, 429] width 29 height 13
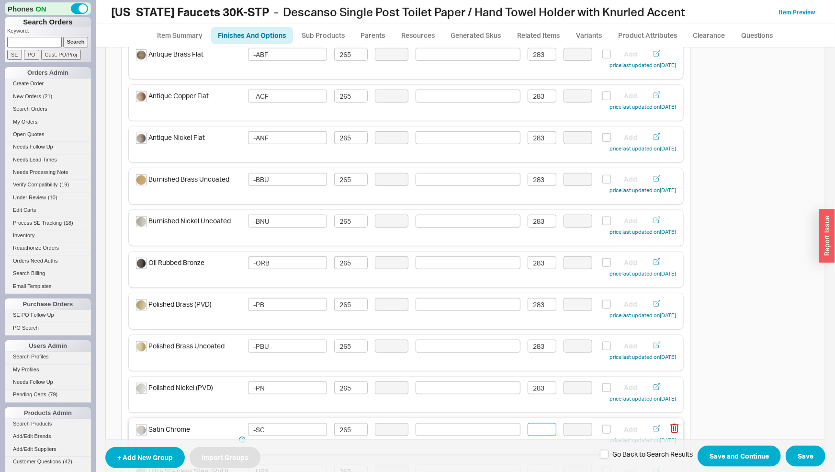
paste input "283"
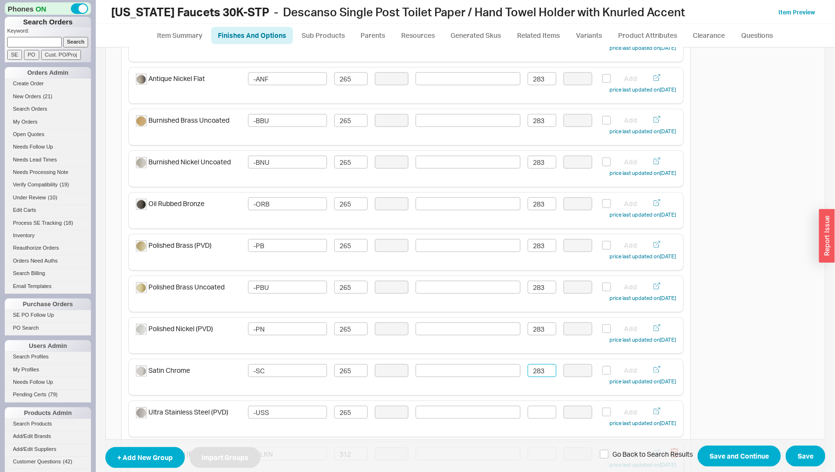
scroll to position [501, 0]
type input "283"
click at [534, 373] on input at bounding box center [542, 370] width 29 height 13
paste input "283"
type input "283"
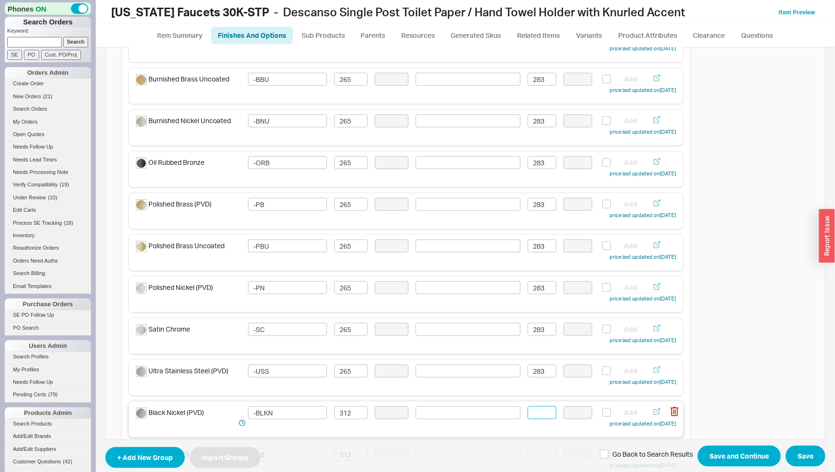
click at [546, 415] on input at bounding box center [542, 412] width 29 height 13
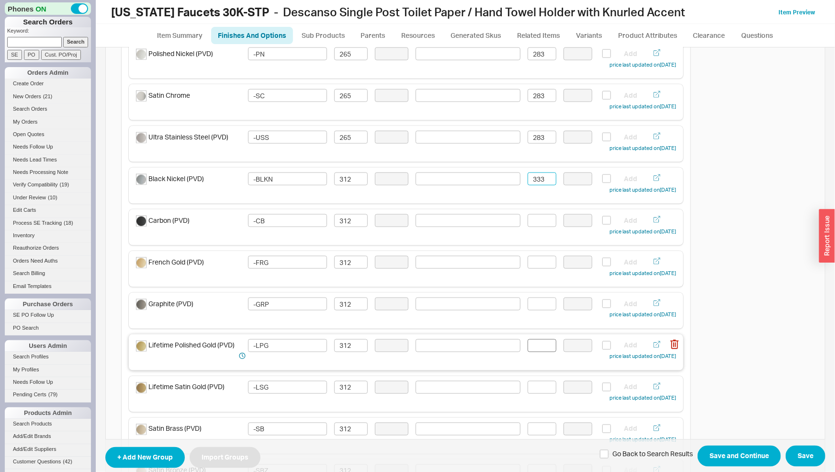
scroll to position [751, 0]
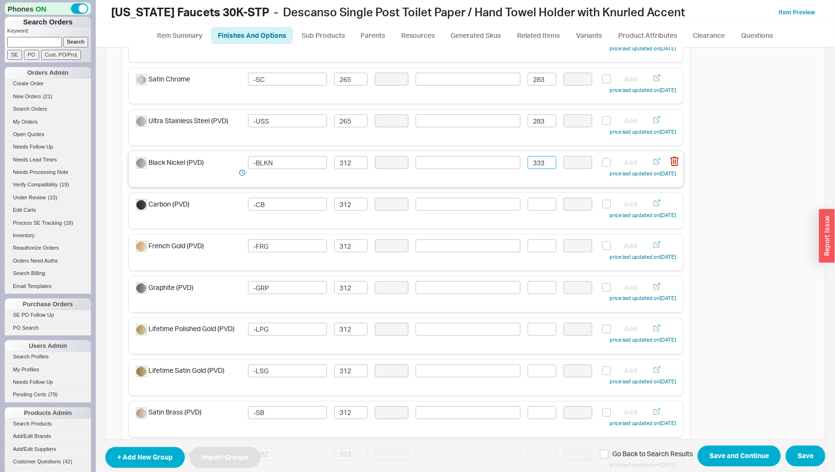
drag, startPoint x: 545, startPoint y: 166, endPoint x: 507, endPoint y: 165, distance: 37.9
click at [528, 165] on input "333" at bounding box center [542, 162] width 29 height 13
type input "333"
click at [530, 206] on input at bounding box center [542, 204] width 29 height 13
paste input "333"
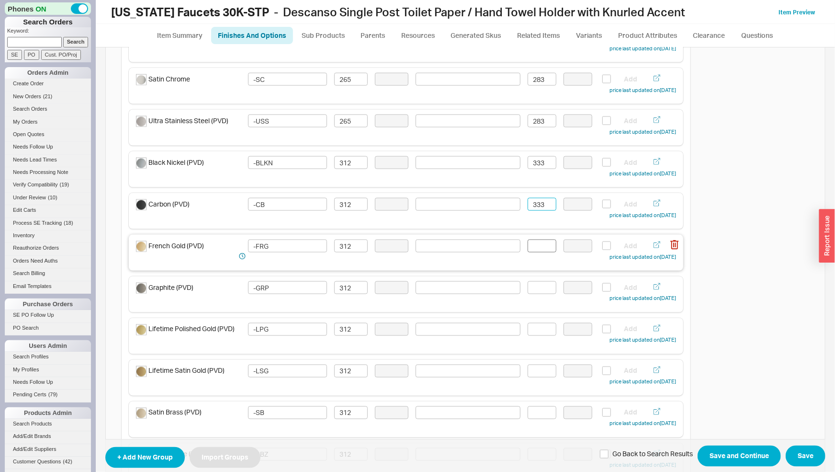
type input "333"
click at [535, 244] on input at bounding box center [542, 245] width 29 height 13
paste input "333"
click at [535, 281] on div "Graphite (PVD) -GRP 312 Add price last updated on 03/17/2025" at bounding box center [406, 294] width 555 height 36
type input "333"
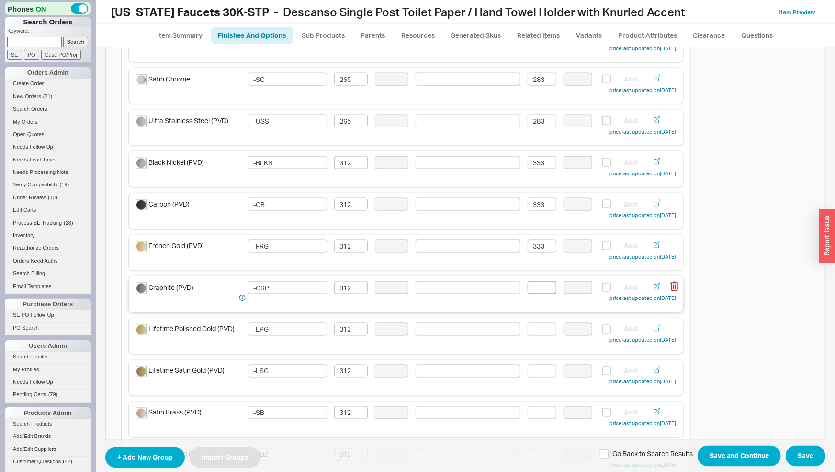
click at [537, 287] on input at bounding box center [542, 287] width 29 height 13
paste input "333"
type input "333"
click at [535, 334] on input at bounding box center [542, 329] width 29 height 13
paste input "333"
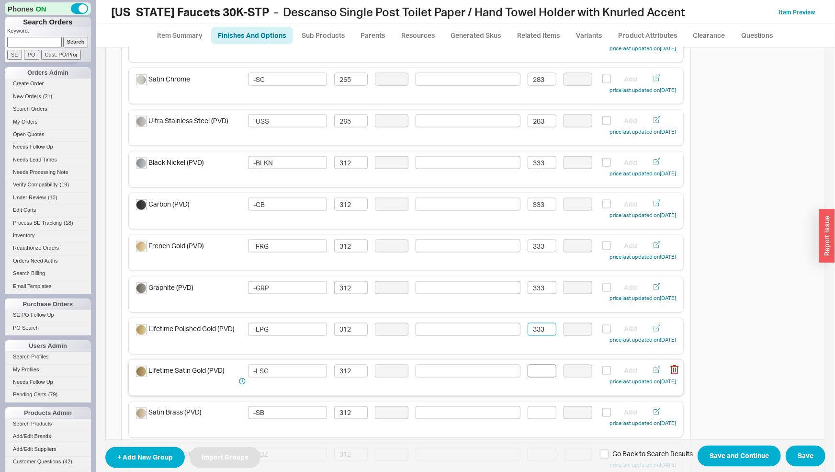
type input "333"
click at [538, 370] on input at bounding box center [542, 370] width 29 height 13
paste input "333"
type input "333"
click at [539, 406] on input at bounding box center [542, 412] width 29 height 13
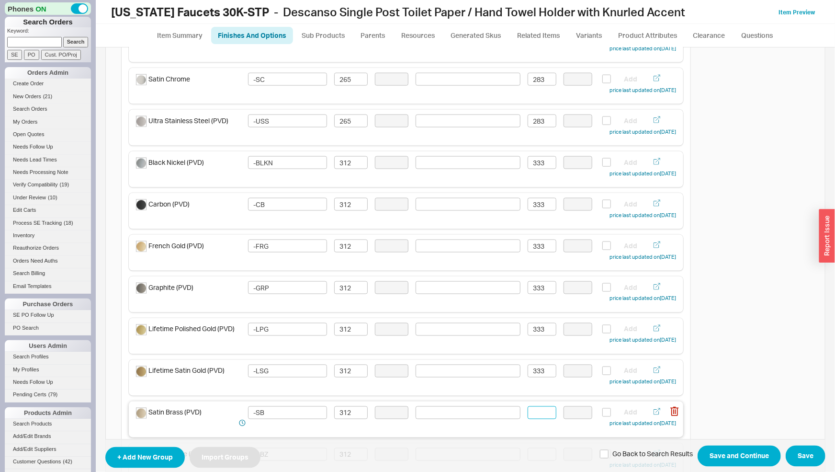
click at [540, 412] on input at bounding box center [542, 412] width 29 height 13
paste input "333"
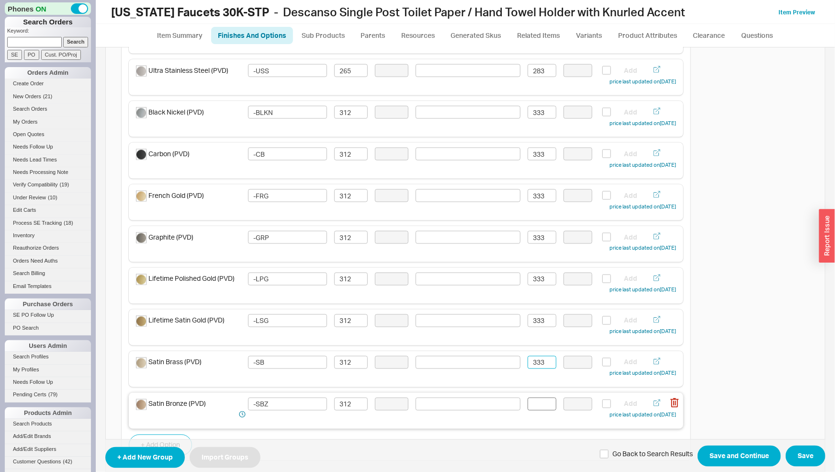
type input "333"
click at [539, 406] on input at bounding box center [542, 404] width 29 height 13
paste input "333"
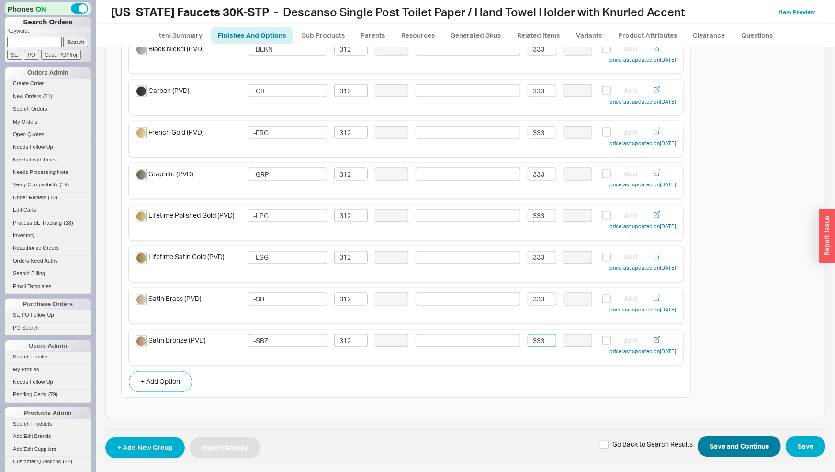
type input "333"
click at [729, 443] on button "Save and Continue" at bounding box center [739, 446] width 83 height 21
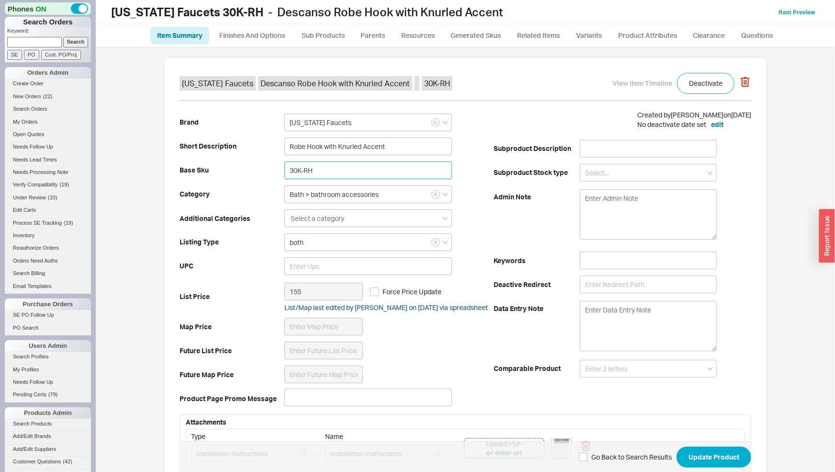
drag, startPoint x: 313, startPoint y: 171, endPoint x: 285, endPoint y: 169, distance: 27.9
click at [285, 169] on input "30K-RH" at bounding box center [368, 170] width 168 height 18
click at [283, 36] on link "Finishes And Options" at bounding box center [252, 35] width 82 height 17
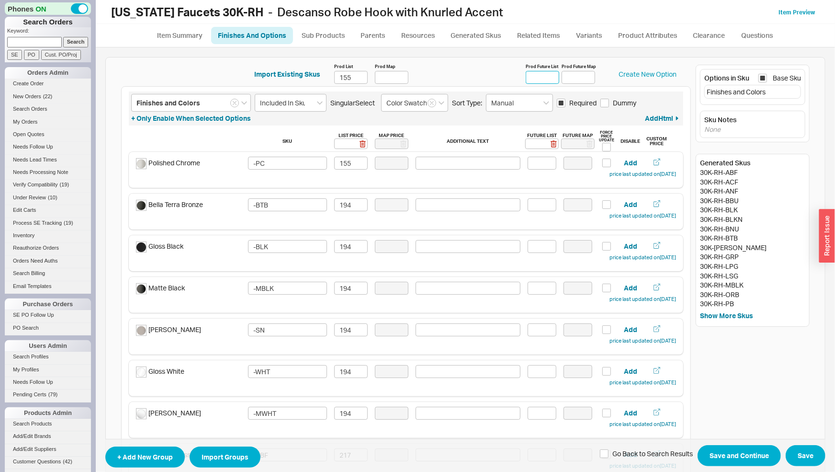
click at [544, 77] on input "Prod Future List" at bounding box center [543, 77] width 34 height 13
type input "165"
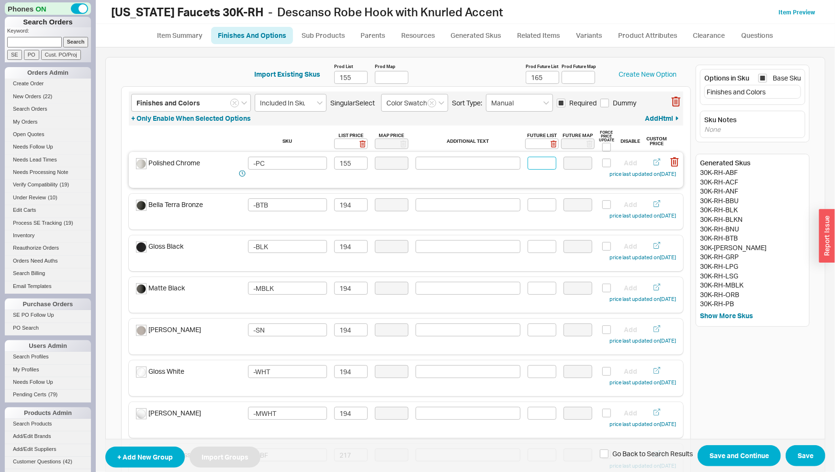
click at [535, 164] on input at bounding box center [542, 163] width 29 height 13
type input "165"
click at [535, 203] on input at bounding box center [542, 204] width 29 height 13
click at [528, 203] on input "207" at bounding box center [542, 204] width 29 height 13
type input "207"
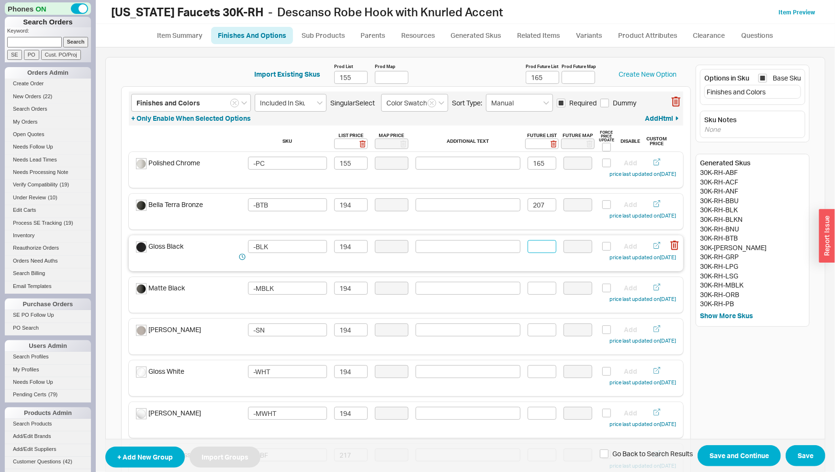
paste input "207"
type input "207"
paste input "207"
type input "207"
paste input "207"
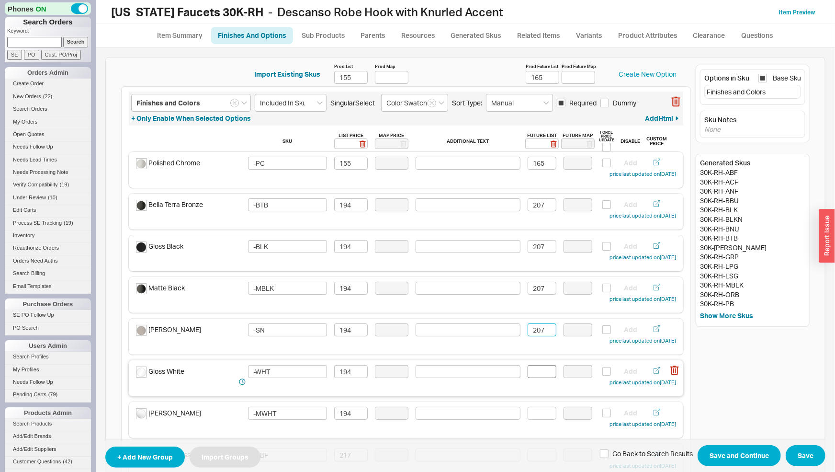
type input "207"
paste input "207"
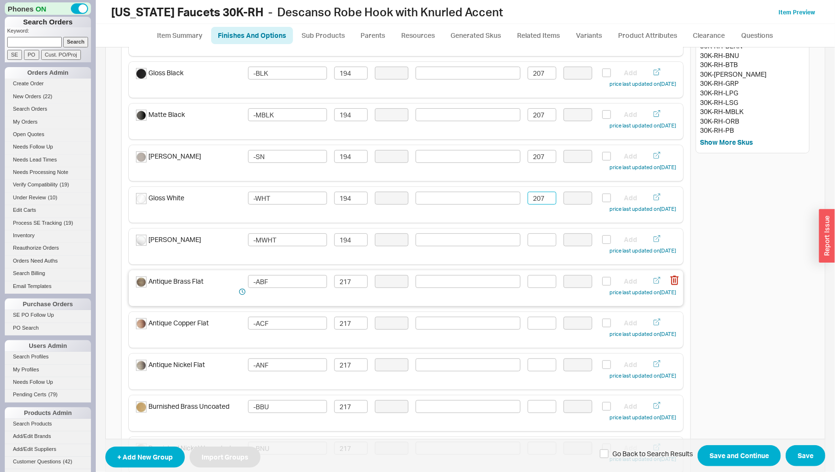
scroll to position [200, 0]
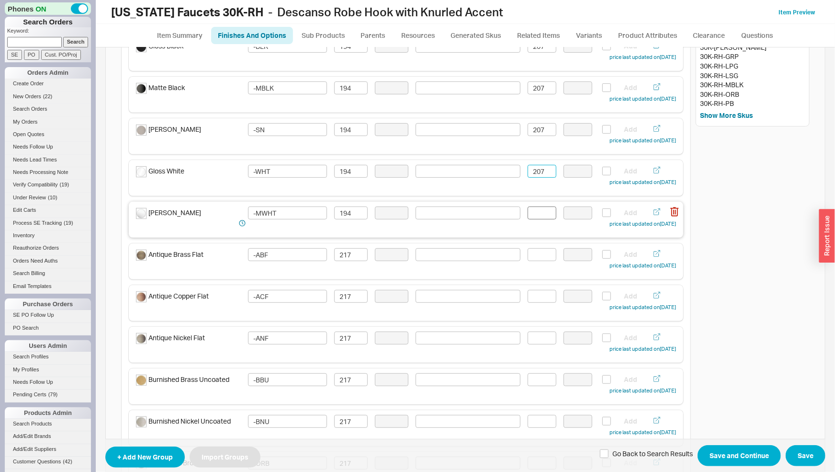
type input "207"
paste input "207"
type input "207"
click at [546, 259] on input at bounding box center [542, 254] width 29 height 13
drag, startPoint x: 535, startPoint y: 252, endPoint x: 511, endPoint y: 251, distance: 24.9
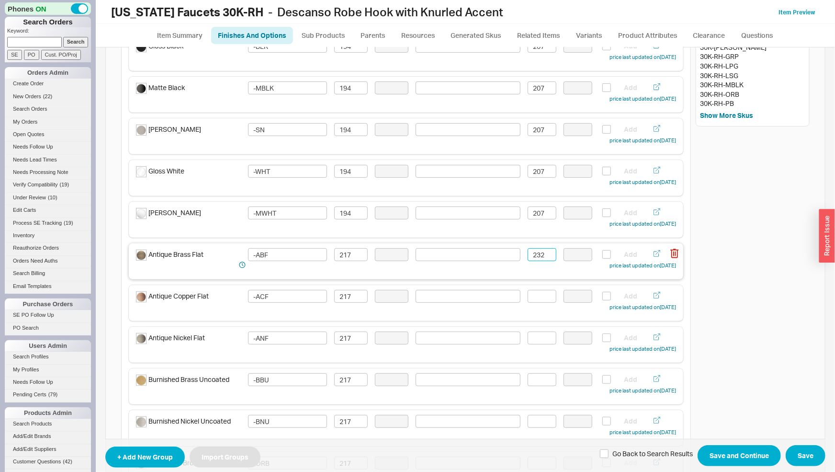
click at [528, 251] on input "232" at bounding box center [542, 254] width 29 height 13
type input "232"
click at [534, 293] on input at bounding box center [542, 296] width 29 height 13
paste input "232"
type input "232"
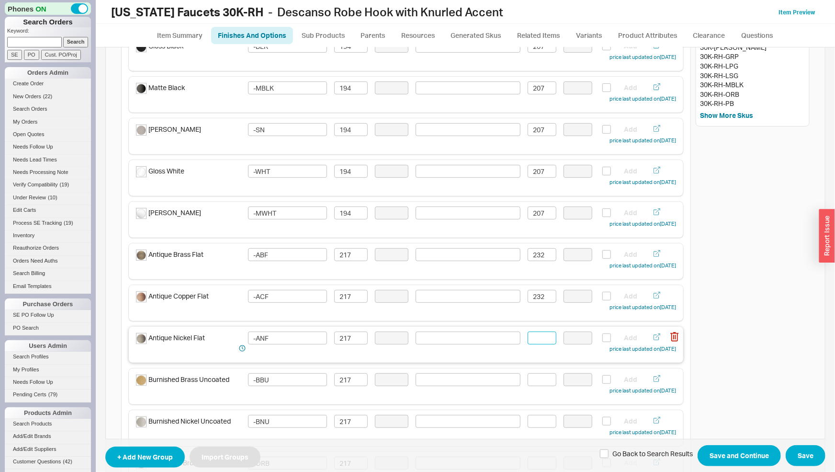
click at [540, 337] on input at bounding box center [542, 337] width 29 height 13
paste input "232"
type input "232"
drag, startPoint x: 540, startPoint y: 377, endPoint x: 540, endPoint y: 382, distance: 5.3
click at [540, 377] on input at bounding box center [542, 379] width 29 height 13
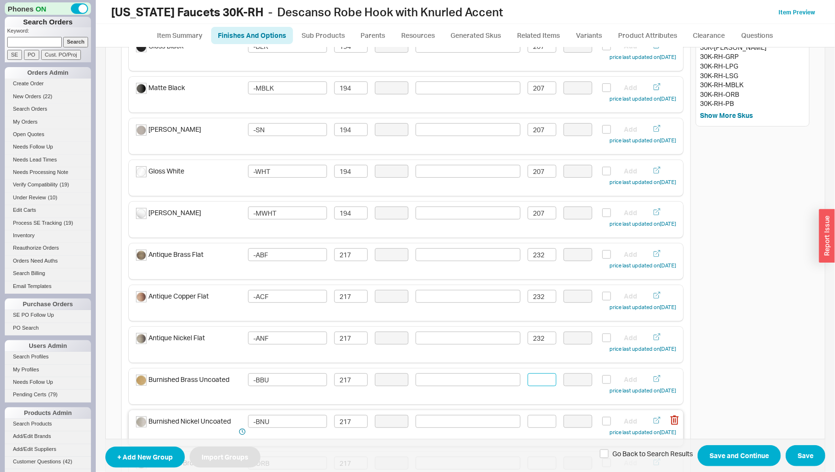
paste input "232"
type input "232"
click at [541, 420] on input at bounding box center [542, 421] width 29 height 13
paste input "232"
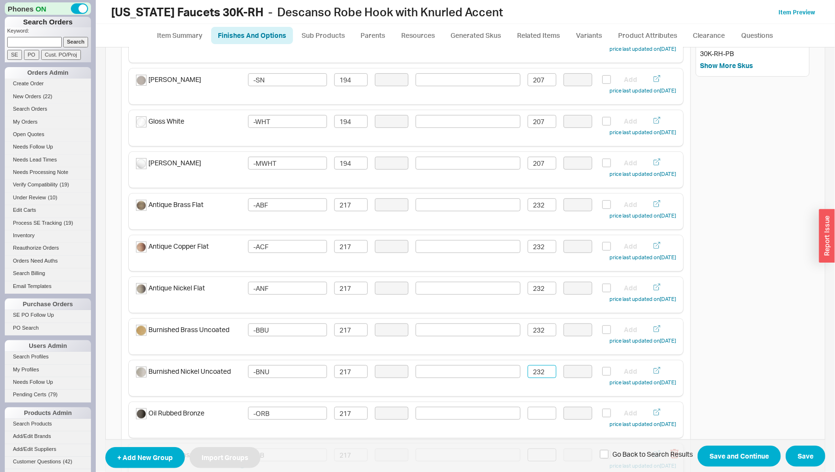
scroll to position [300, 0]
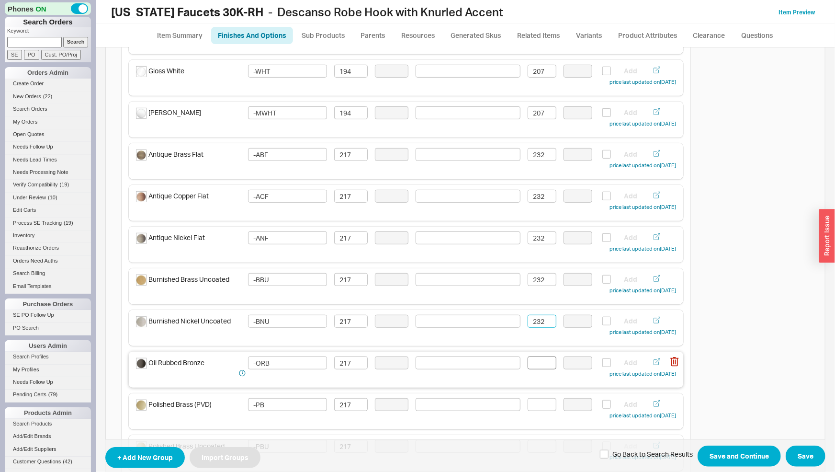
type input "232"
click at [540, 364] on input at bounding box center [542, 362] width 29 height 13
paste input "232"
type input "232"
click at [546, 409] on input at bounding box center [542, 404] width 29 height 13
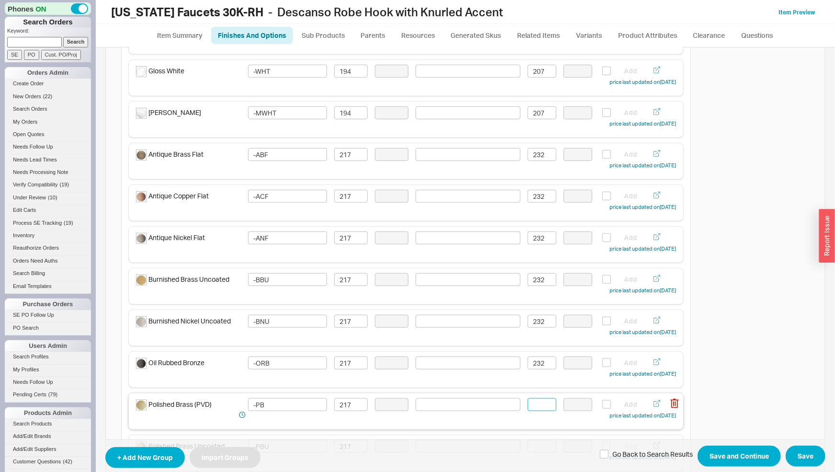
paste input "232"
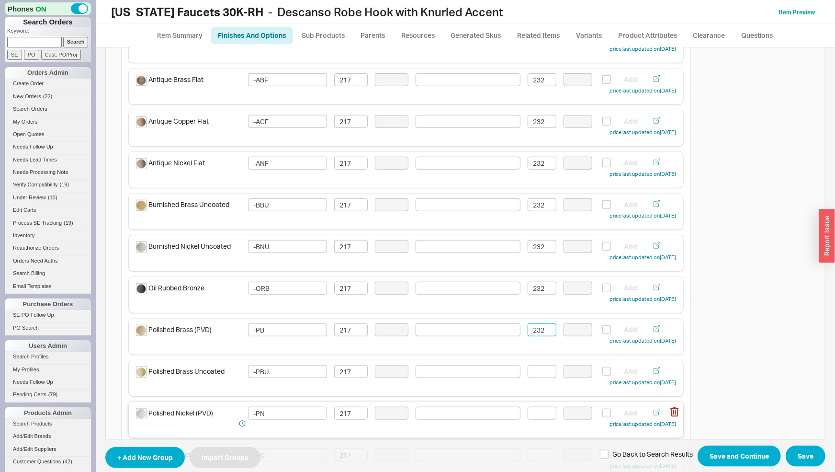
scroll to position [400, 0]
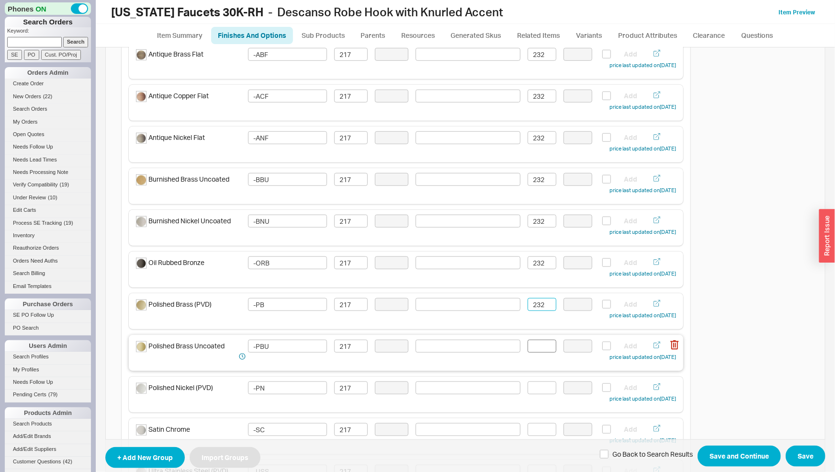
type input "232"
click at [537, 350] on input at bounding box center [542, 346] width 29 height 13
paste input "232"
type input "232"
click at [539, 389] on input at bounding box center [542, 387] width 29 height 13
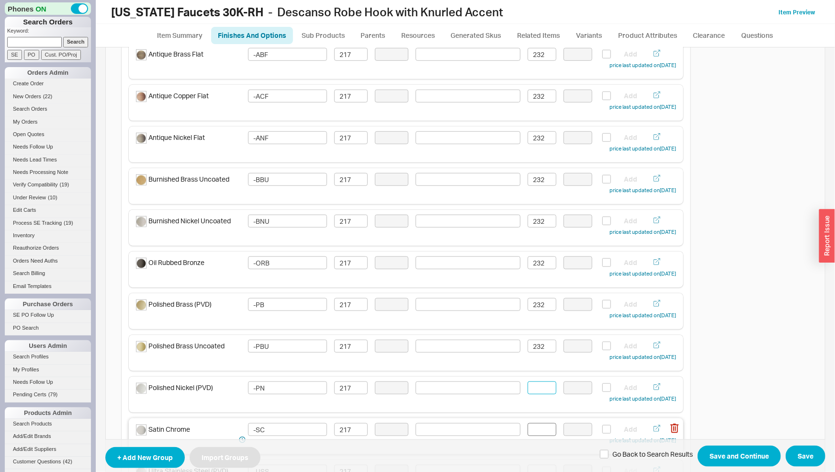
paste input "232"
type input "232"
click at [543, 426] on input at bounding box center [542, 429] width 29 height 13
paste input "232"
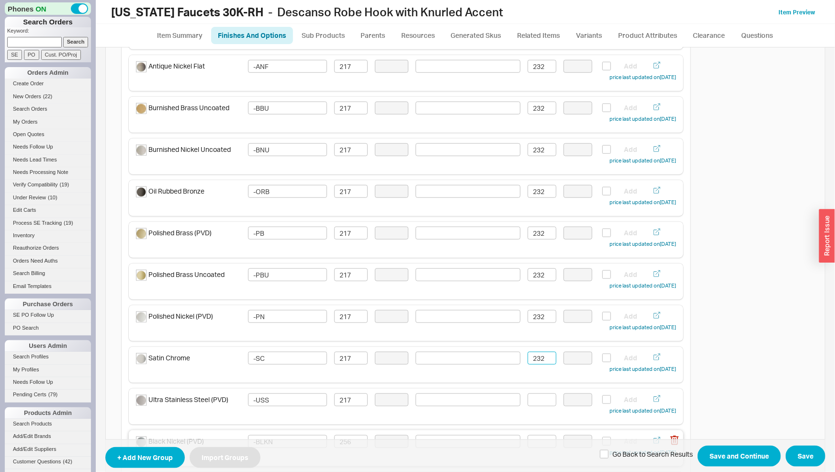
scroll to position [501, 0]
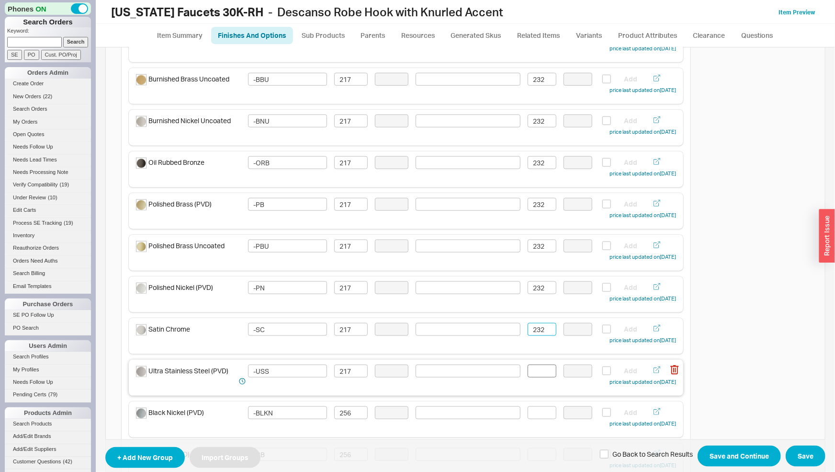
type input "232"
click at [536, 370] on input at bounding box center [542, 370] width 29 height 13
paste input "232"
click at [545, 421] on div "Black Nickel (PVD) -BLKN 256 Add price last updated on [DATE]" at bounding box center [406, 417] width 540 height 23
type input "232"
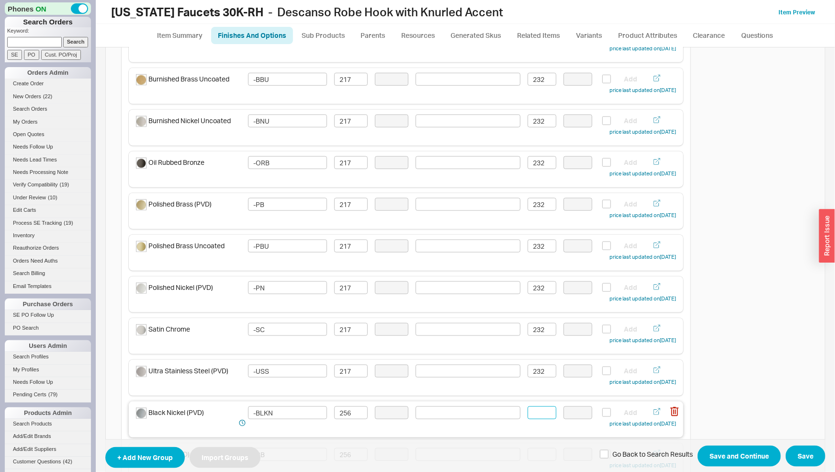
click at [546, 412] on input at bounding box center [542, 412] width 29 height 13
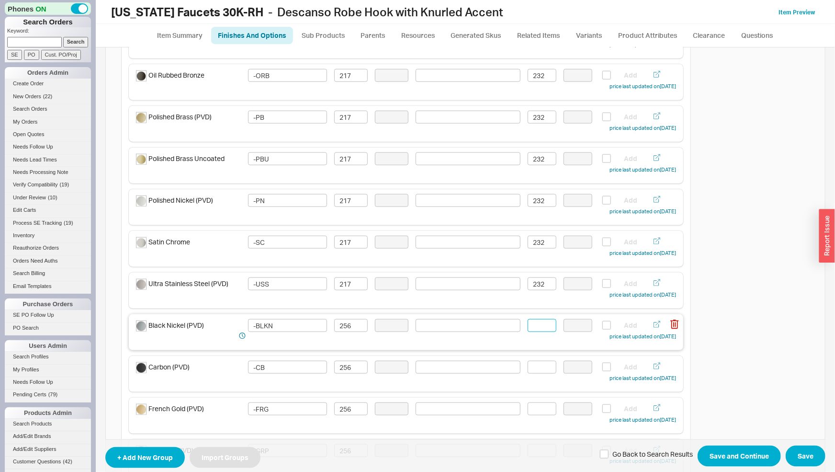
scroll to position [601, 0]
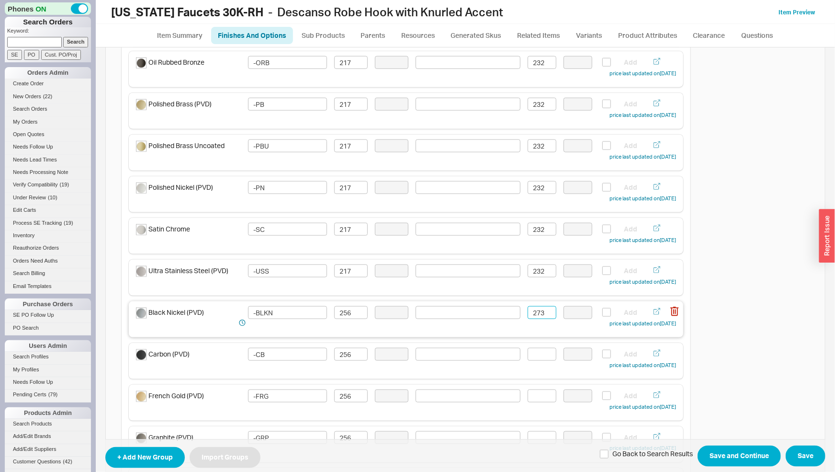
drag, startPoint x: 528, startPoint y: 311, endPoint x: 517, endPoint y: 311, distance: 11.0
click at [528, 311] on input "273" at bounding box center [542, 312] width 29 height 13
type input "273"
drag, startPoint x: 540, startPoint y: 311, endPoint x: 501, endPoint y: 318, distance: 39.8
click at [528, 318] on input "273" at bounding box center [542, 312] width 29 height 13
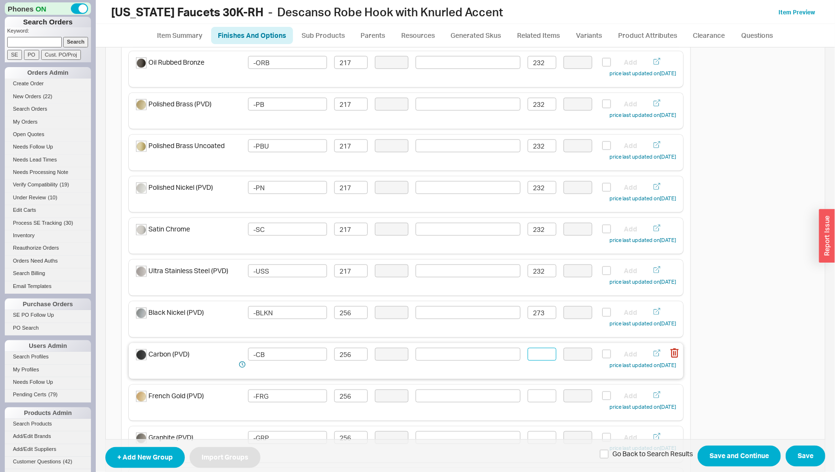
click at [539, 353] on input at bounding box center [542, 354] width 29 height 13
paste input "273"
type input "273"
click at [541, 401] on input at bounding box center [542, 395] width 29 height 13
paste input "273"
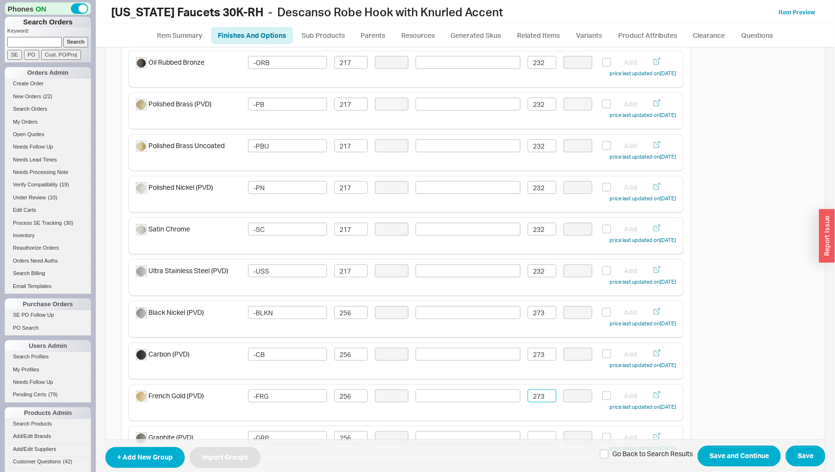
type input "273"
click at [542, 439] on span "+ Add New Group Import Groups Go Back to Search Results Save and Continue Save" at bounding box center [465, 456] width 720 height 34
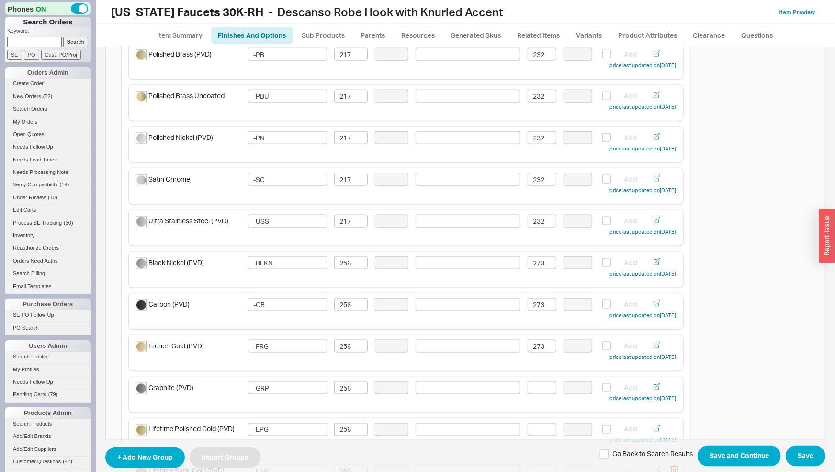
scroll to position [751, 0]
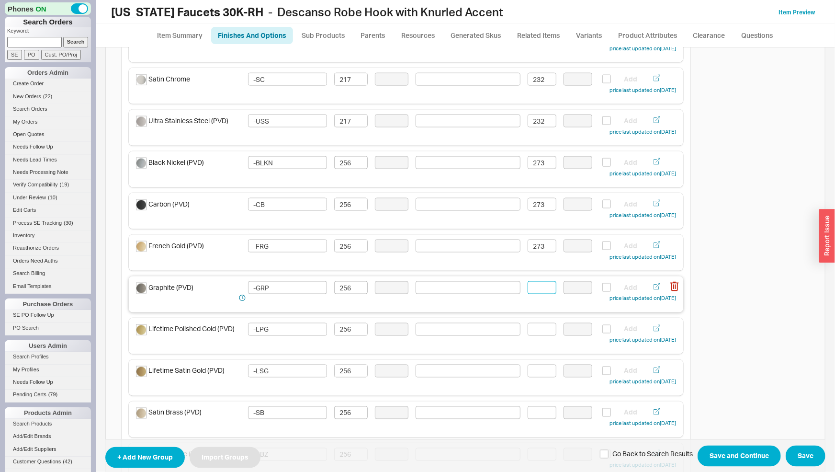
click at [540, 291] on input at bounding box center [542, 287] width 29 height 13
paste input "273"
type input "273"
click at [539, 334] on input at bounding box center [542, 329] width 29 height 13
paste input "273"
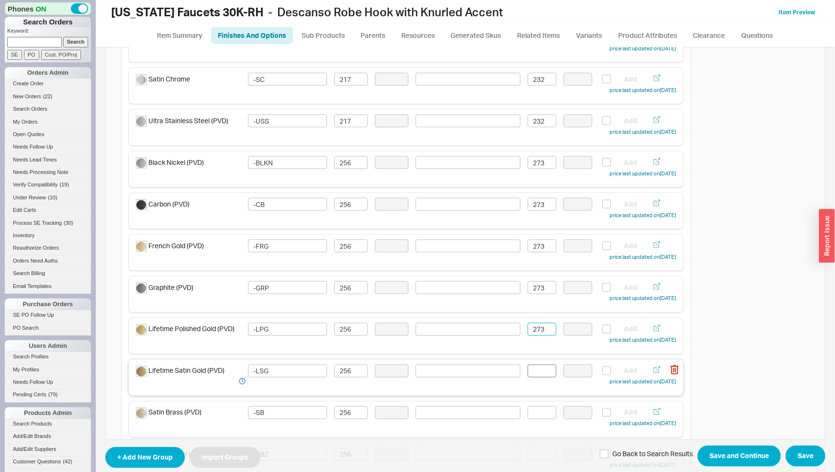
type input "273"
click at [540, 370] on input at bounding box center [542, 370] width 29 height 13
paste input "273"
type input "273"
click at [546, 411] on input at bounding box center [542, 412] width 29 height 13
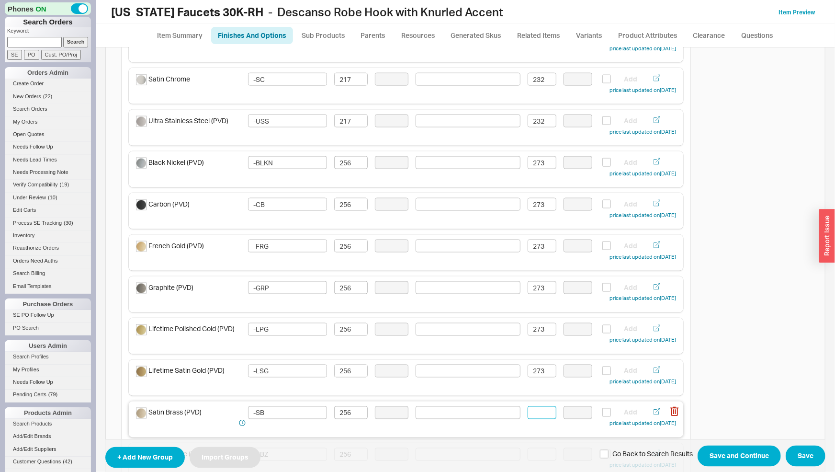
paste input "273"
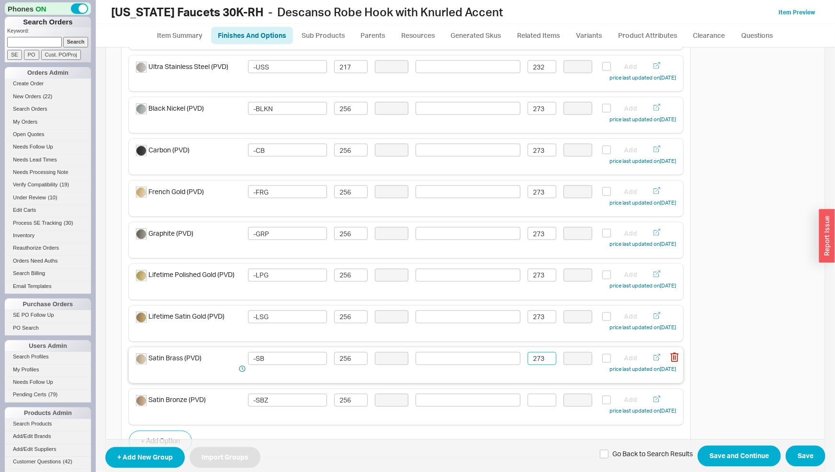
scroll to position [851, 0]
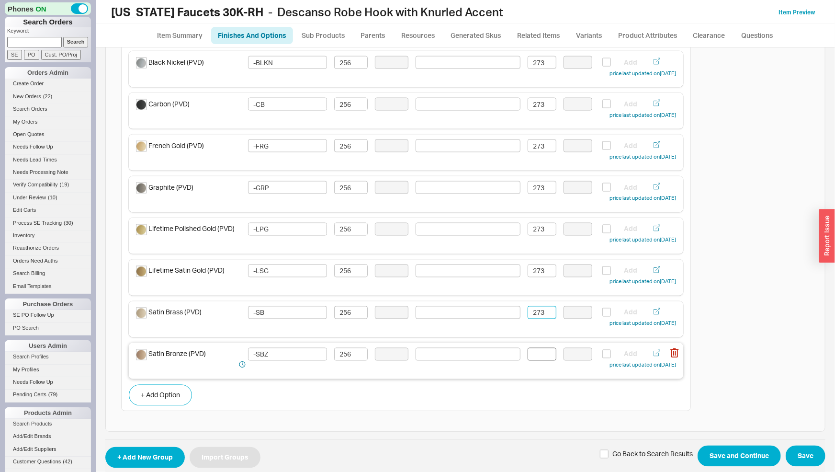
type input "273"
click at [542, 349] on input at bounding box center [542, 354] width 29 height 13
paste input "273"
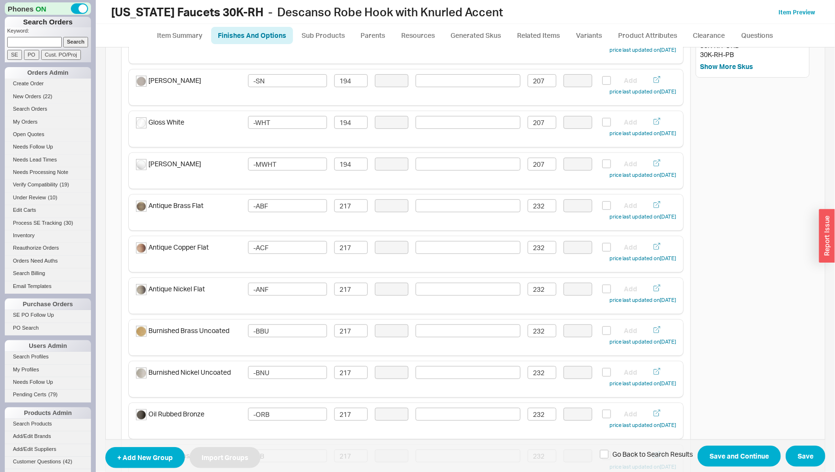
scroll to position [250, 0]
type input "273"
click at [727, 451] on button "Save and Continue" at bounding box center [739, 455] width 83 height 21
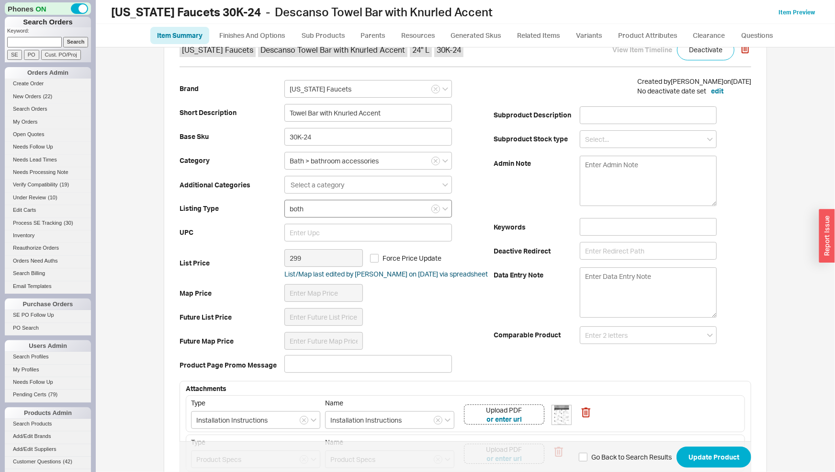
scroll to position [50, 0]
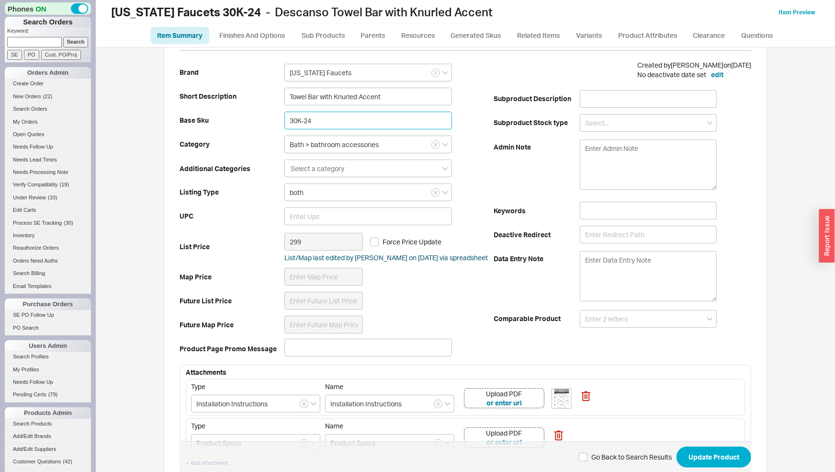
drag, startPoint x: 312, startPoint y: 118, endPoint x: 265, endPoint y: 122, distance: 47.1
click at [284, 122] on input "30K-24" at bounding box center [368, 121] width 168 height 18
click at [234, 29] on link "Finishes And Options" at bounding box center [252, 35] width 82 height 17
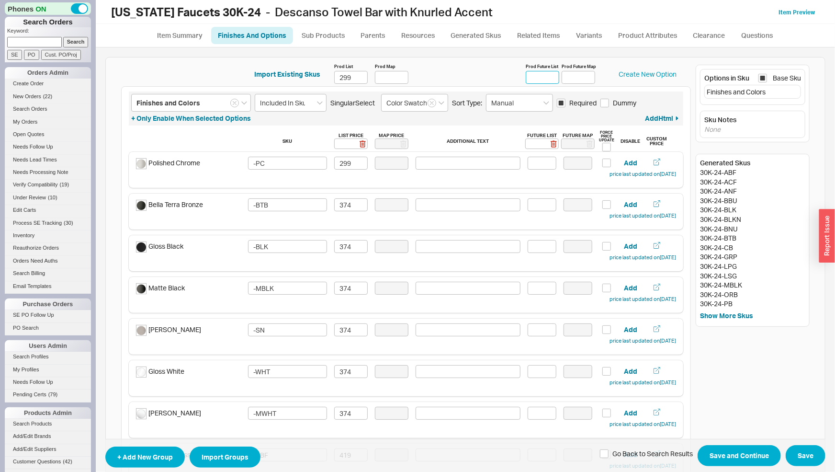
click at [537, 73] on input "Prod Future List" at bounding box center [543, 77] width 34 height 13
type input "319"
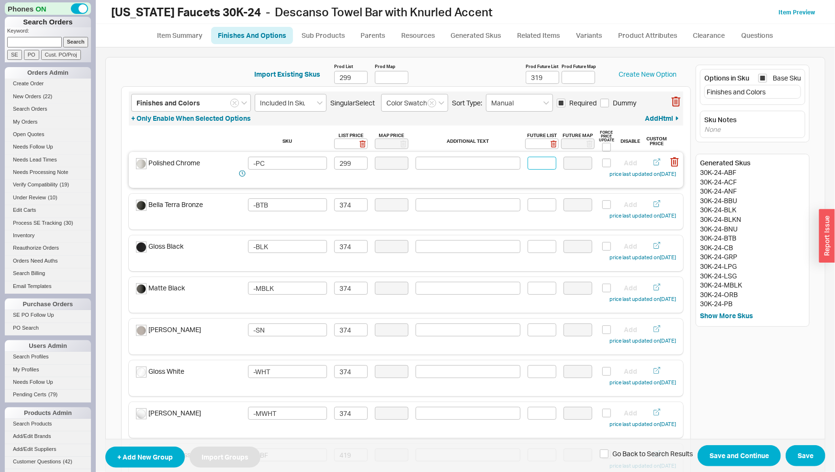
click at [533, 162] on input at bounding box center [542, 163] width 29 height 13
type input "319"
click at [533, 204] on input at bounding box center [542, 204] width 29 height 13
drag, startPoint x: 542, startPoint y: 205, endPoint x: 494, endPoint y: 212, distance: 48.4
click at [528, 211] on input "399" at bounding box center [542, 204] width 29 height 13
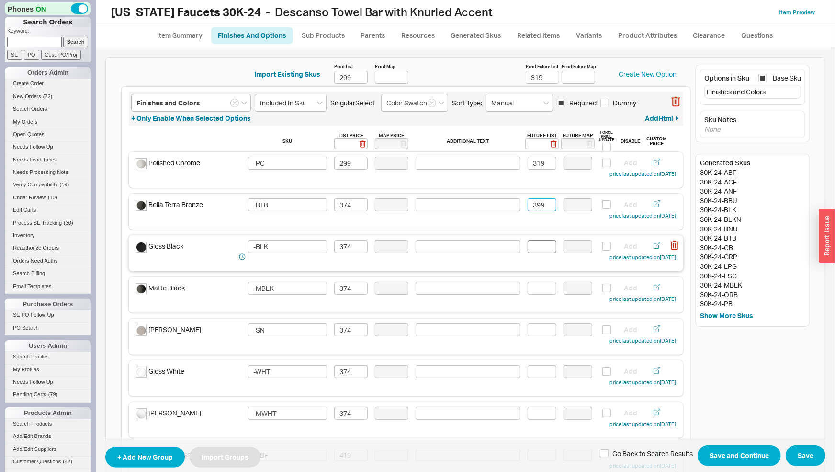
type input "399"
click at [532, 246] on input at bounding box center [542, 246] width 29 height 13
paste input "399"
type input "399"
click at [541, 290] on input at bounding box center [542, 288] width 29 height 13
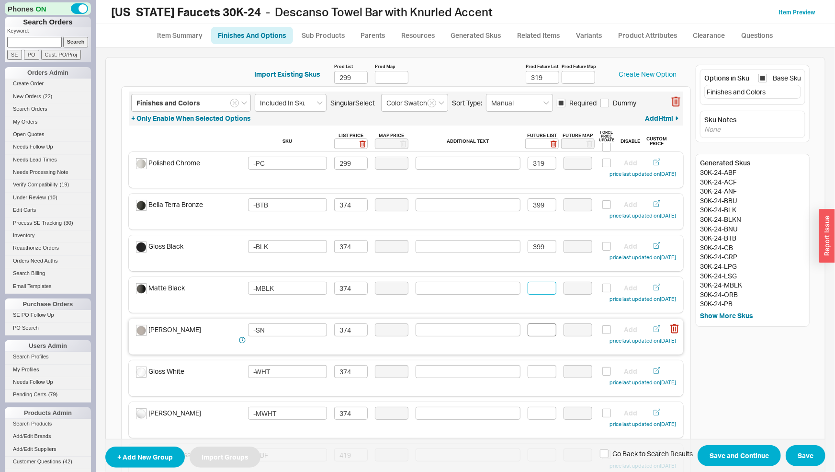
paste input "399"
type input "399"
click at [537, 329] on input at bounding box center [542, 329] width 29 height 13
paste input "399"
type input "399"
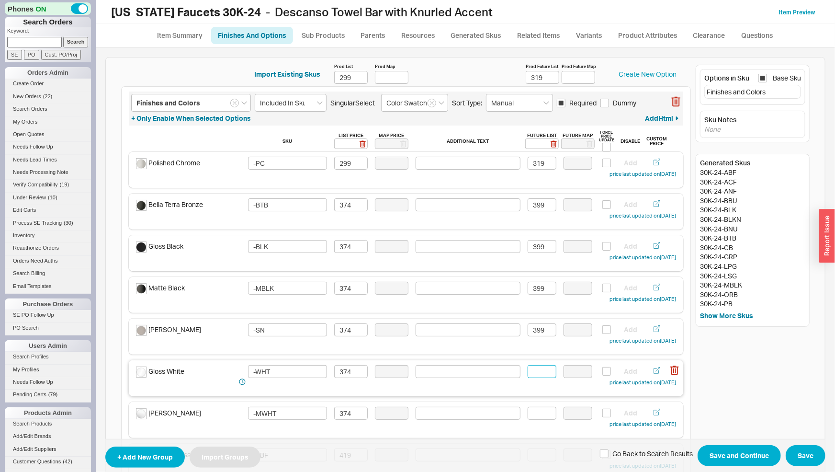
click at [540, 372] on input at bounding box center [542, 371] width 29 height 13
paste input "399"
type input "399"
click at [539, 409] on input at bounding box center [542, 413] width 29 height 13
paste input "399"
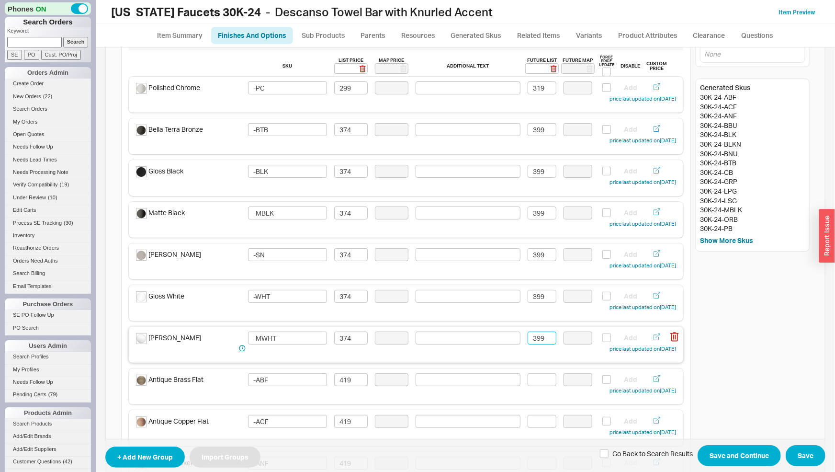
scroll to position [100, 0]
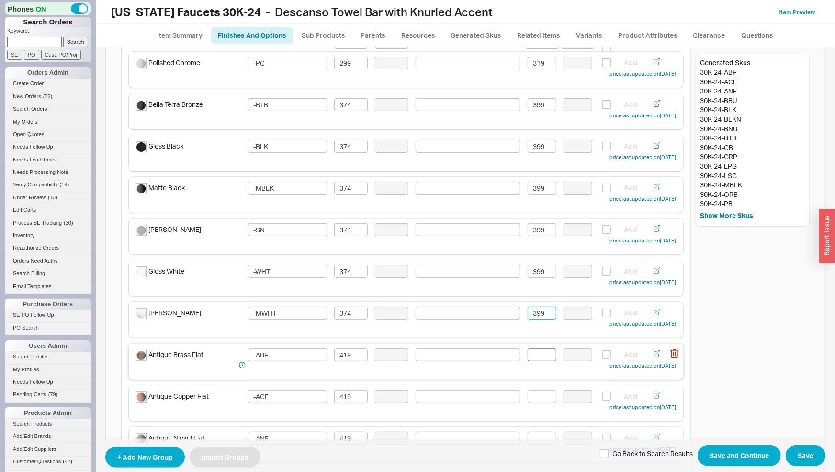
type input "399"
click at [528, 353] on input at bounding box center [542, 354] width 29 height 13
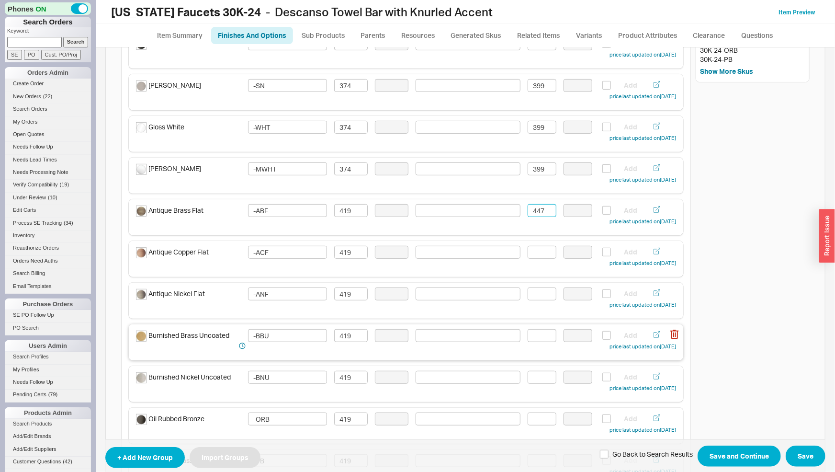
scroll to position [250, 0]
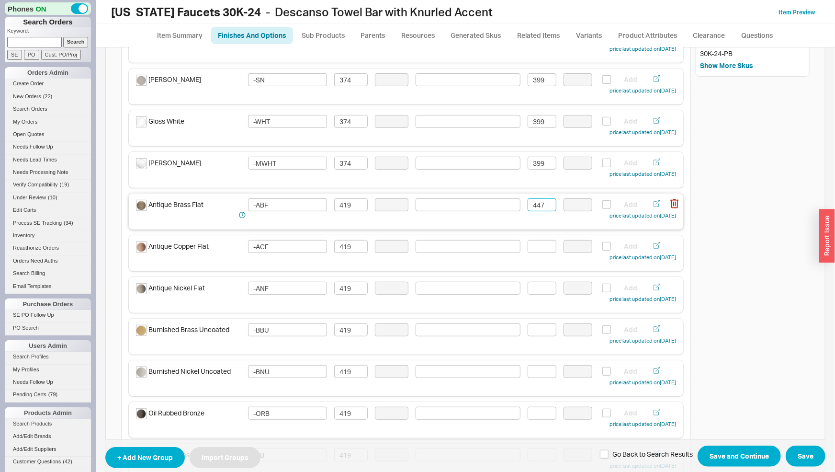
drag, startPoint x: 531, startPoint y: 205, endPoint x: 519, endPoint y: 208, distance: 12.3
click at [528, 208] on input "447" at bounding box center [542, 204] width 29 height 13
type input "447"
click at [532, 251] on input at bounding box center [542, 246] width 29 height 13
click at [534, 250] on input at bounding box center [542, 246] width 29 height 13
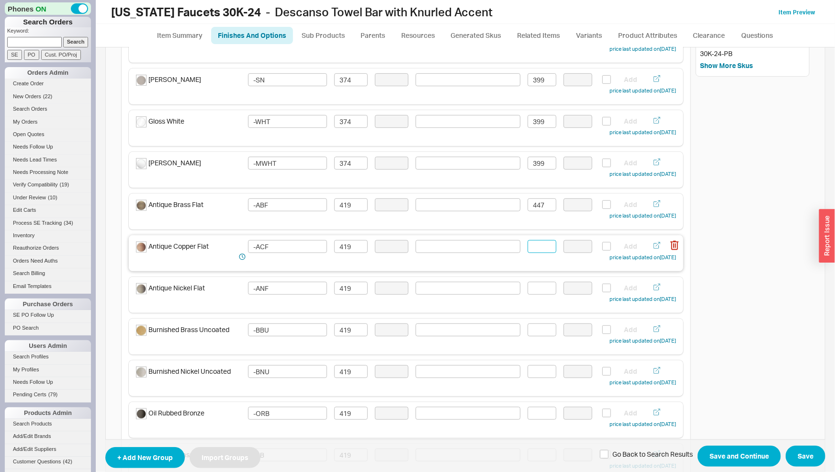
paste input "447"
type input "447"
click at [540, 288] on input at bounding box center [542, 288] width 29 height 13
paste input "447"
type input "447"
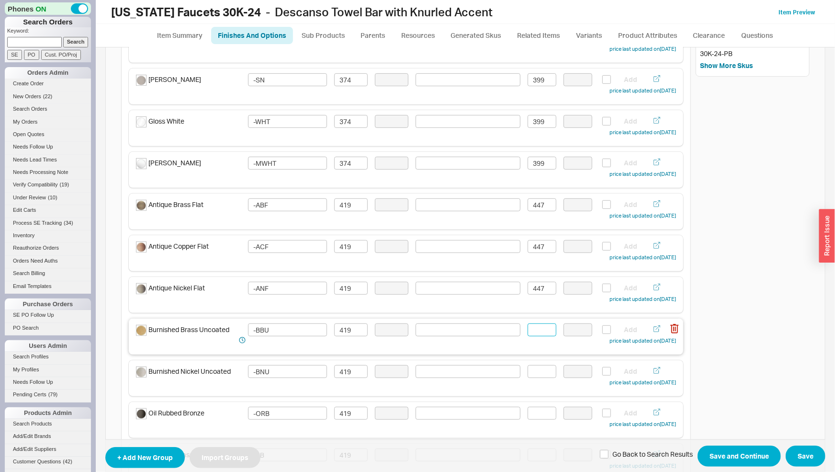
click at [544, 331] on input at bounding box center [542, 329] width 29 height 13
paste input "447"
type input "447"
click at [545, 371] on input at bounding box center [542, 371] width 29 height 13
paste input "447"
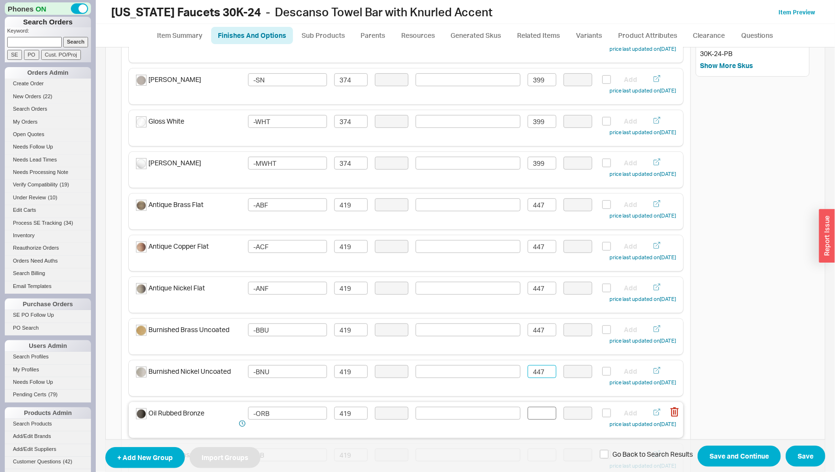
type input "447"
click at [546, 413] on input at bounding box center [542, 413] width 29 height 13
paste input "447"
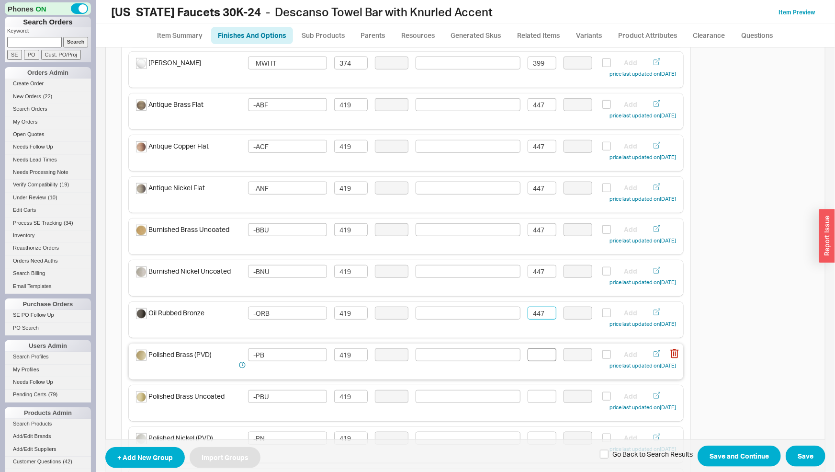
type input "447"
click at [540, 357] on input at bounding box center [542, 354] width 29 height 13
paste input "447"
type input "447"
click at [545, 390] on input at bounding box center [542, 396] width 29 height 13
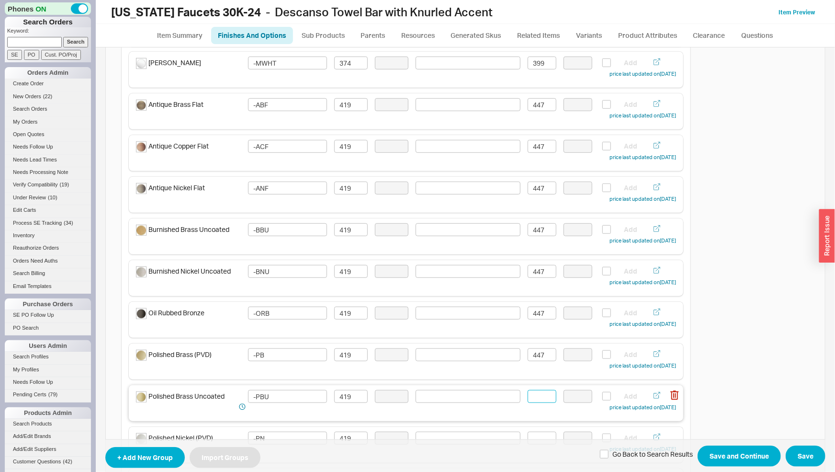
paste input "447"
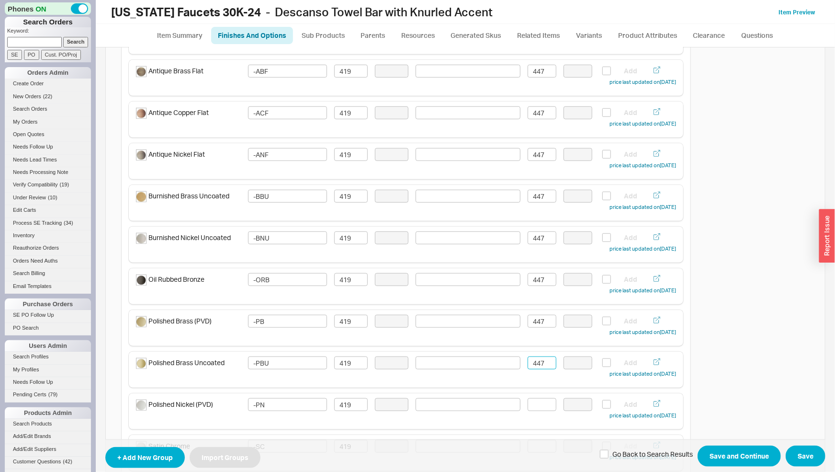
scroll to position [400, 0]
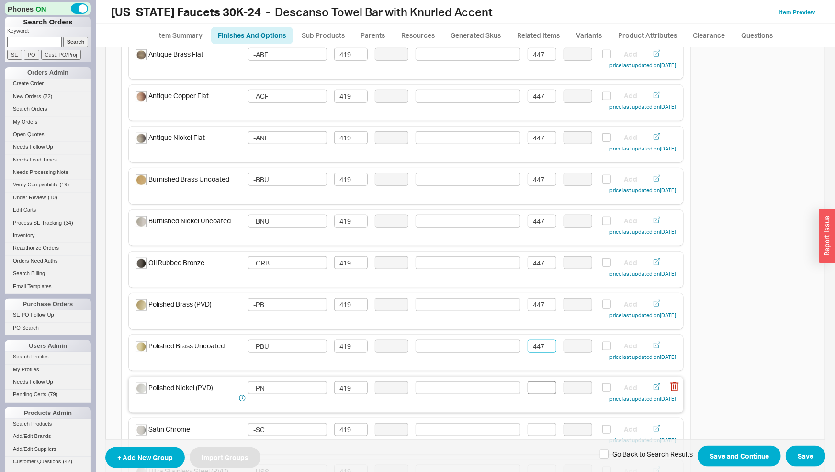
type input "447"
click at [539, 388] on input at bounding box center [542, 387] width 29 height 13
paste input "447"
type input "447"
click at [542, 429] on input at bounding box center [542, 429] width 29 height 13
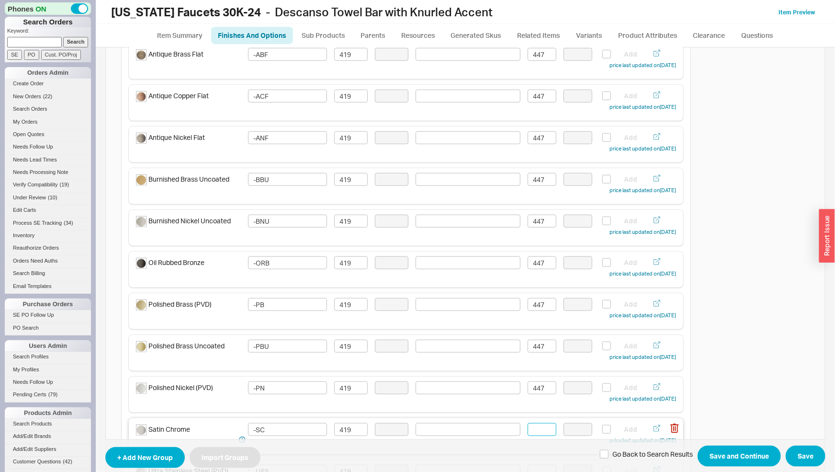
paste input "447"
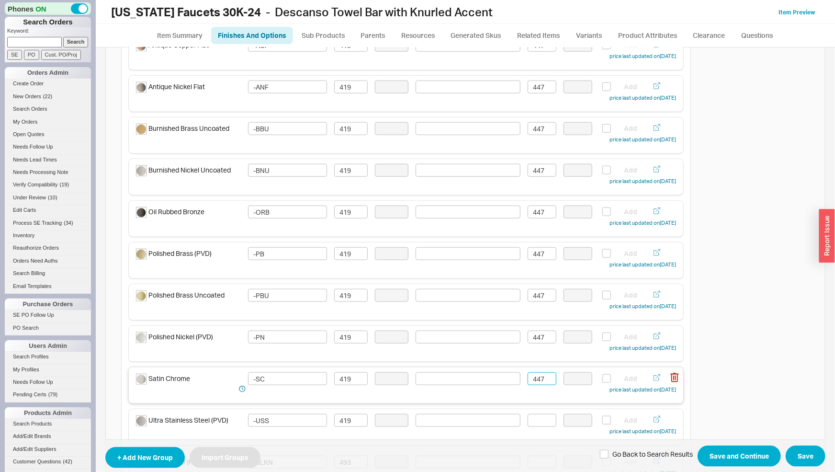
scroll to position [501, 0]
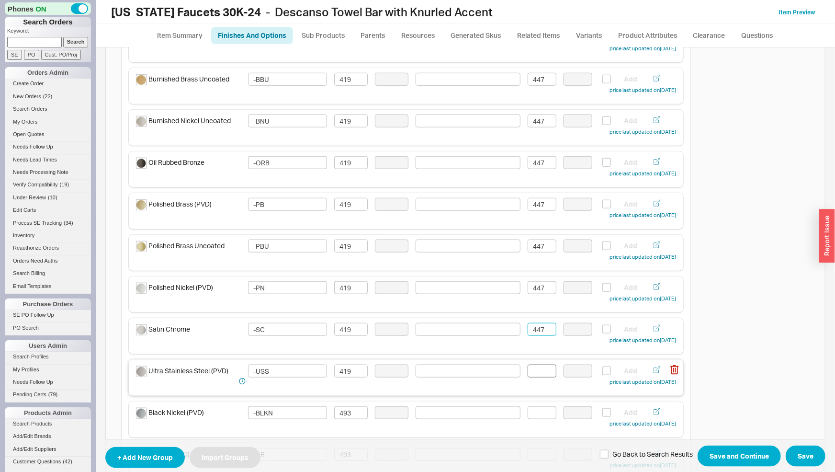
type input "447"
click at [538, 372] on input at bounding box center [542, 370] width 29 height 13
paste input "447"
type input "447"
click at [540, 411] on input at bounding box center [542, 412] width 29 height 13
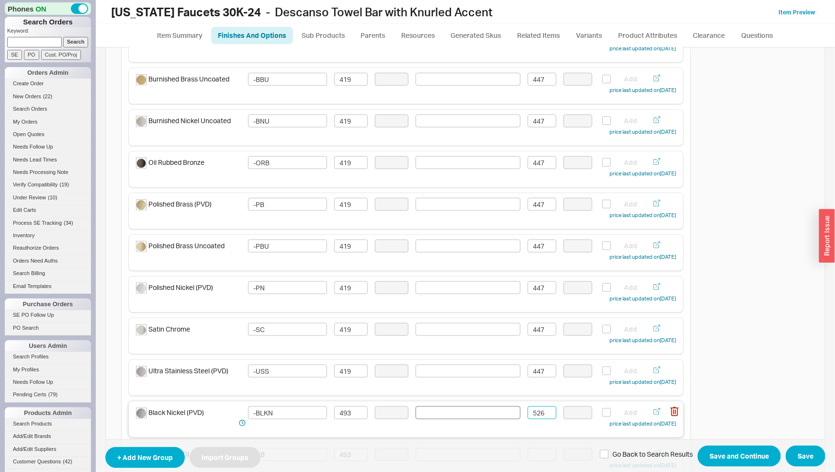
drag, startPoint x: 548, startPoint y: 414, endPoint x: 473, endPoint y: 416, distance: 74.7
click at [477, 416] on div "Black Nickel (PVD) -BLKN 493 526 Add price last updated on [DATE]" at bounding box center [406, 417] width 540 height 23
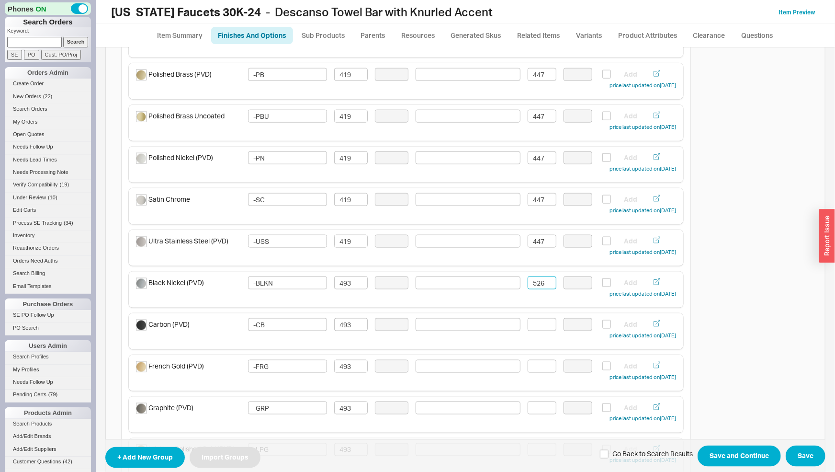
scroll to position [650, 0]
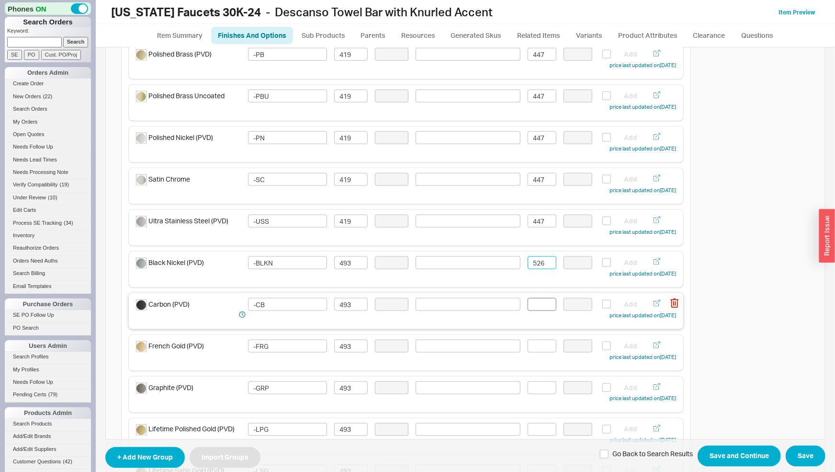
type input "526"
click at [534, 303] on input at bounding box center [542, 304] width 29 height 13
paste input "526"
type input "526"
click at [533, 342] on input at bounding box center [542, 346] width 29 height 13
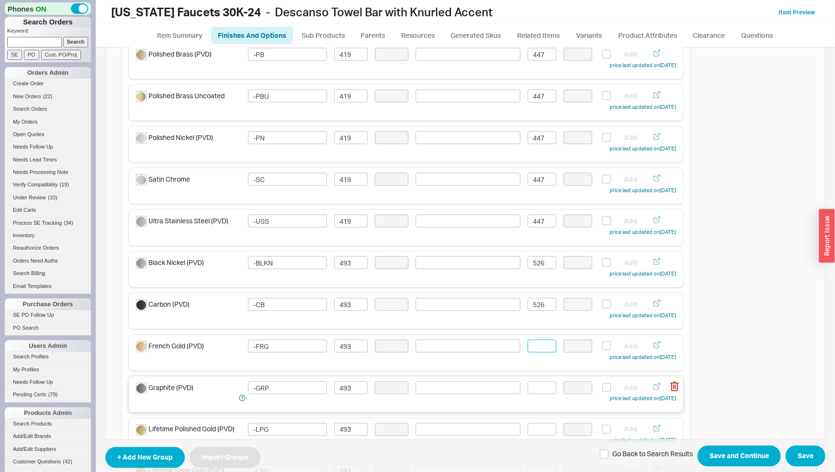
paste input "526"
type input "526"
click at [537, 389] on input at bounding box center [542, 387] width 29 height 13
paste input "526"
type input "526"
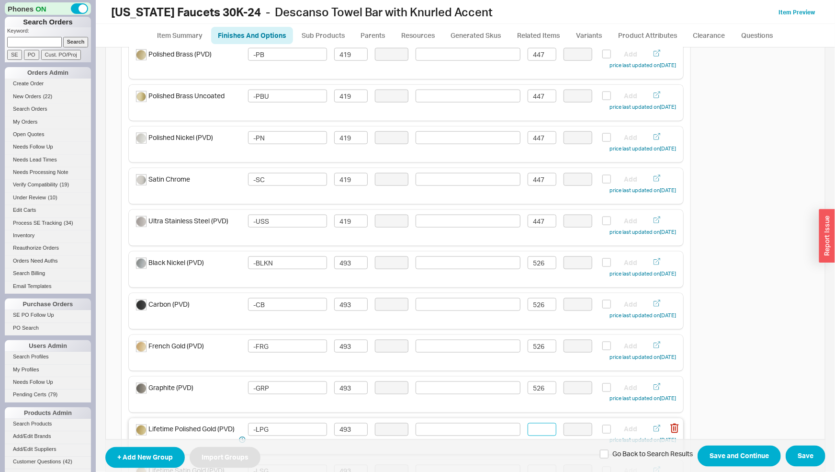
click at [545, 427] on input at bounding box center [542, 429] width 29 height 13
paste input "526"
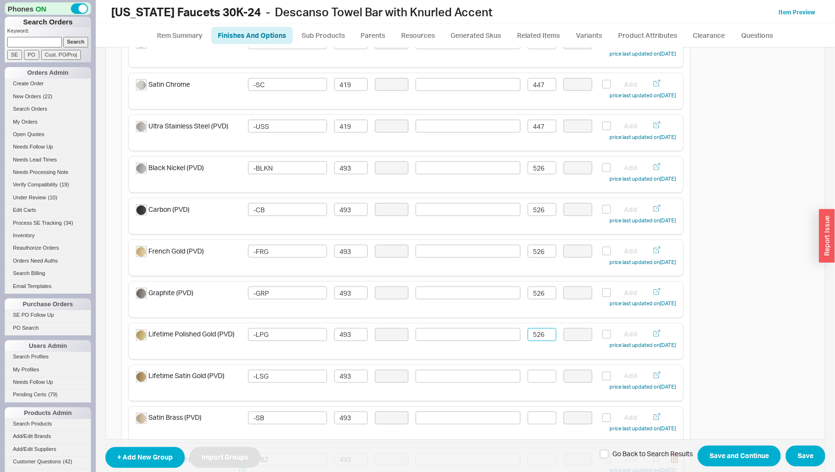
scroll to position [801, 0]
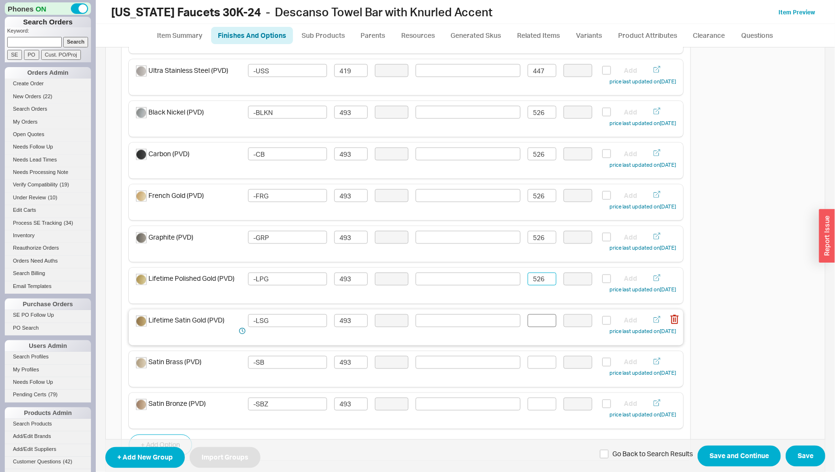
type input "526"
click at [536, 322] on input at bounding box center [542, 320] width 29 height 13
paste input "526"
type input "526"
click at [539, 367] on input at bounding box center [542, 362] width 29 height 13
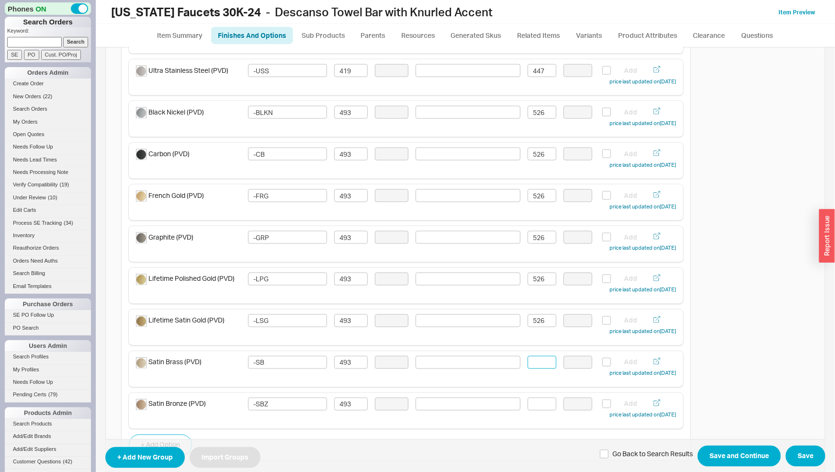
paste input "526"
type input "526"
click at [545, 407] on input at bounding box center [542, 404] width 29 height 13
paste input "526"
type input "526"
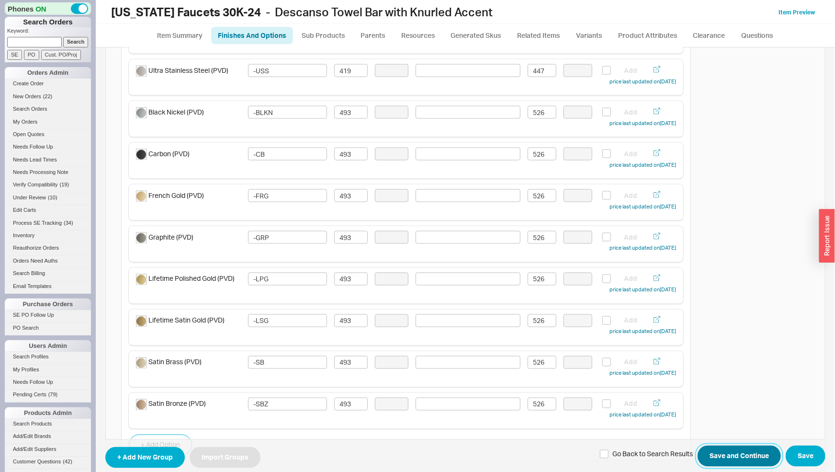
click at [724, 459] on button "Save and Continue" at bounding box center [739, 455] width 83 height 21
